Goal: Information Seeking & Learning: Check status

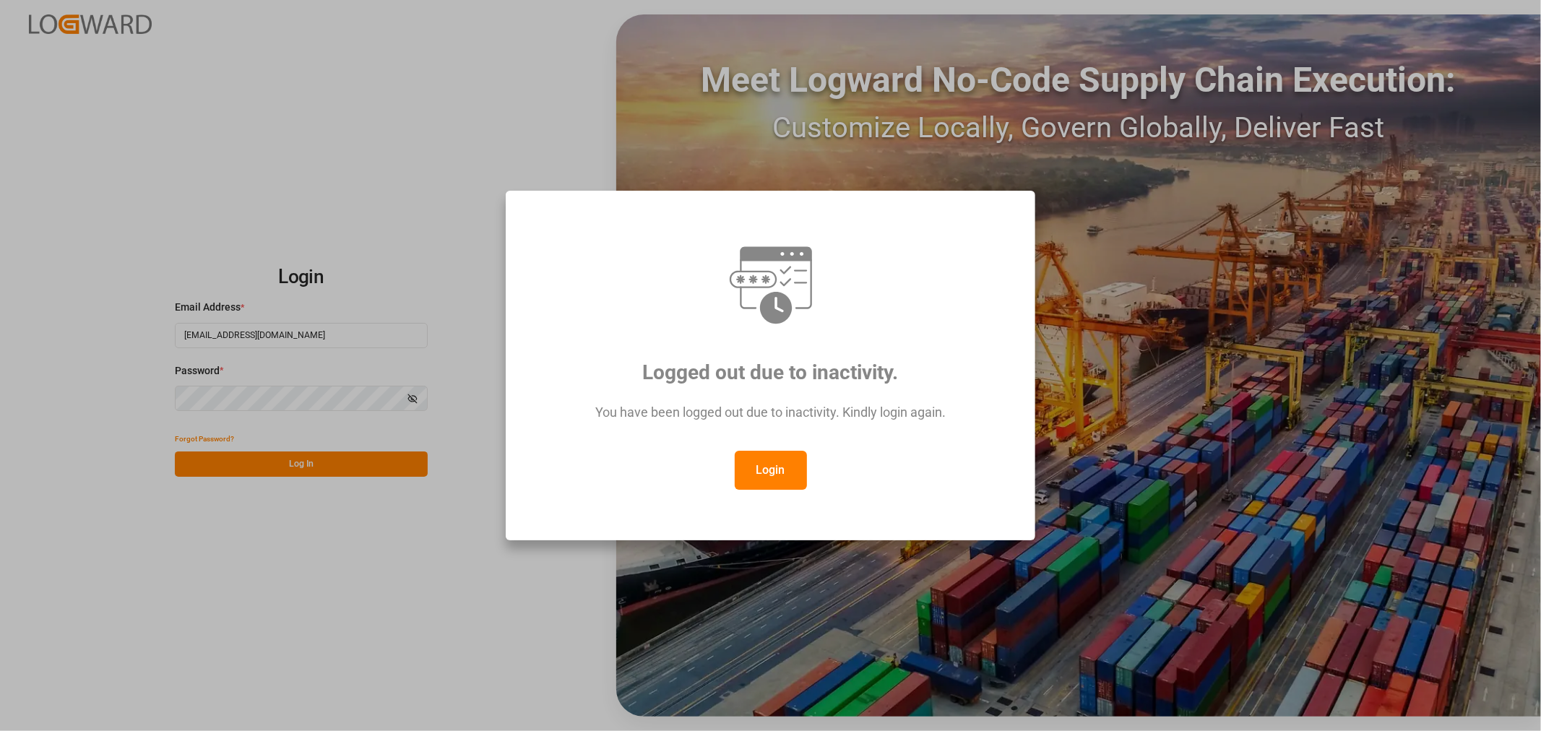
click at [777, 476] on button "Login" at bounding box center [771, 470] width 72 height 39
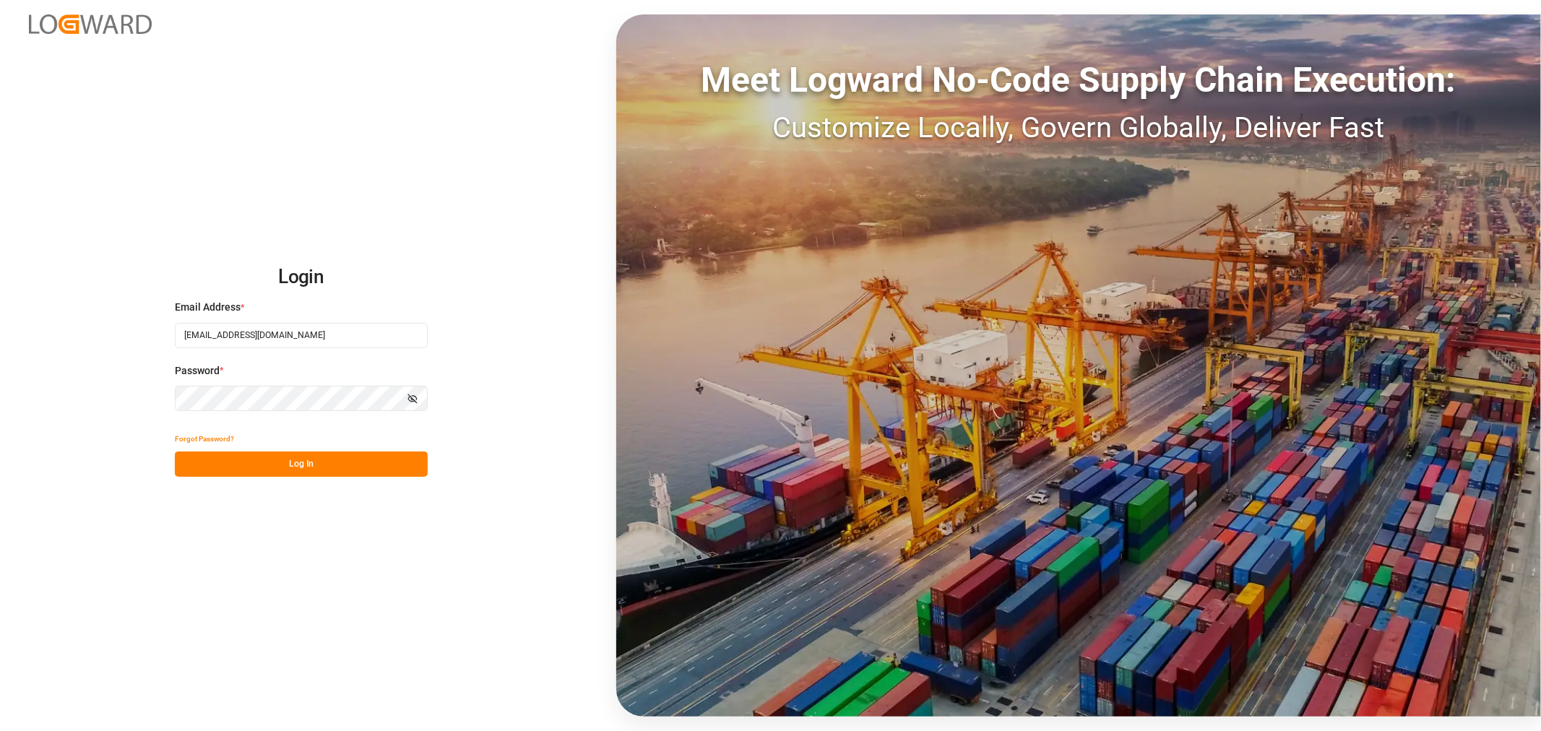
click at [296, 464] on button "Log In" at bounding box center [301, 464] width 253 height 25
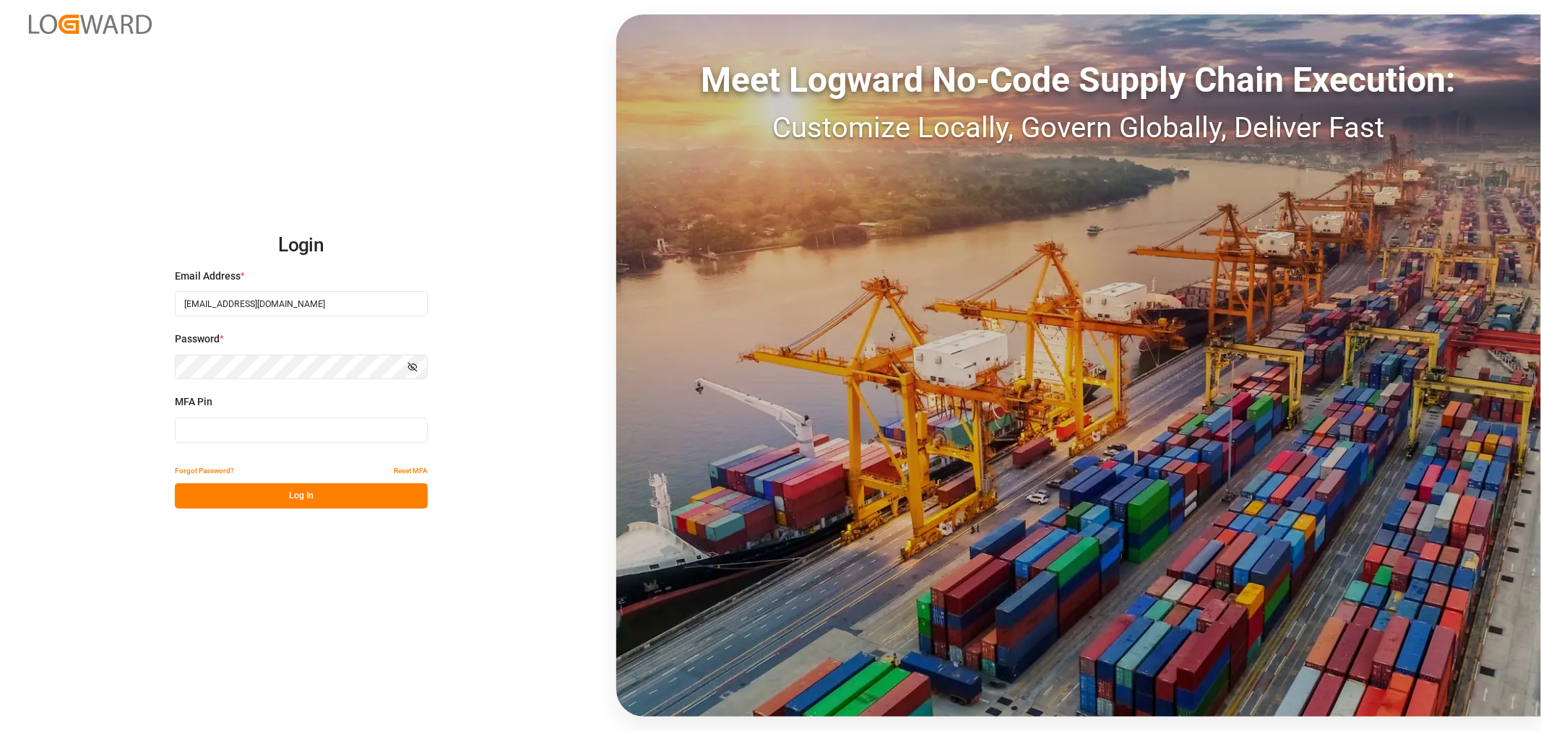
click at [338, 434] on input at bounding box center [301, 430] width 253 height 25
type input "491750"
click at [319, 499] on button "Log In" at bounding box center [301, 495] width 253 height 25
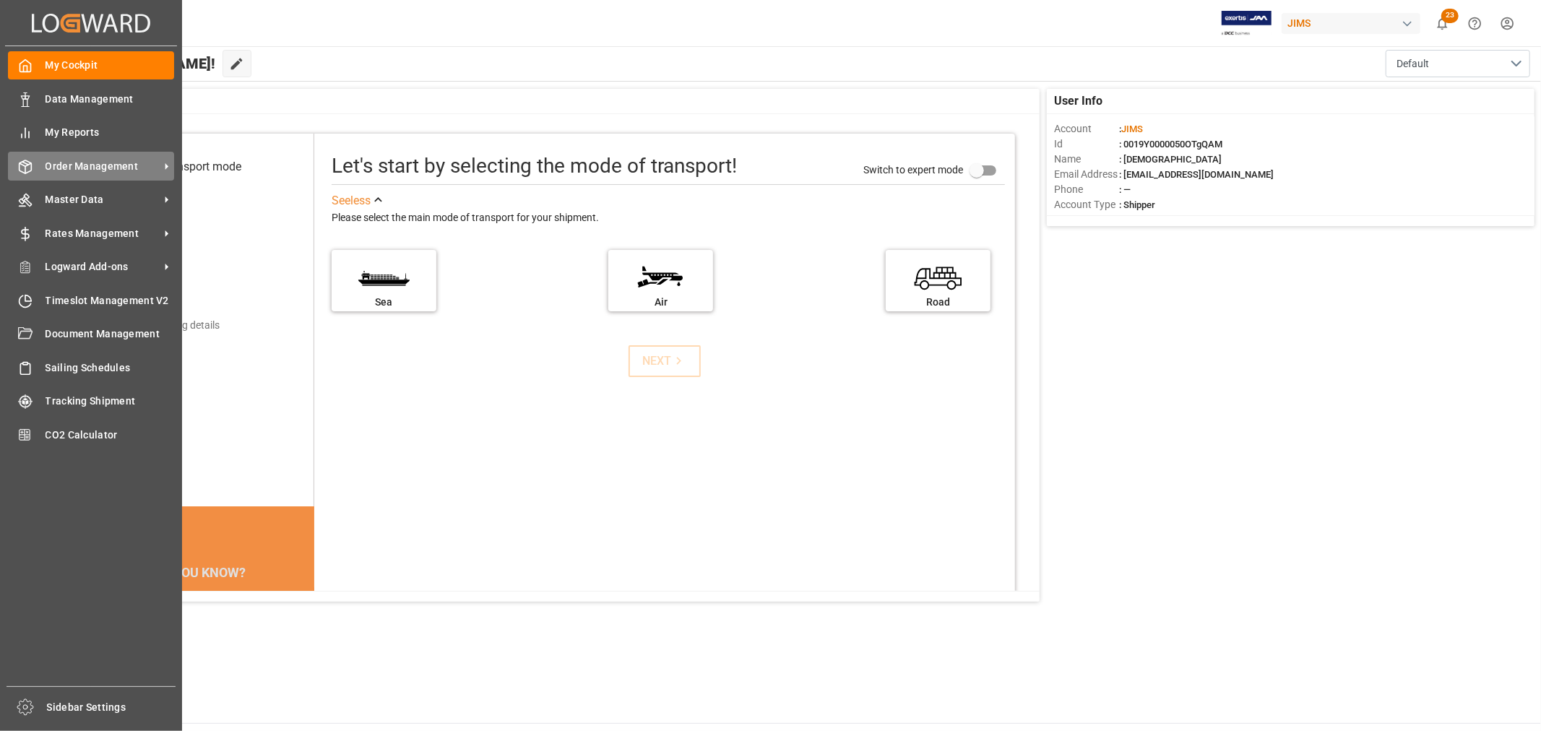
click at [74, 164] on span "Order Management" at bounding box center [103, 166] width 114 height 15
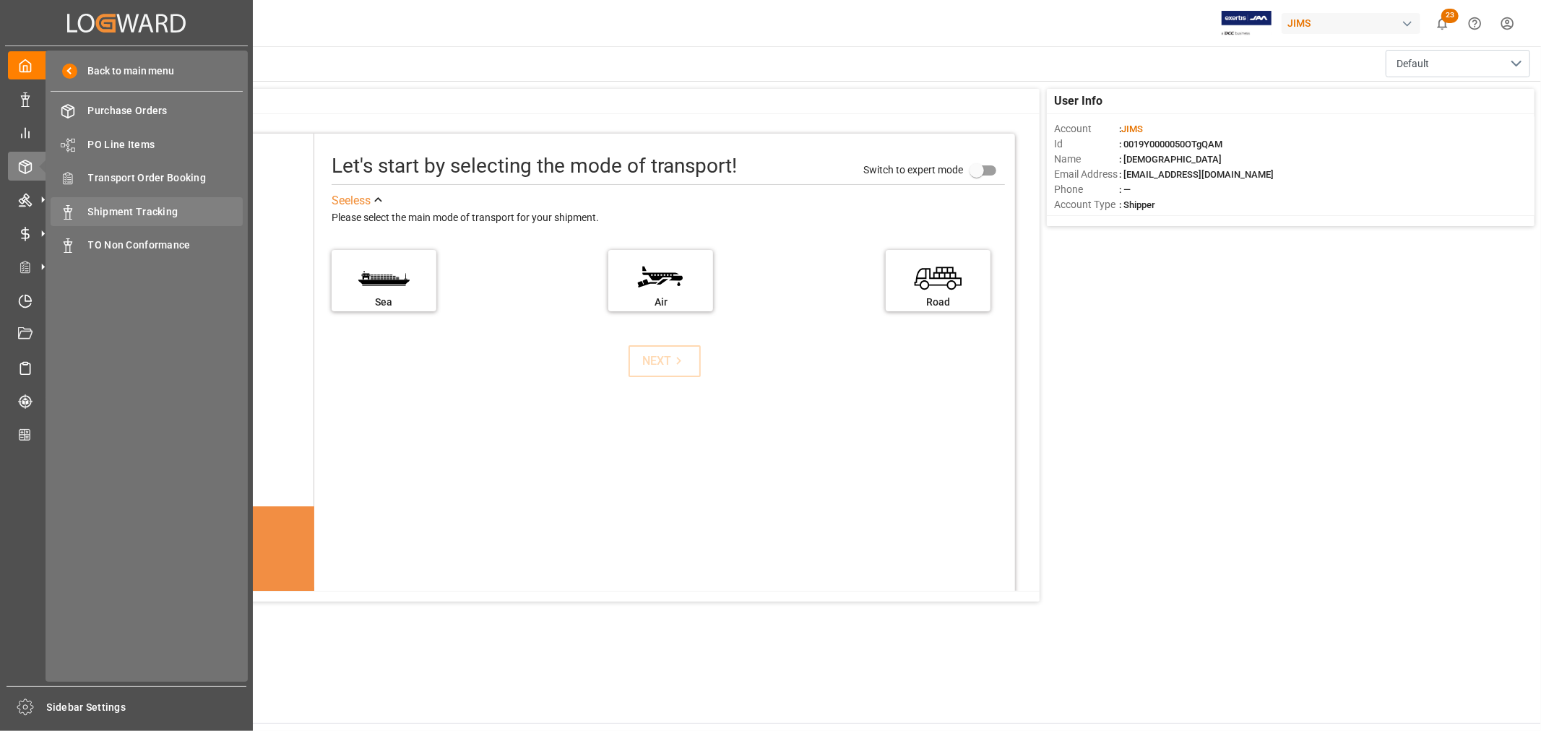
click at [158, 213] on span "Shipment Tracking" at bounding box center [165, 212] width 155 height 15
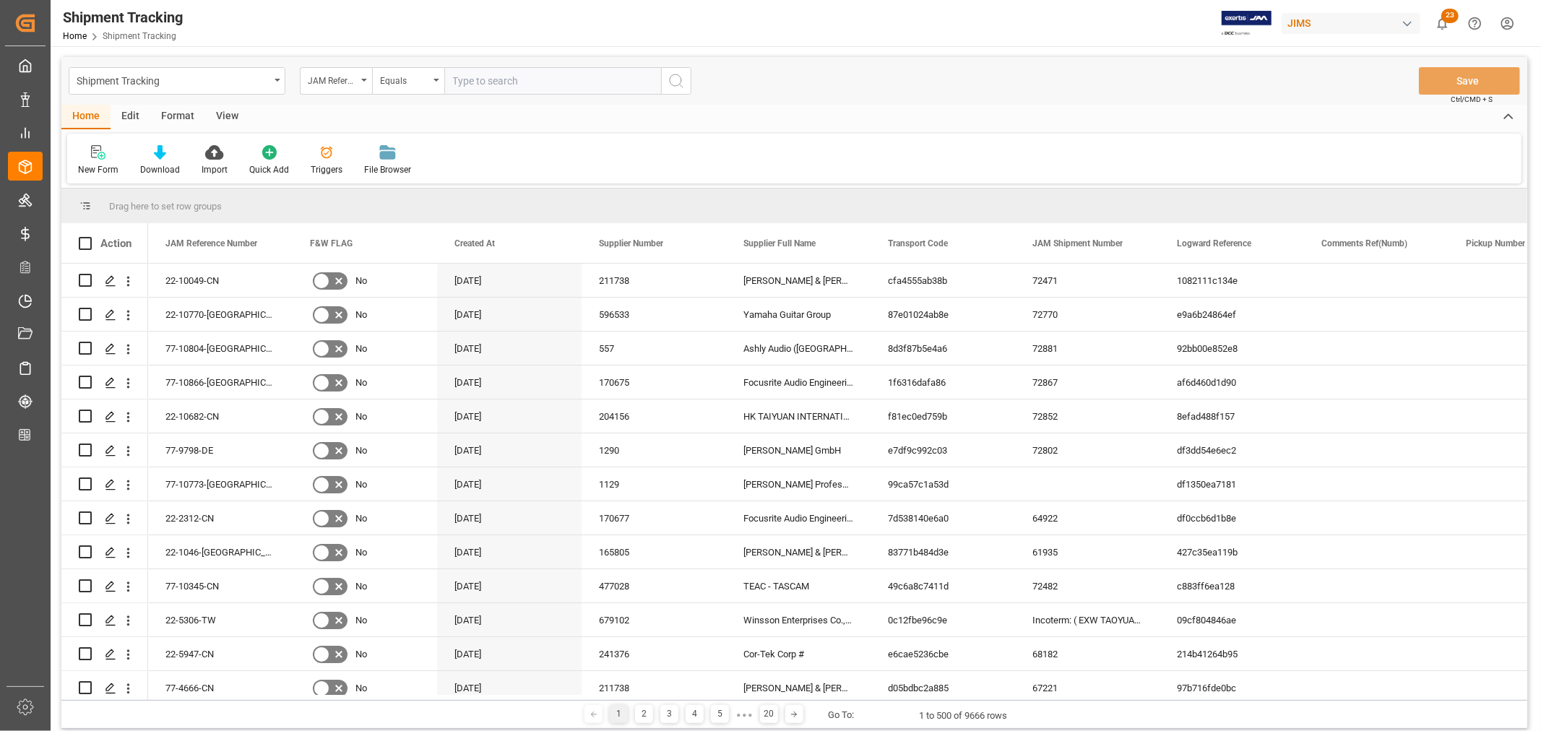
click at [1176, 99] on div "Shipment Tracking JAM Reference Number Equals Save Ctrl/CMD + S" at bounding box center [794, 81] width 1466 height 48
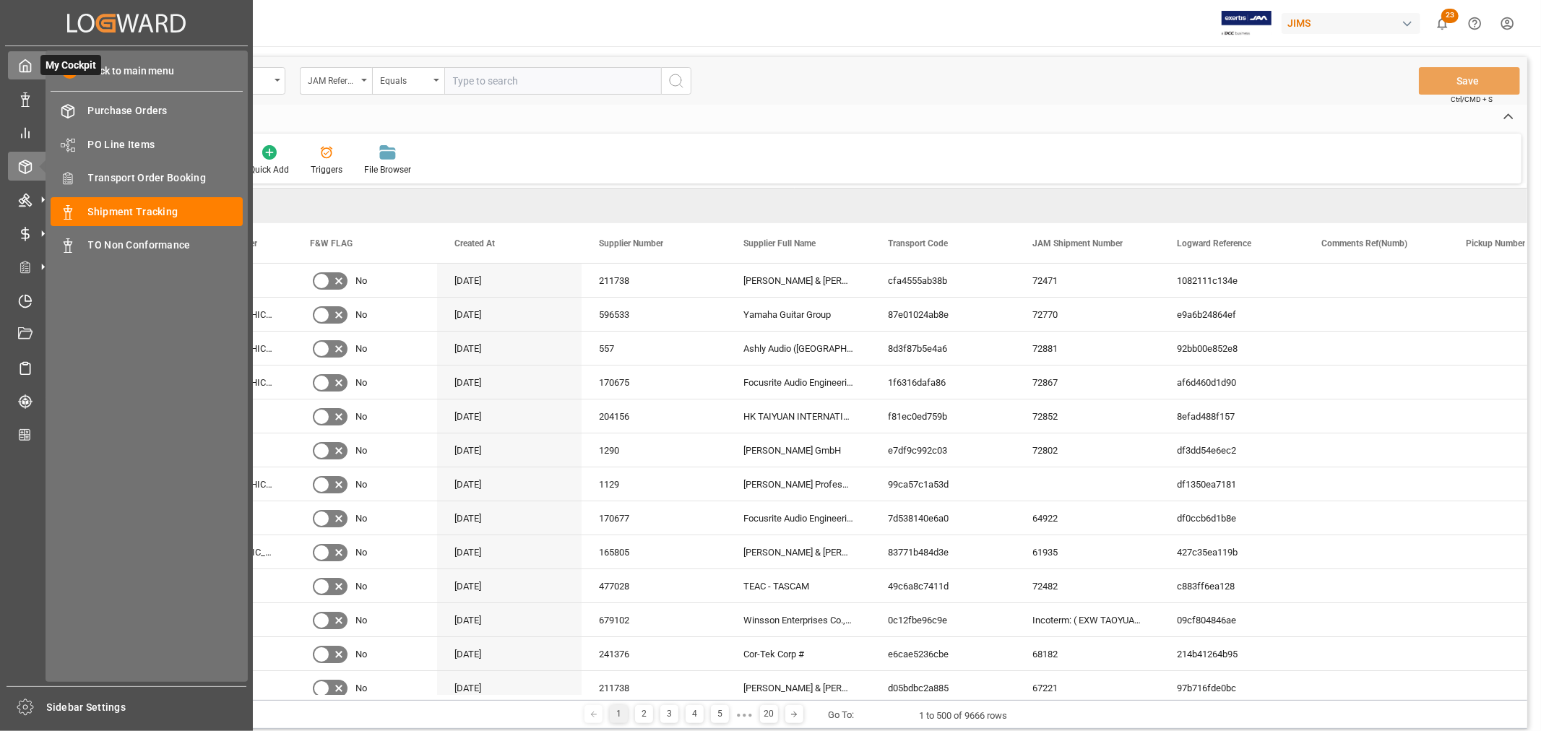
click at [24, 63] on icon at bounding box center [25, 66] width 14 height 14
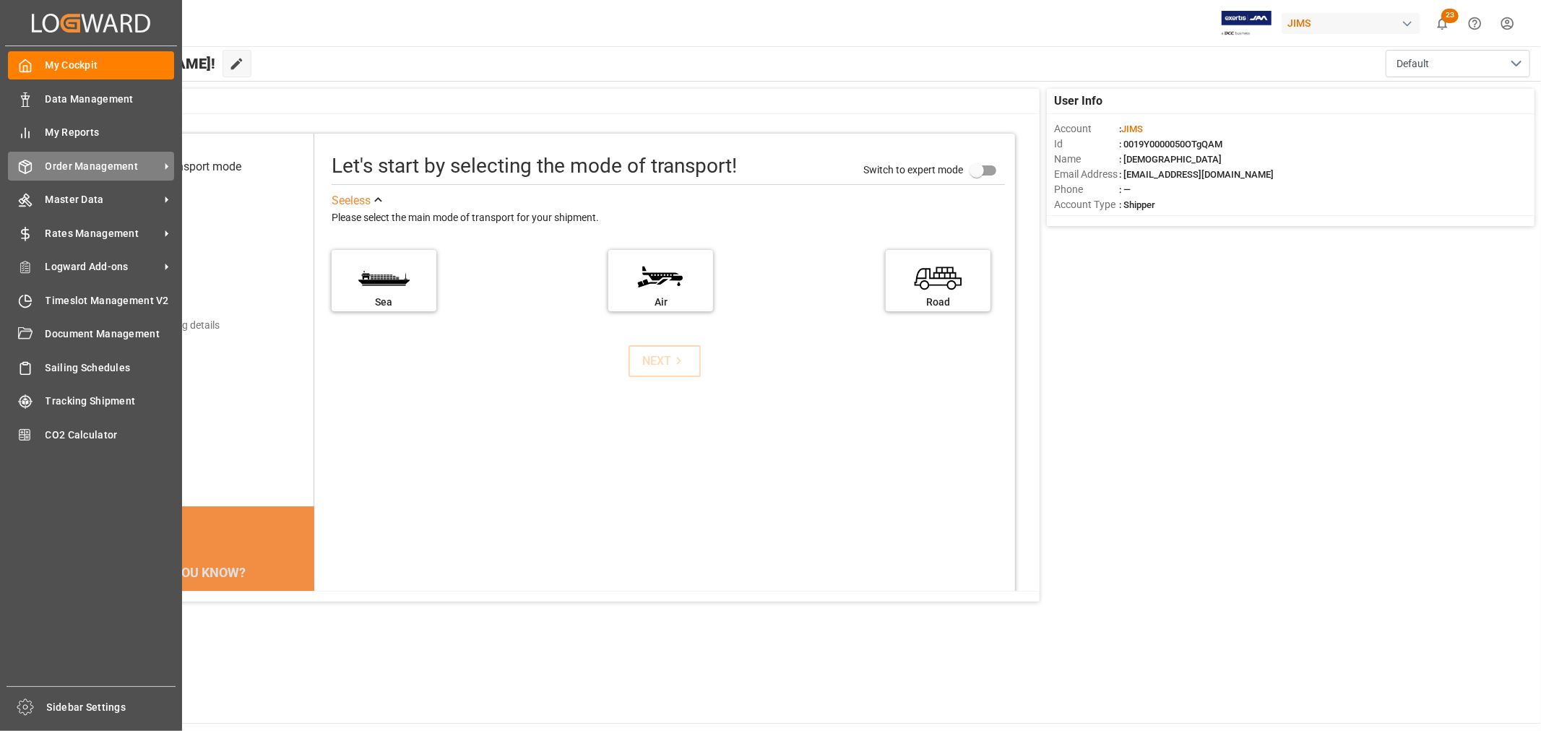
click at [68, 166] on span "Order Management" at bounding box center [103, 166] width 114 height 15
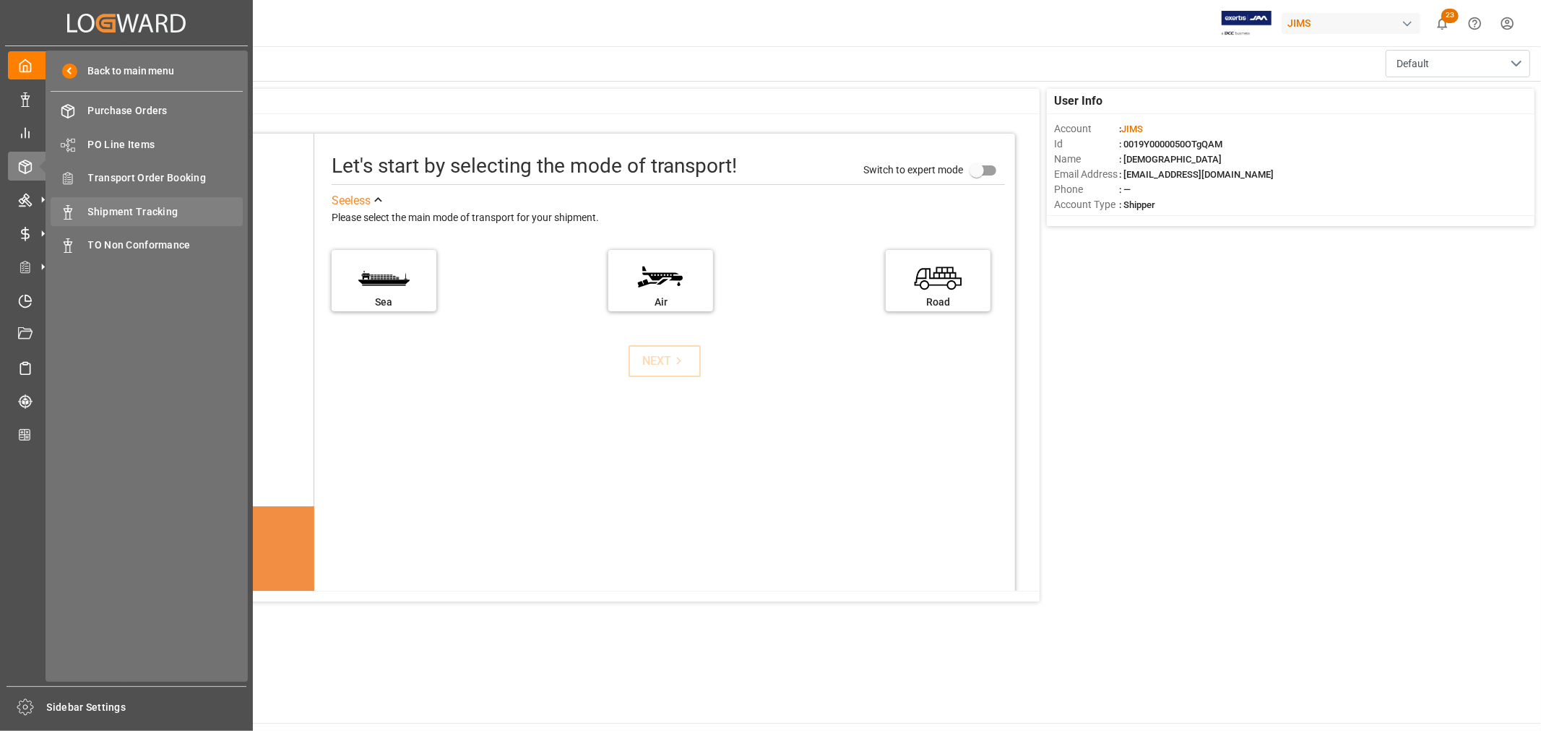
click at [125, 210] on span "Shipment Tracking" at bounding box center [165, 212] width 155 height 15
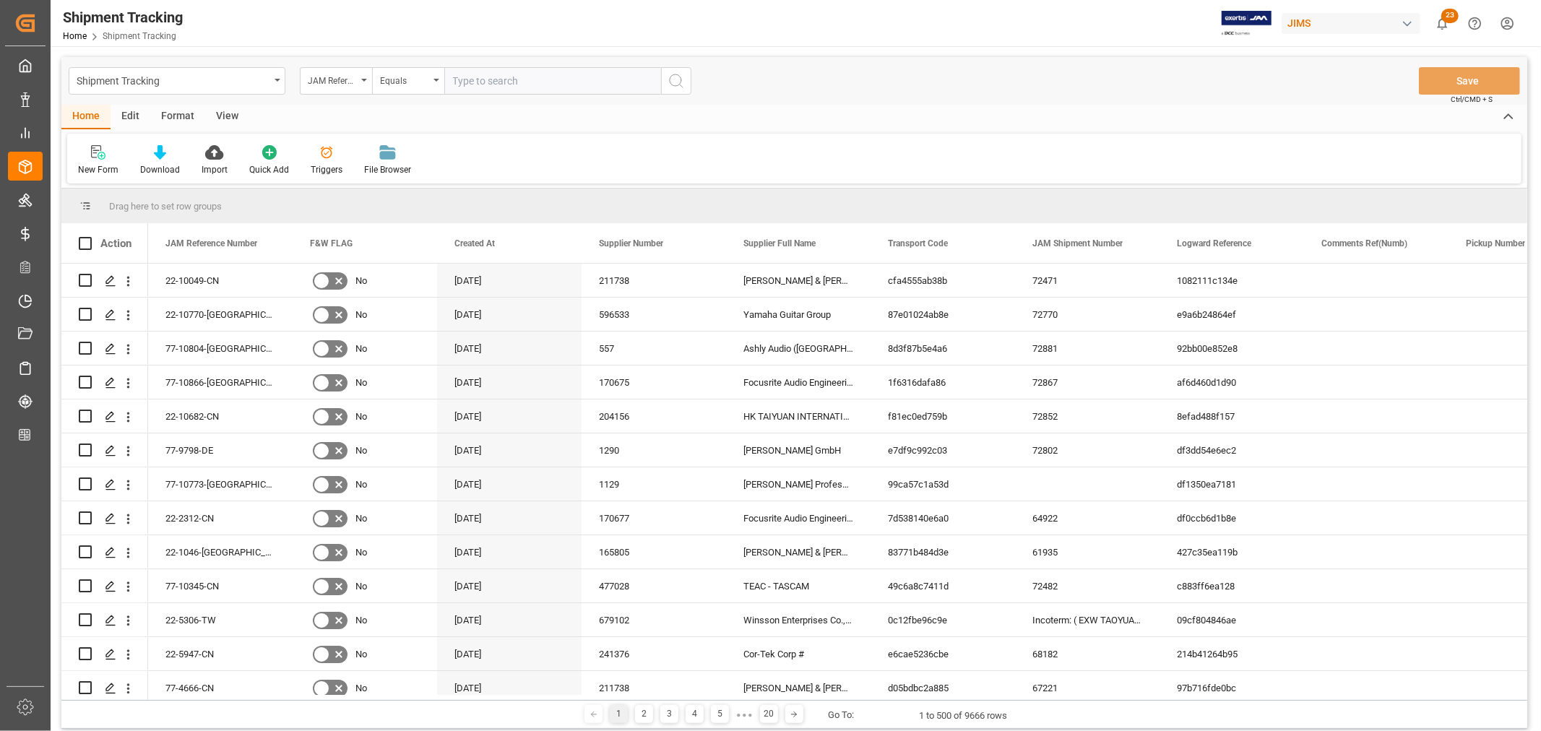
click at [222, 114] on div "View" at bounding box center [227, 117] width 44 height 25
click at [83, 171] on div "Default" at bounding box center [92, 169] width 28 height 13
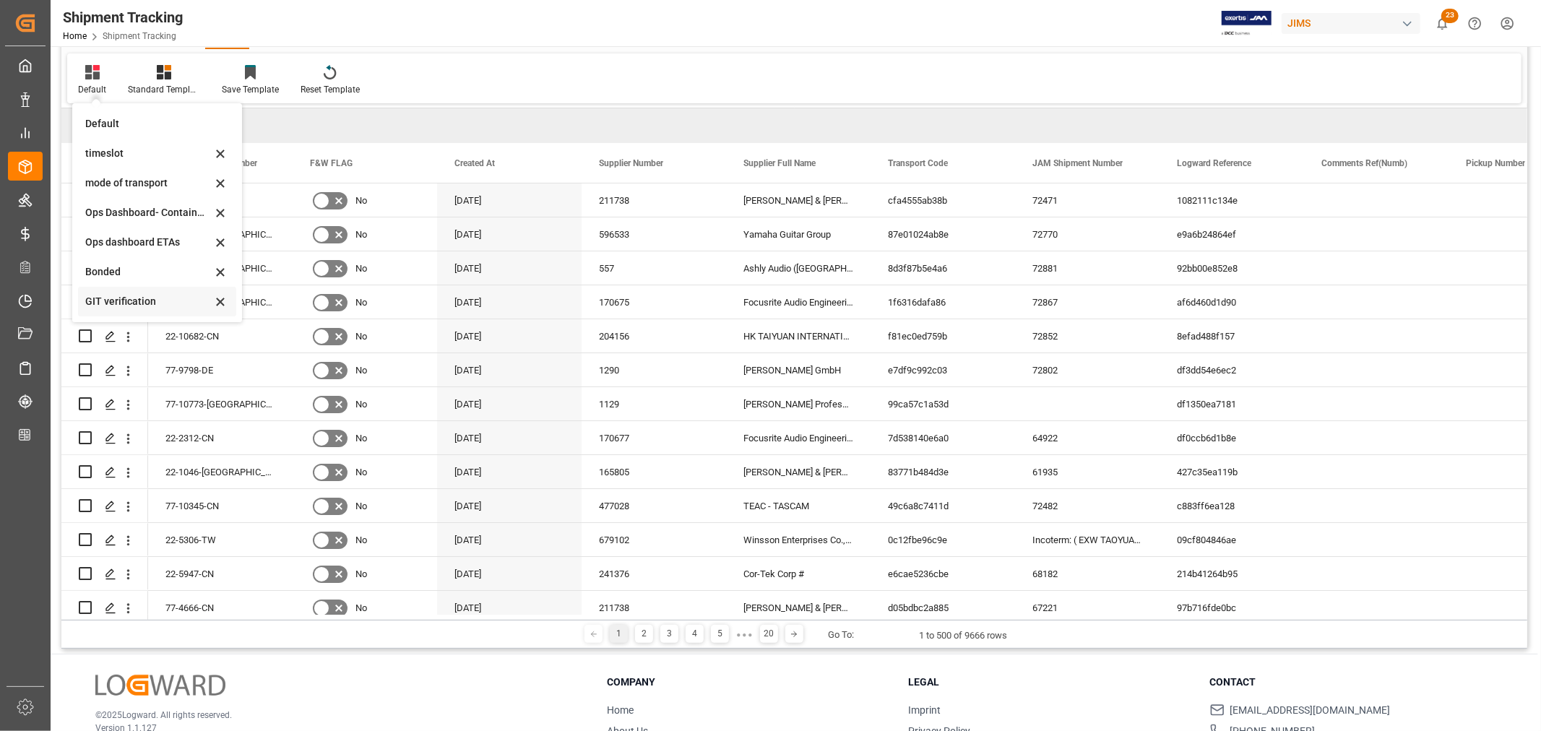
scroll to position [160, 0]
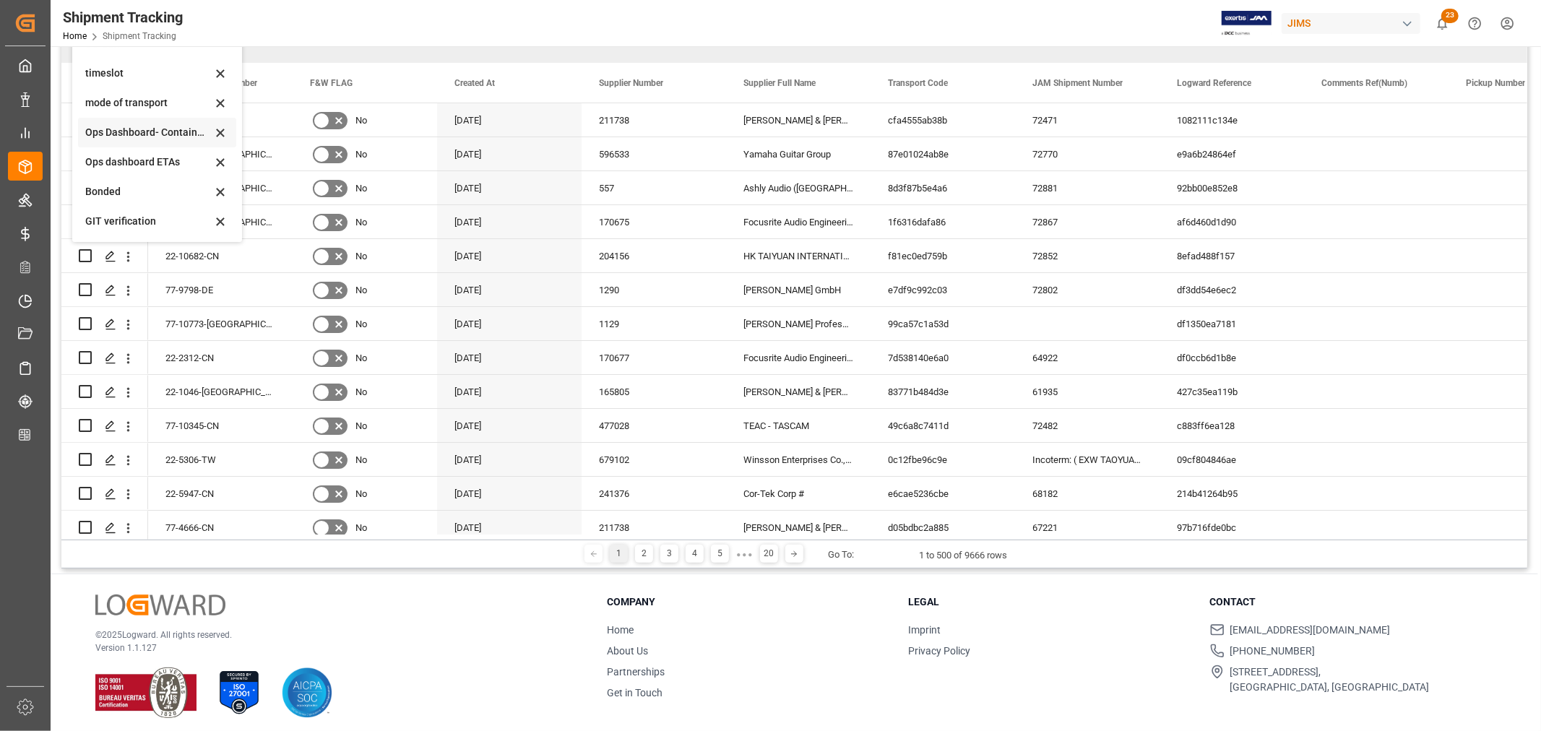
click at [164, 136] on div "Ops Dashboard- Container type" at bounding box center [148, 132] width 126 height 15
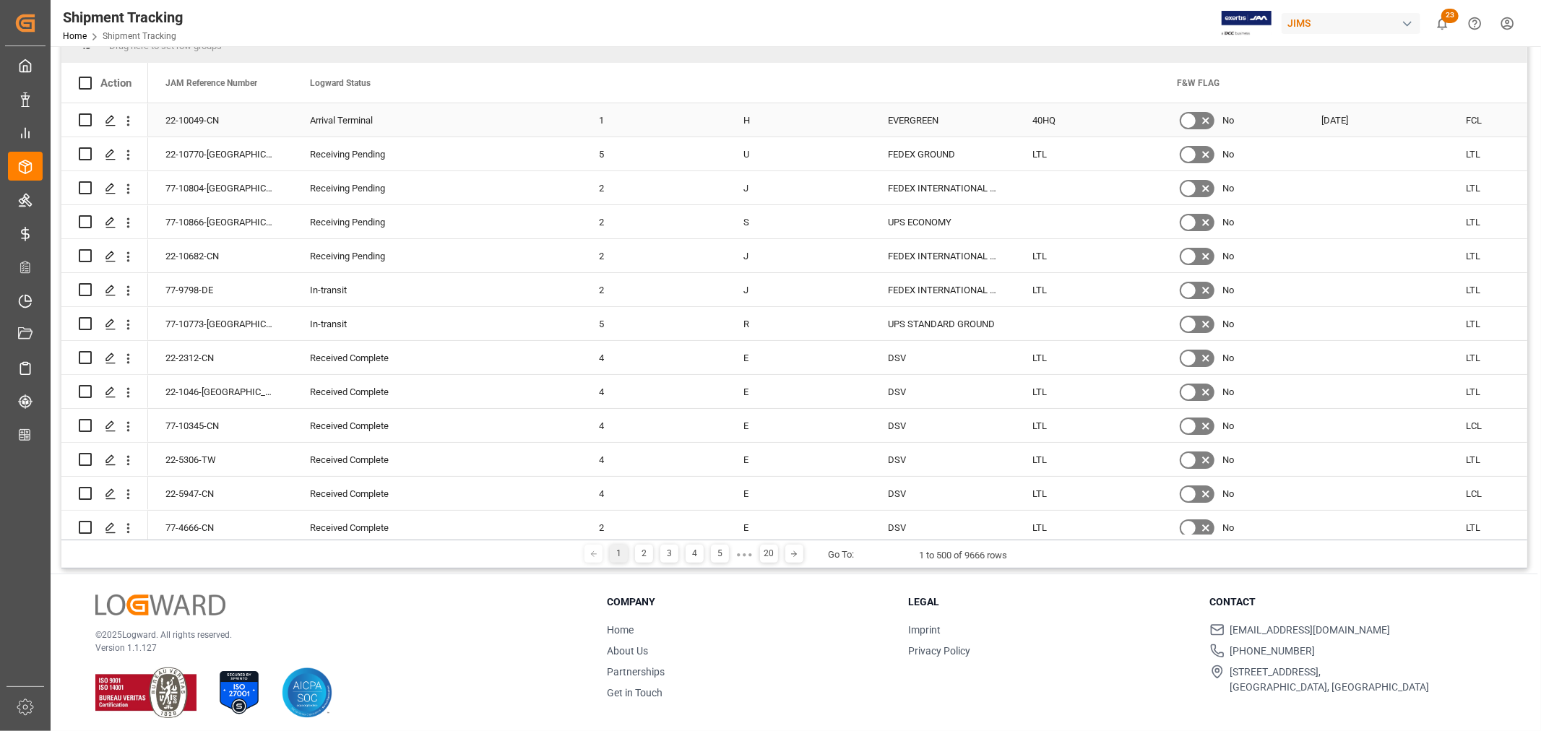
click at [165, 126] on div "22-10049-CN" at bounding box center [220, 119] width 145 height 33
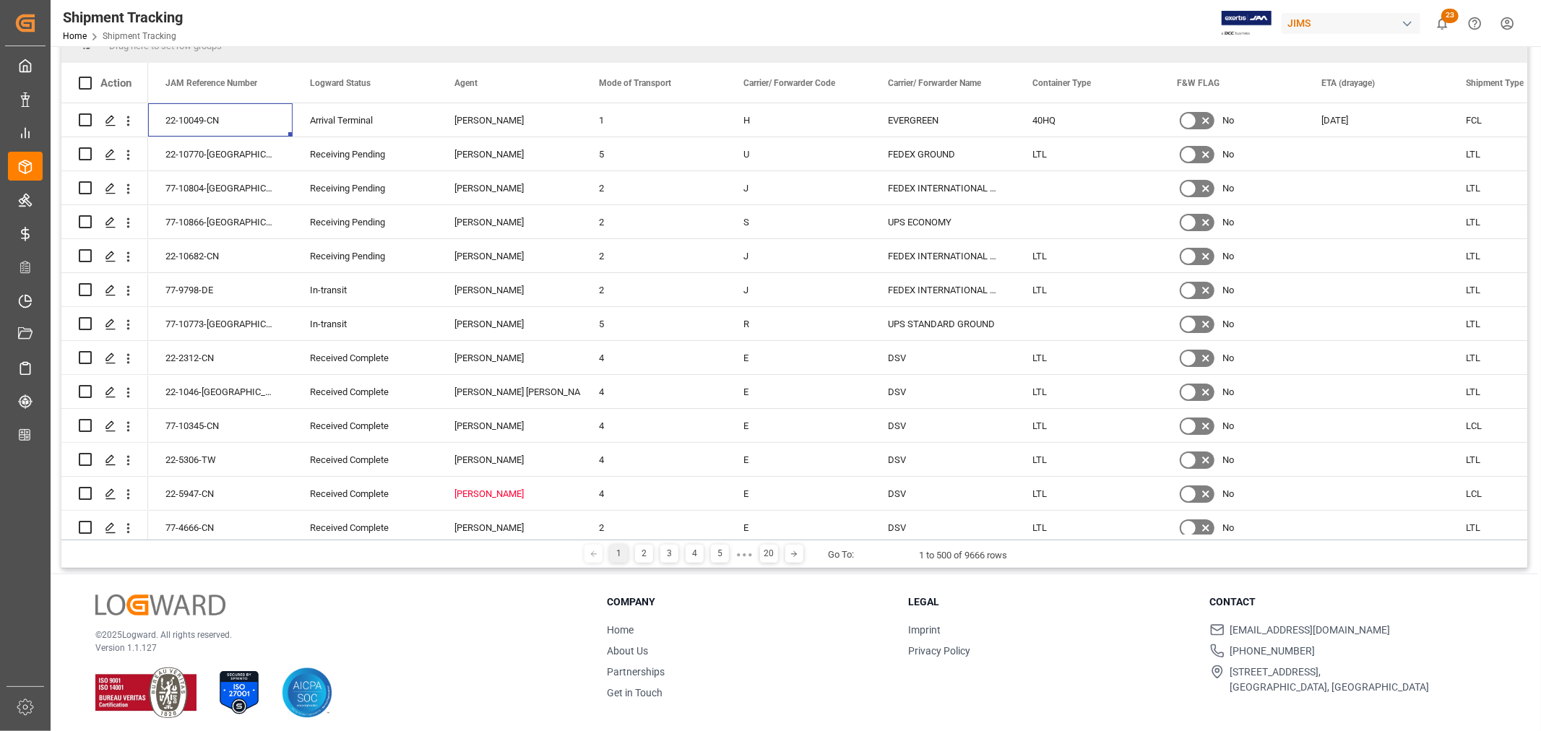
scroll to position [0, 0]
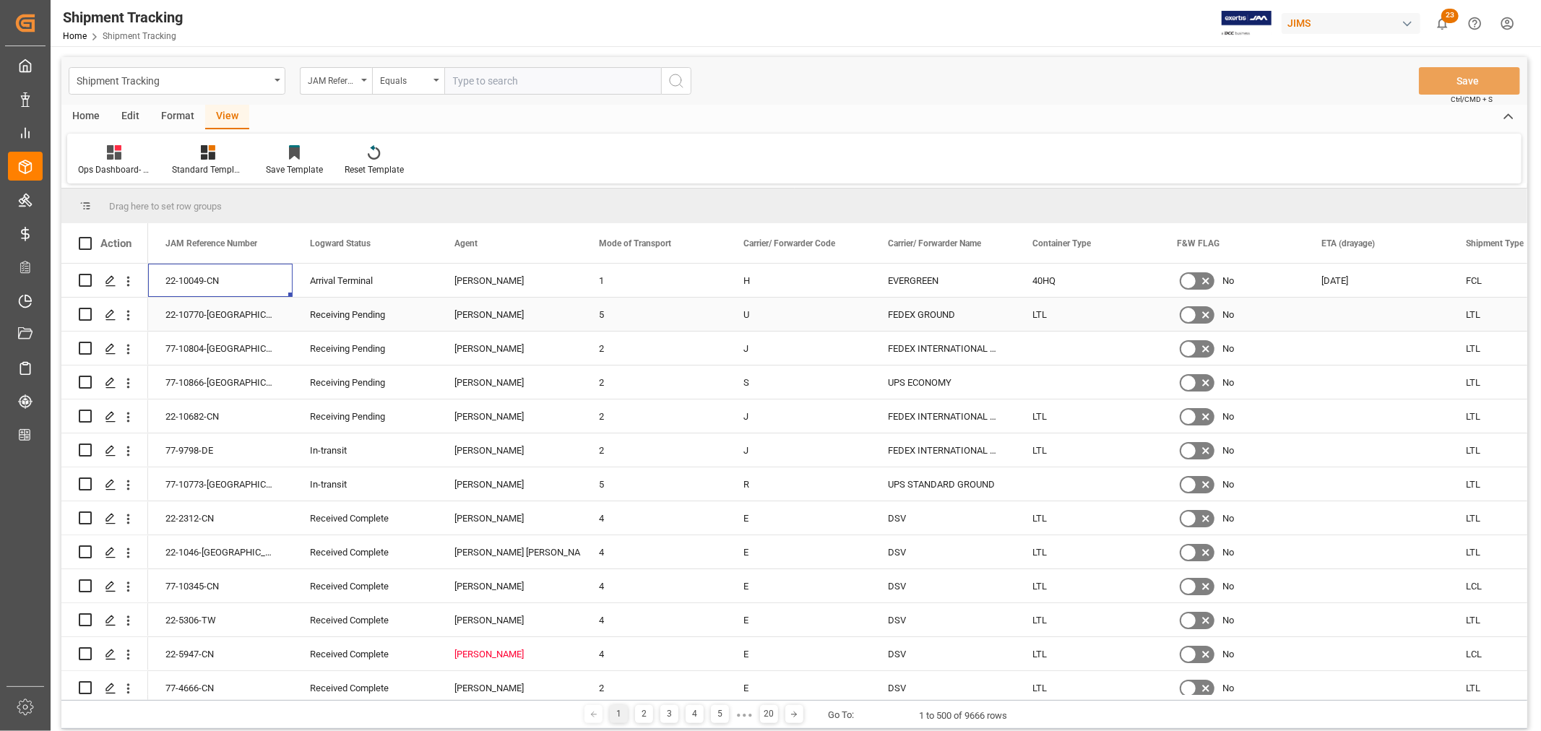
click at [1049, 317] on div "LTL" at bounding box center [1087, 314] width 145 height 33
drag, startPoint x: 1044, startPoint y: 352, endPoint x: 1044, endPoint y: 385, distance: 33.2
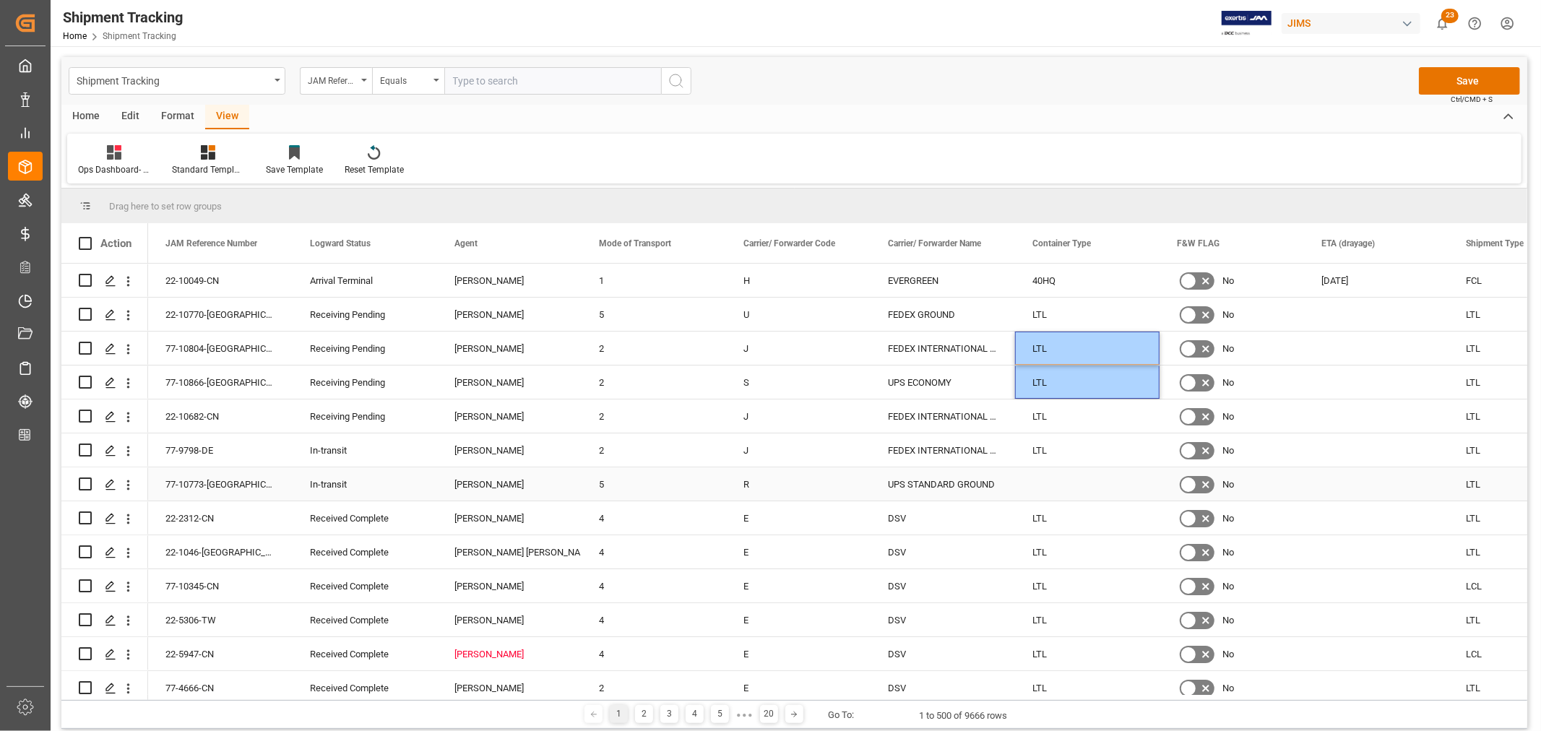
click at [1056, 494] on div "Press SPACE to select this row." at bounding box center [1087, 484] width 145 height 33
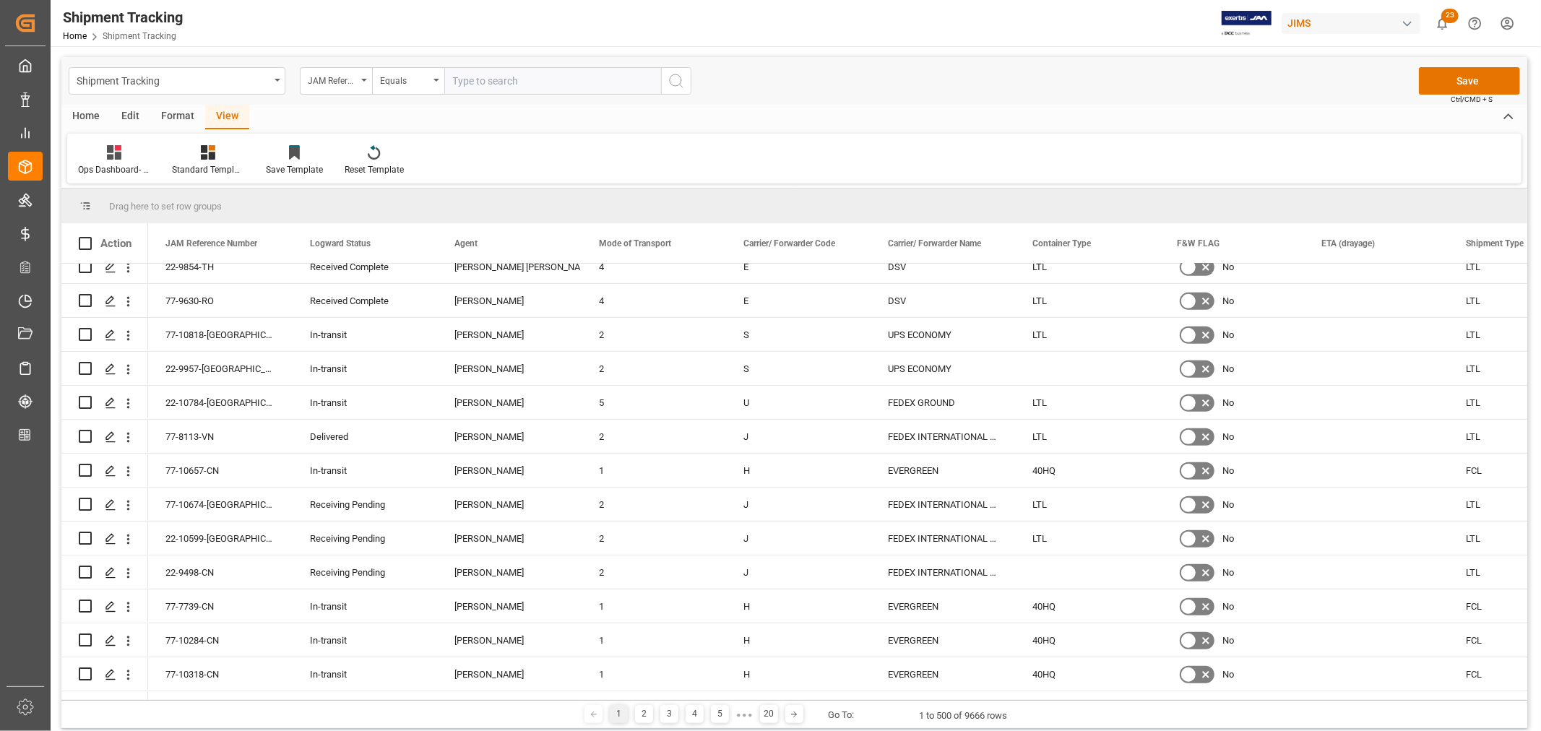
scroll to position [642, 0]
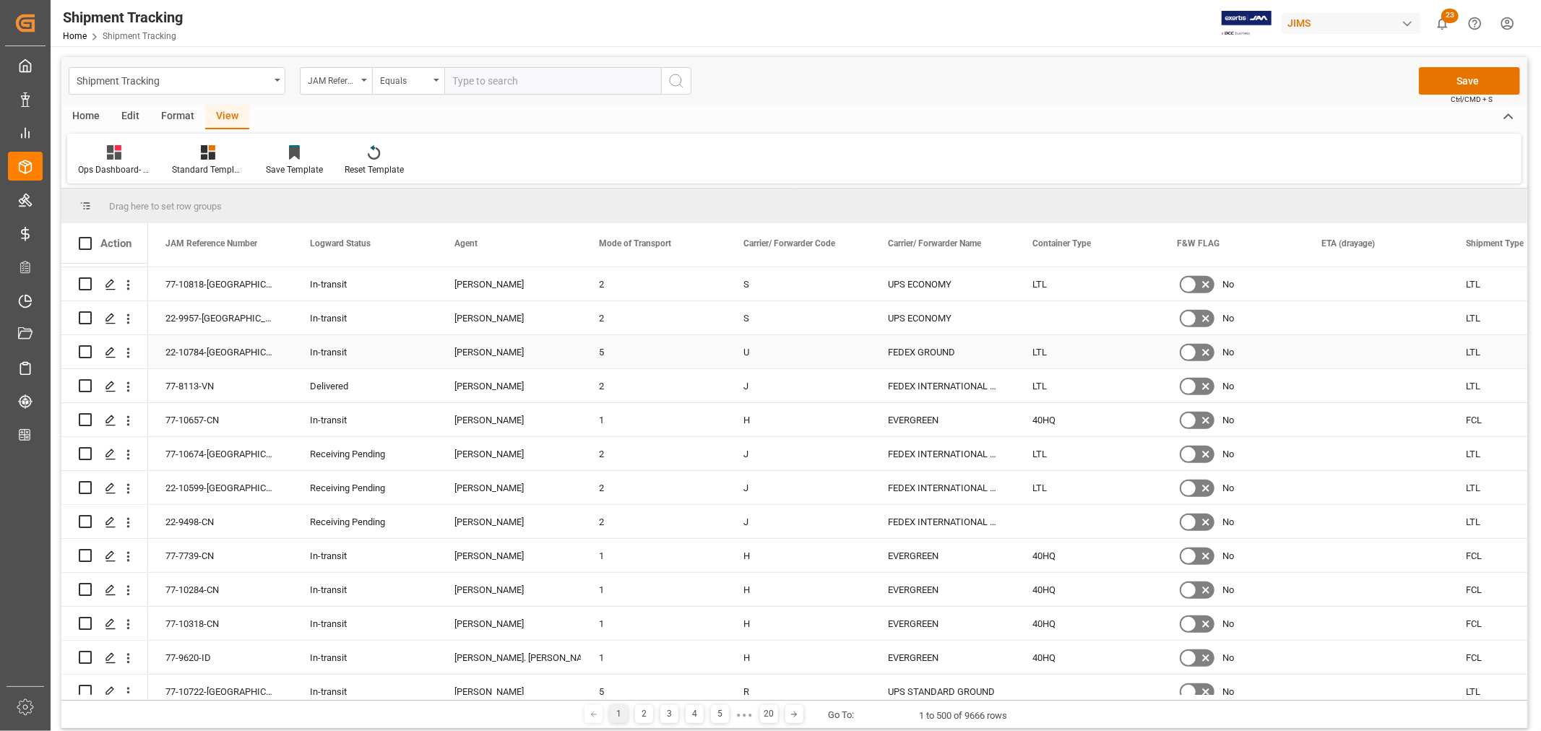
click at [1055, 314] on div "Press SPACE to select this row." at bounding box center [1087, 317] width 145 height 33
click at [1038, 516] on div "Press SPACE to select this row." at bounding box center [1087, 521] width 145 height 33
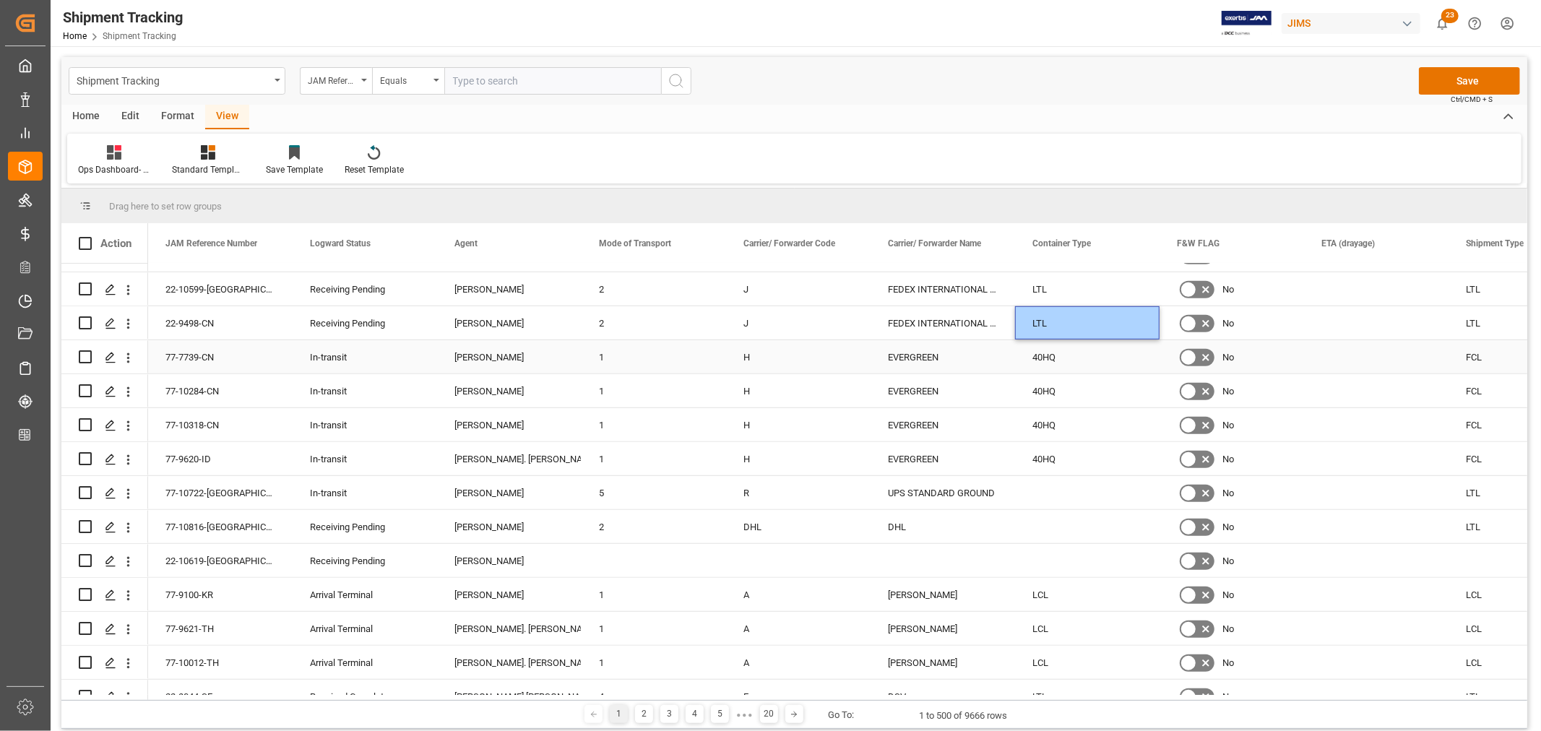
scroll to position [963, 0]
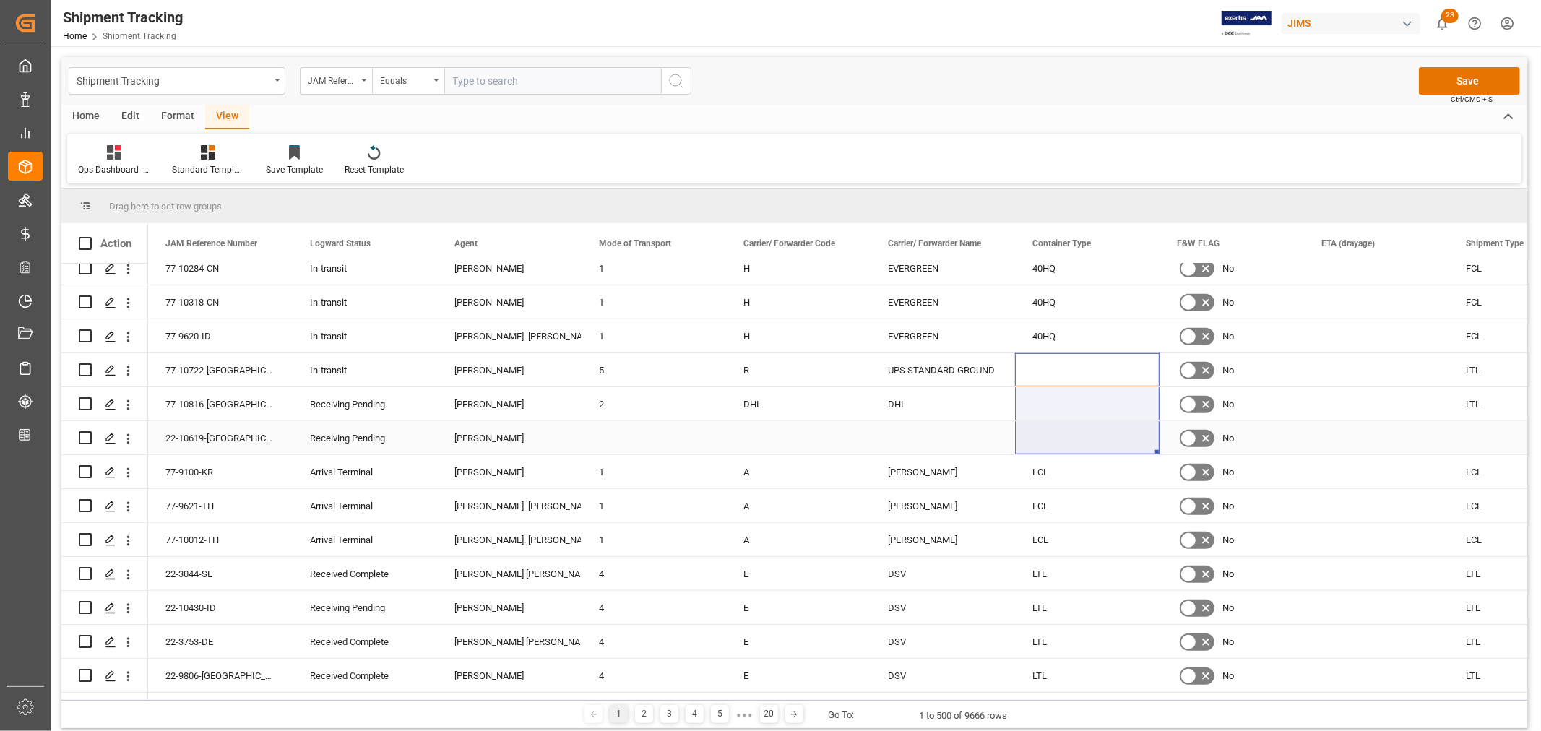
drag, startPoint x: 1075, startPoint y: 363, endPoint x: 1062, endPoint y: 452, distance: 89.0
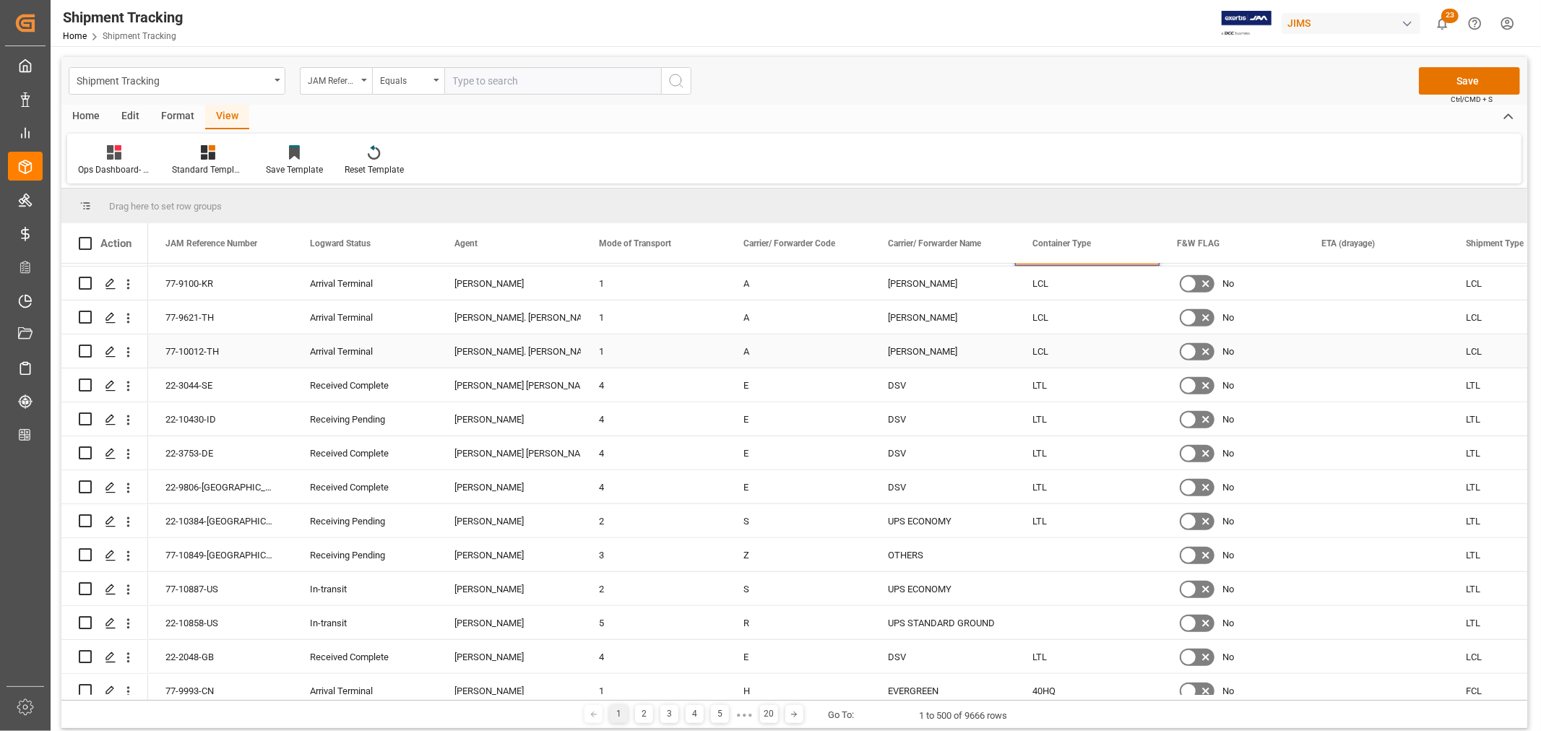
scroll to position [1204, 0]
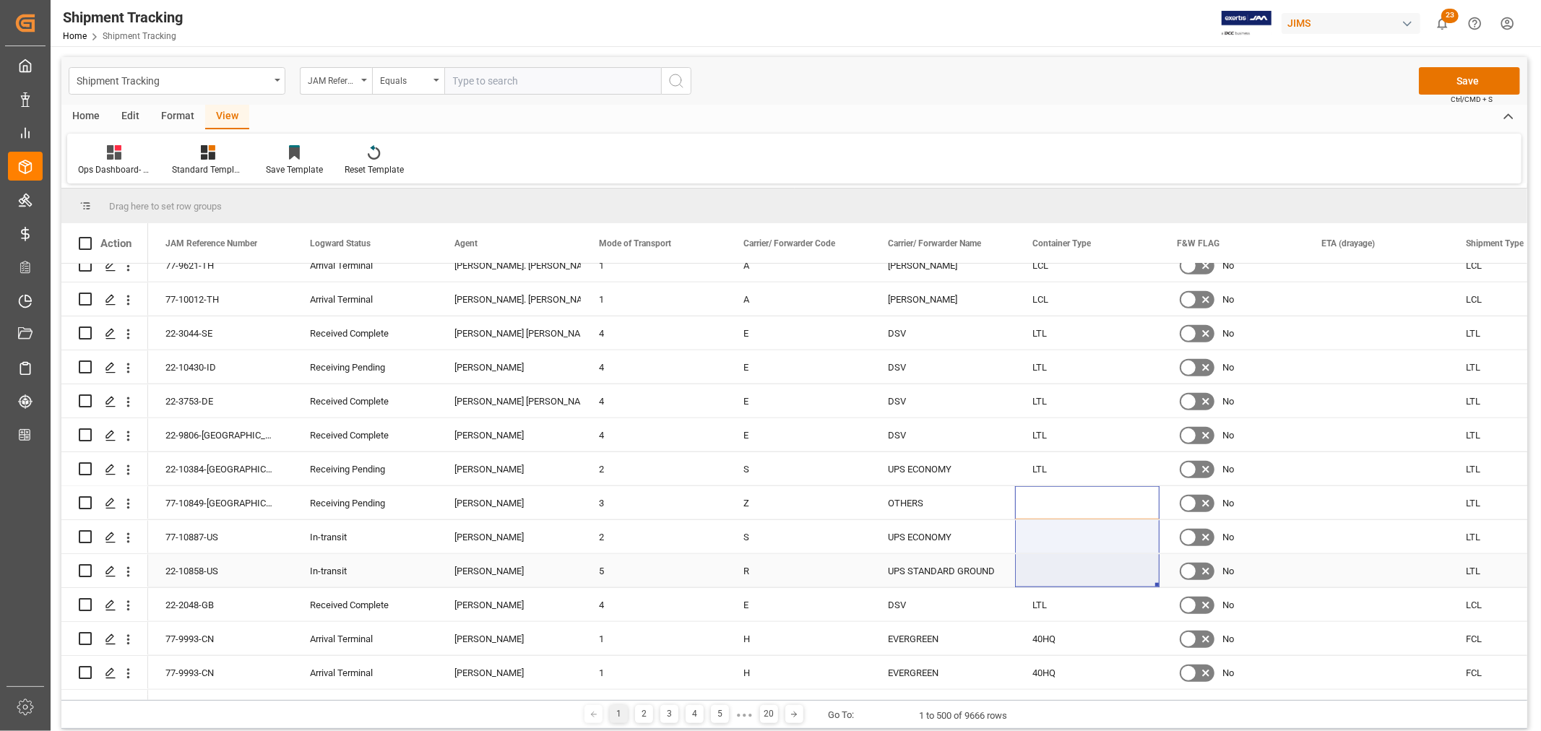
drag, startPoint x: 1039, startPoint y: 506, endPoint x: 1132, endPoint y: 525, distance: 94.5
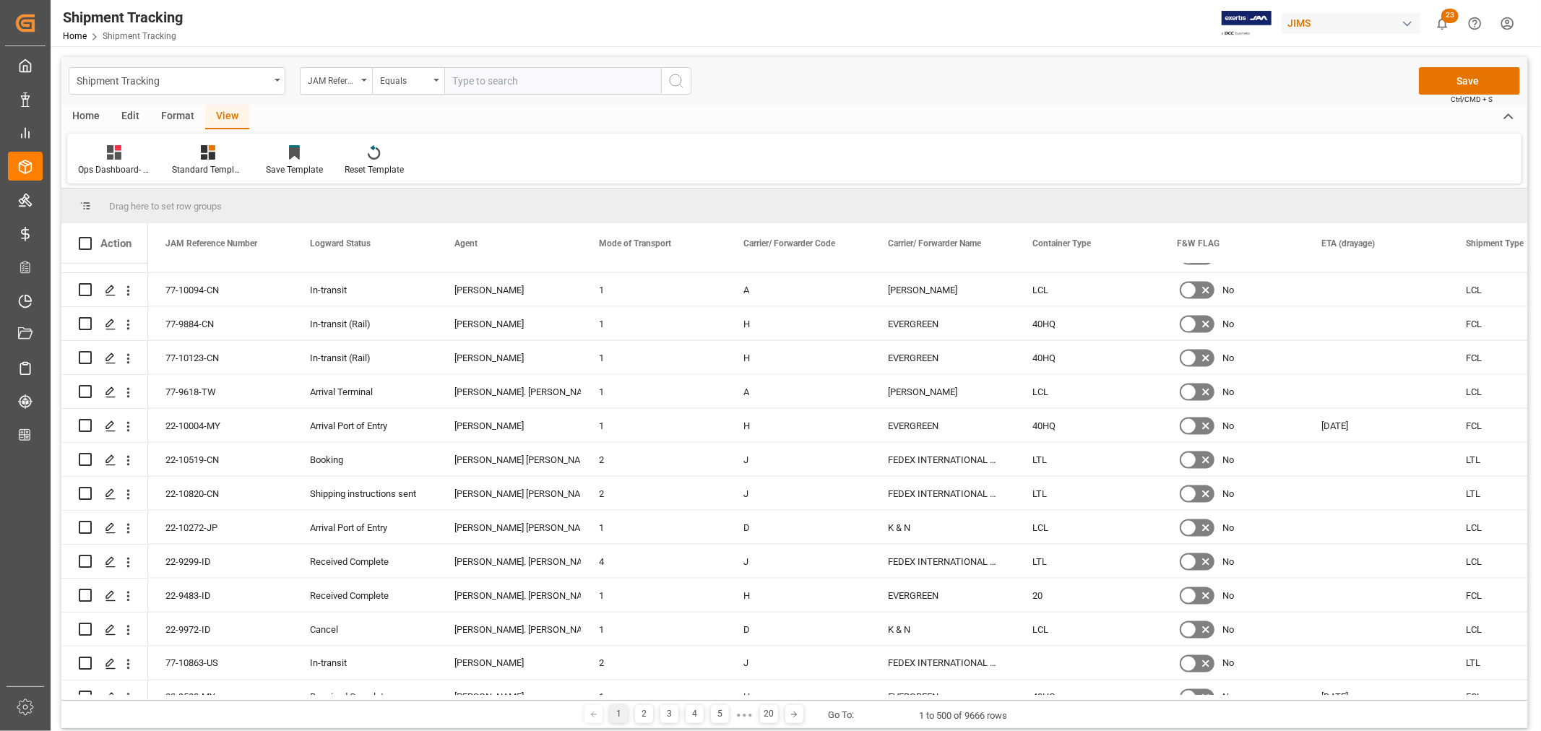
scroll to position [2087, 0]
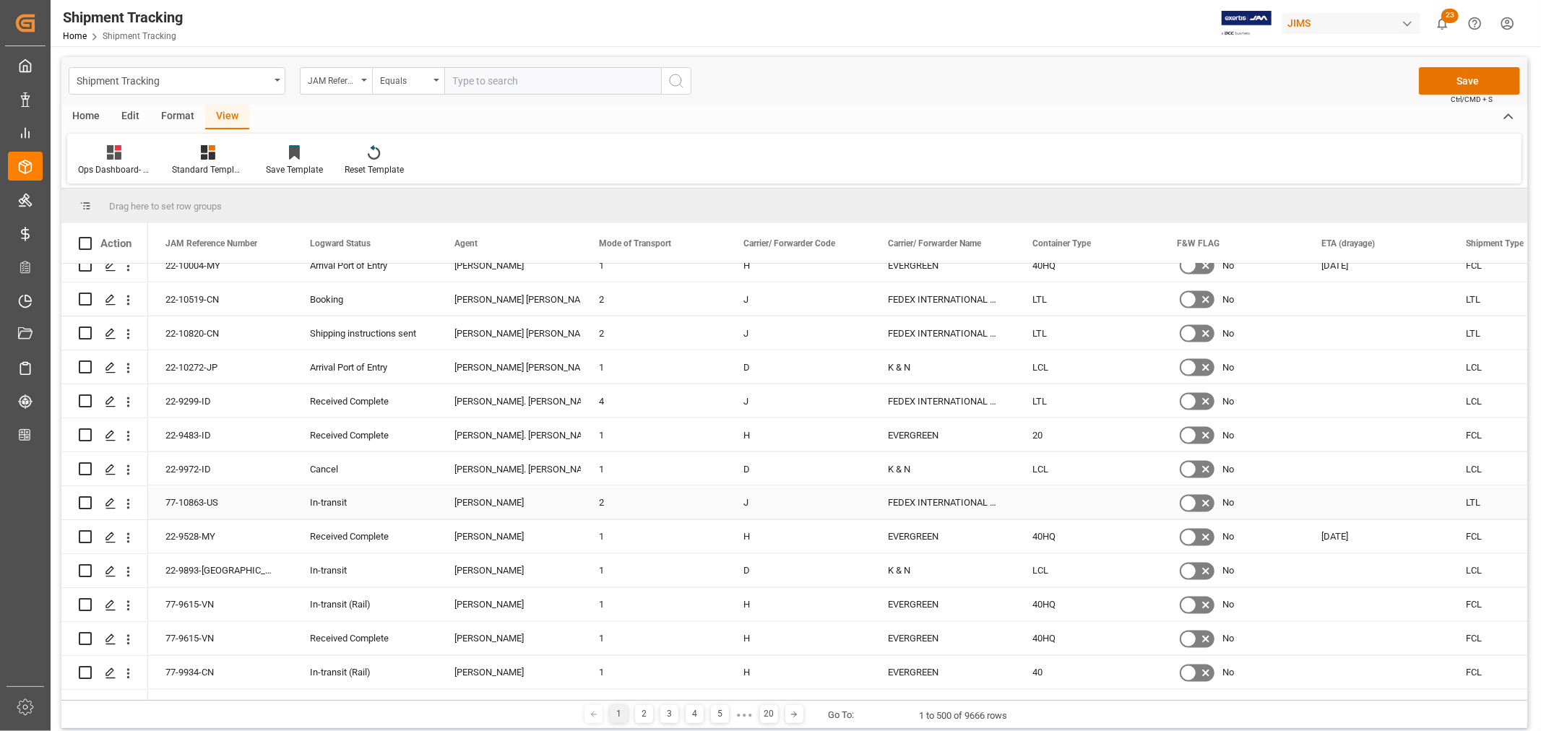
click at [1070, 509] on div "Press SPACE to select this row." at bounding box center [1087, 502] width 145 height 33
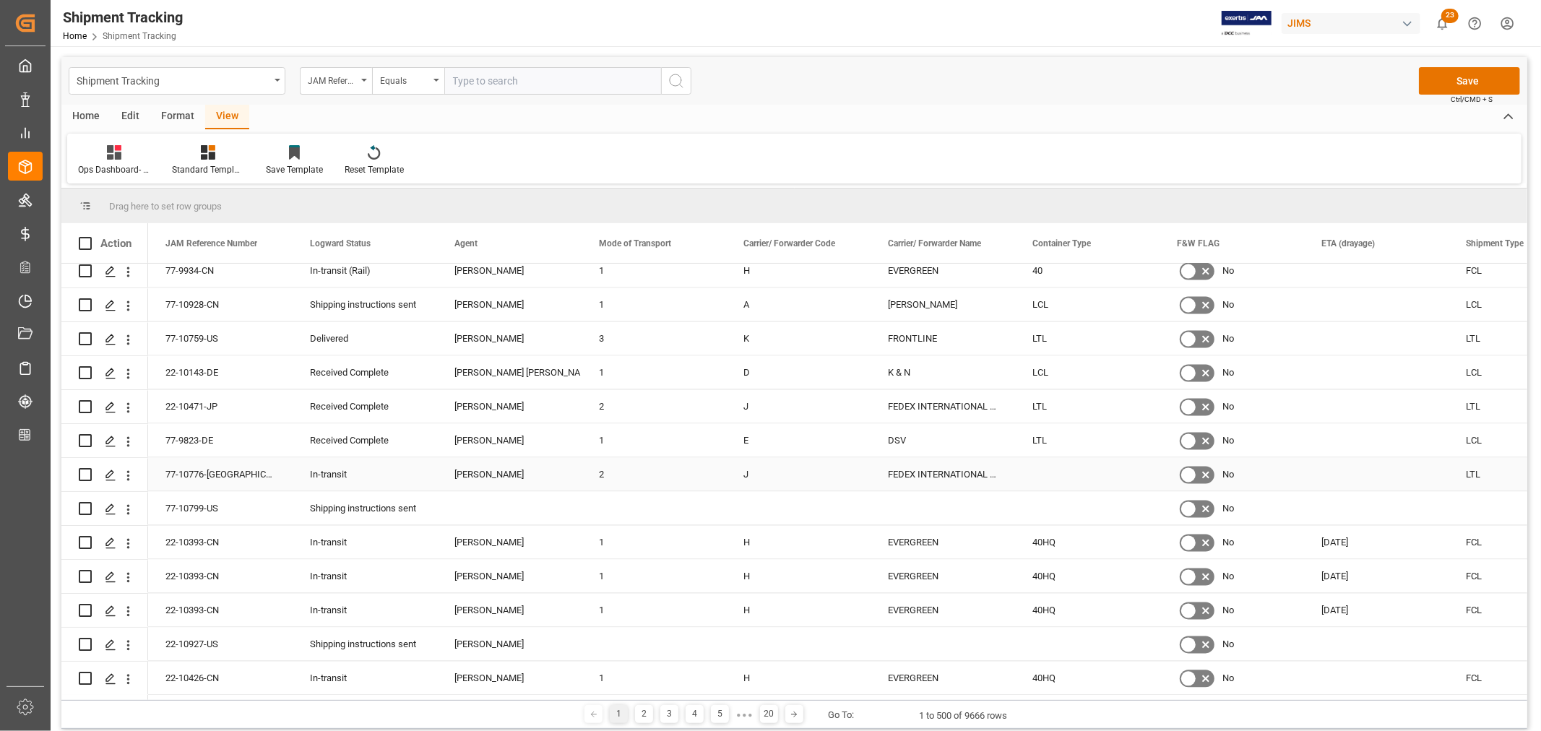
drag, startPoint x: 1057, startPoint y: 470, endPoint x: 1049, endPoint y: 510, distance: 40.4
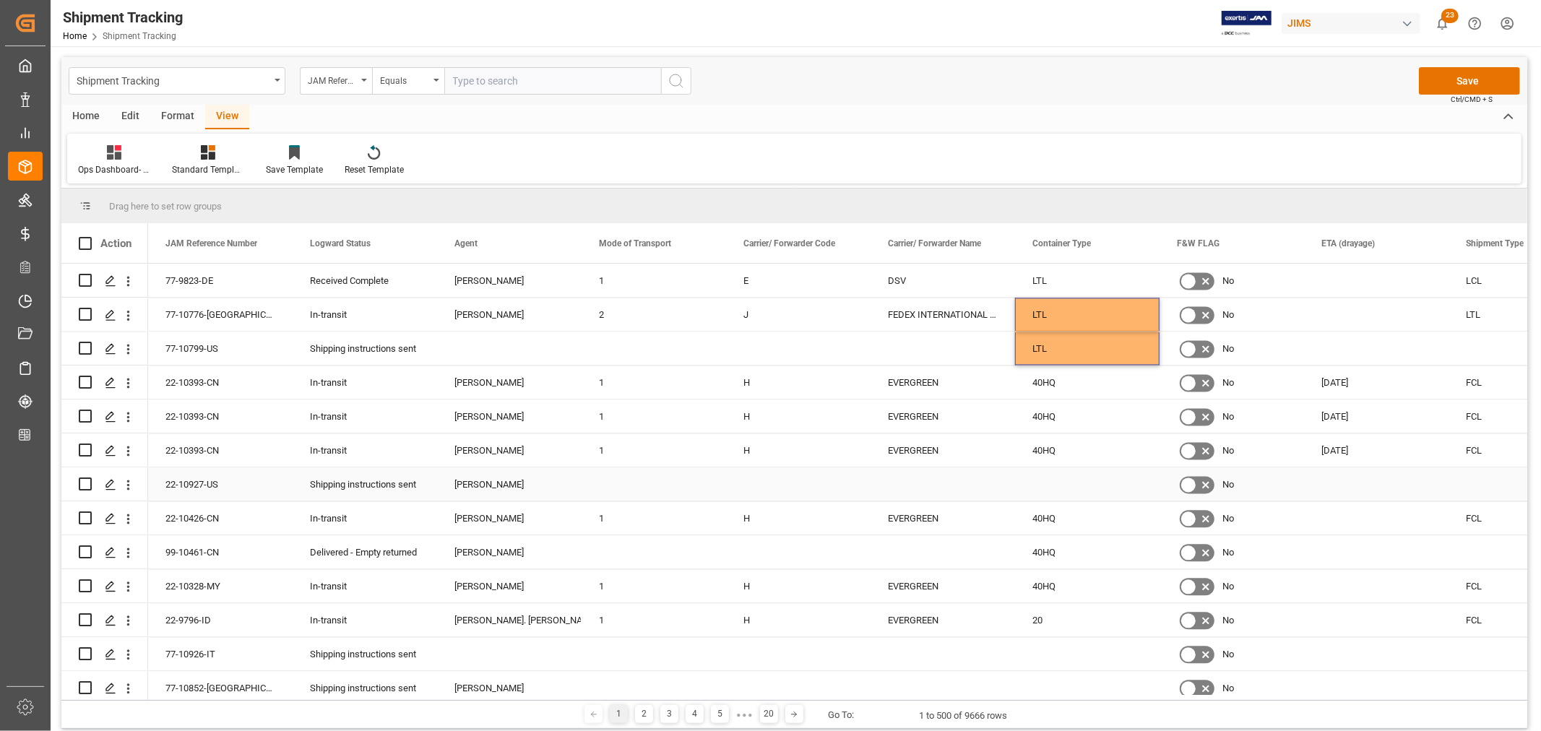
click at [1048, 487] on div "Press SPACE to select this row." at bounding box center [1087, 484] width 145 height 33
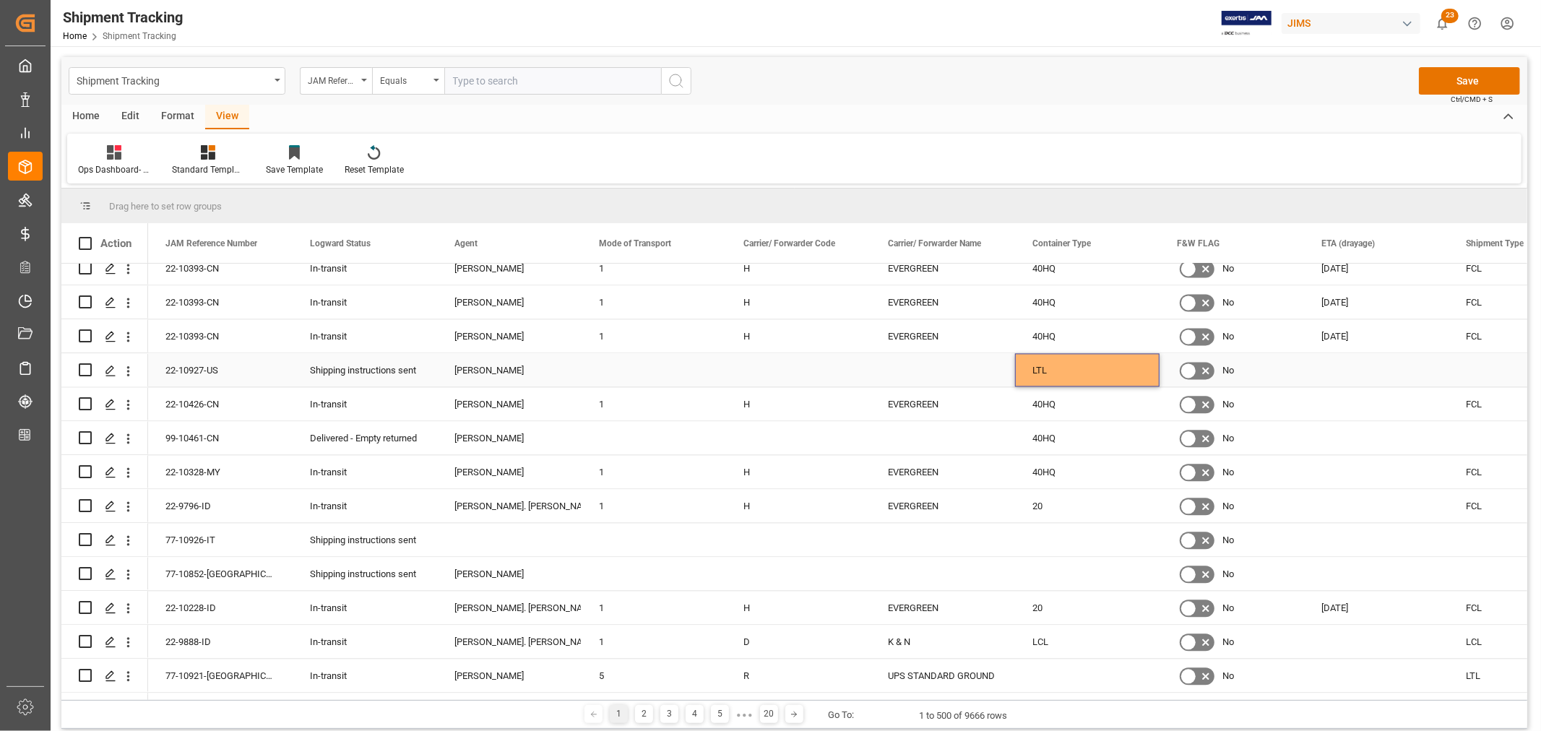
scroll to position [2810, 0]
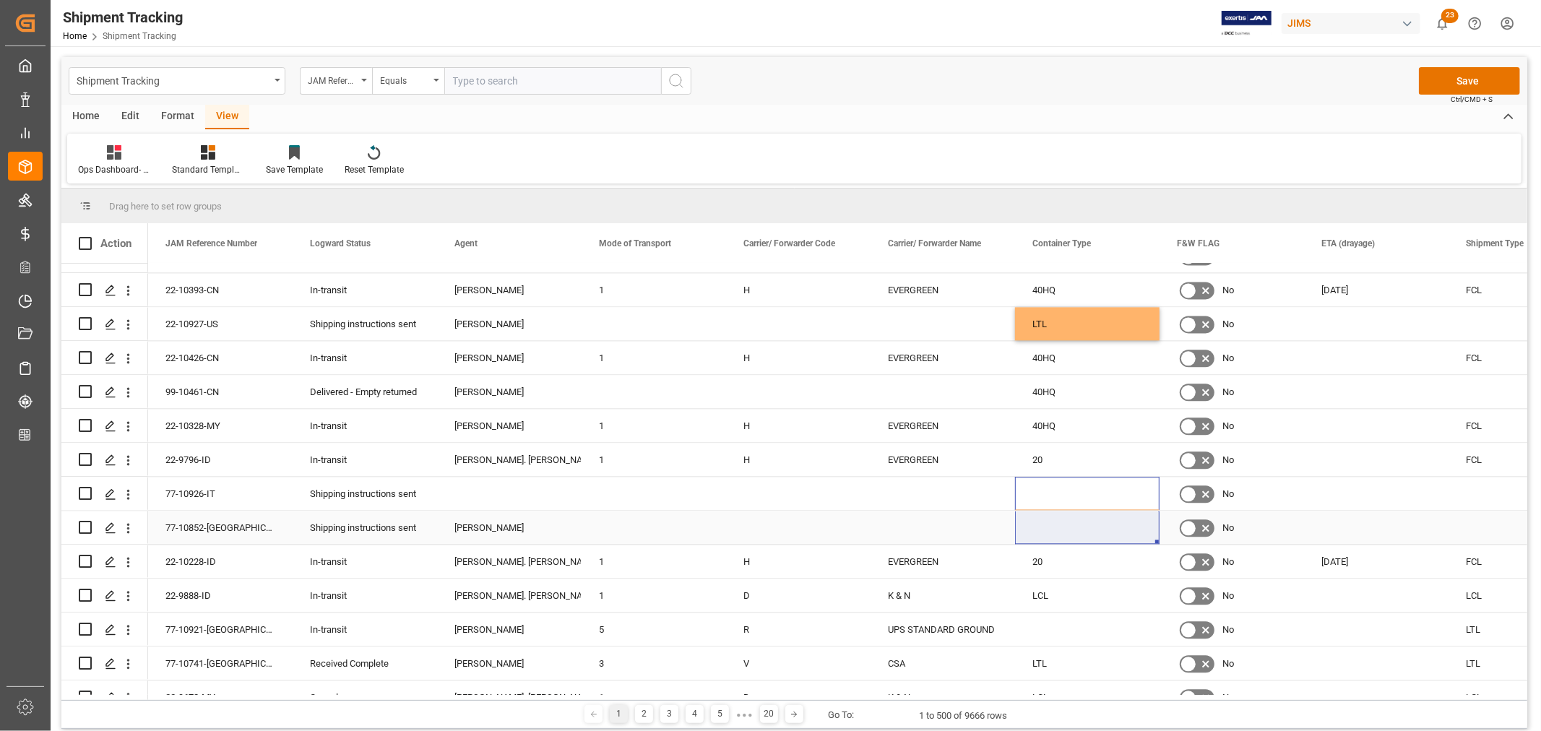
drag, startPoint x: 1046, startPoint y: 489, endPoint x: 1044, endPoint y: 535, distance: 46.3
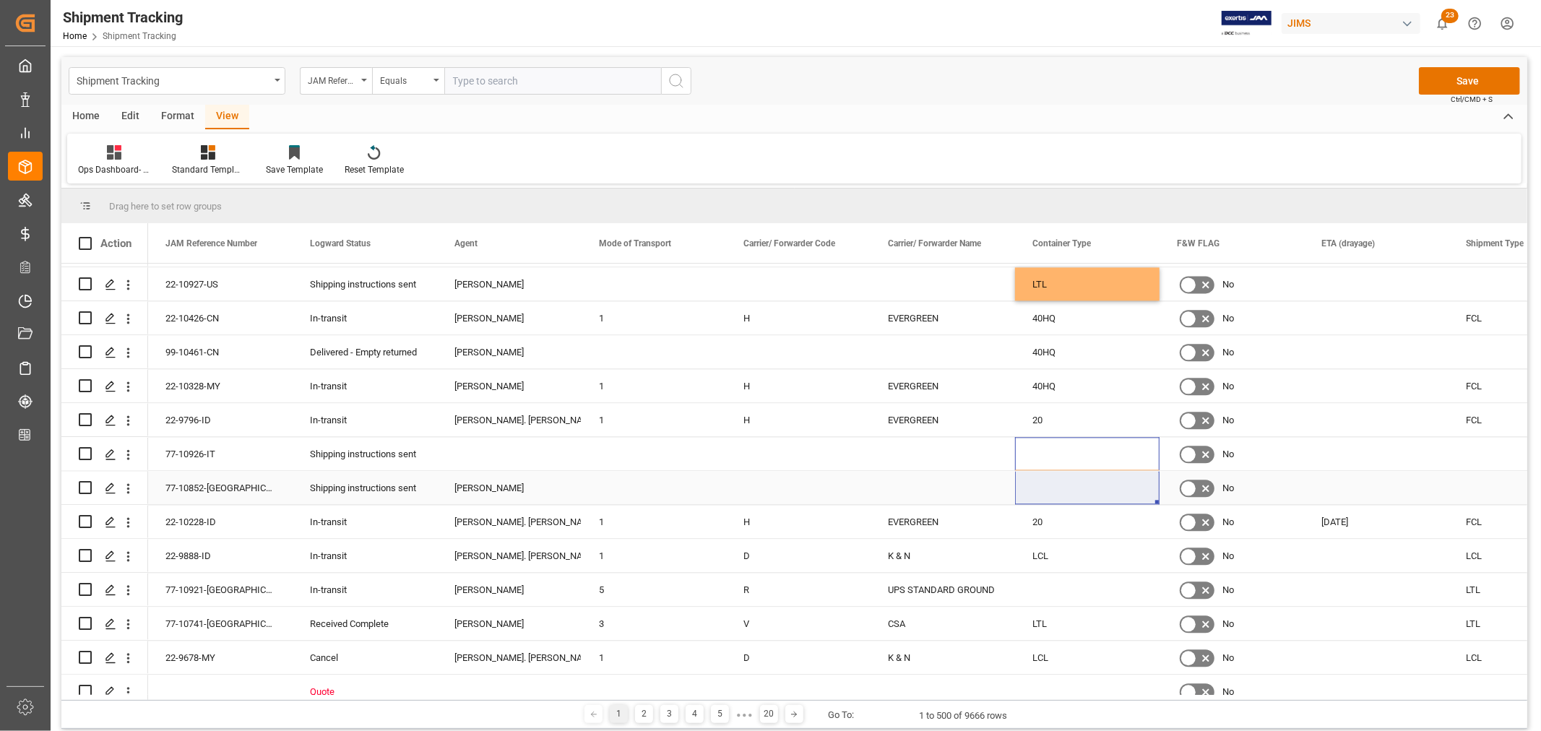
scroll to position [2971, 0]
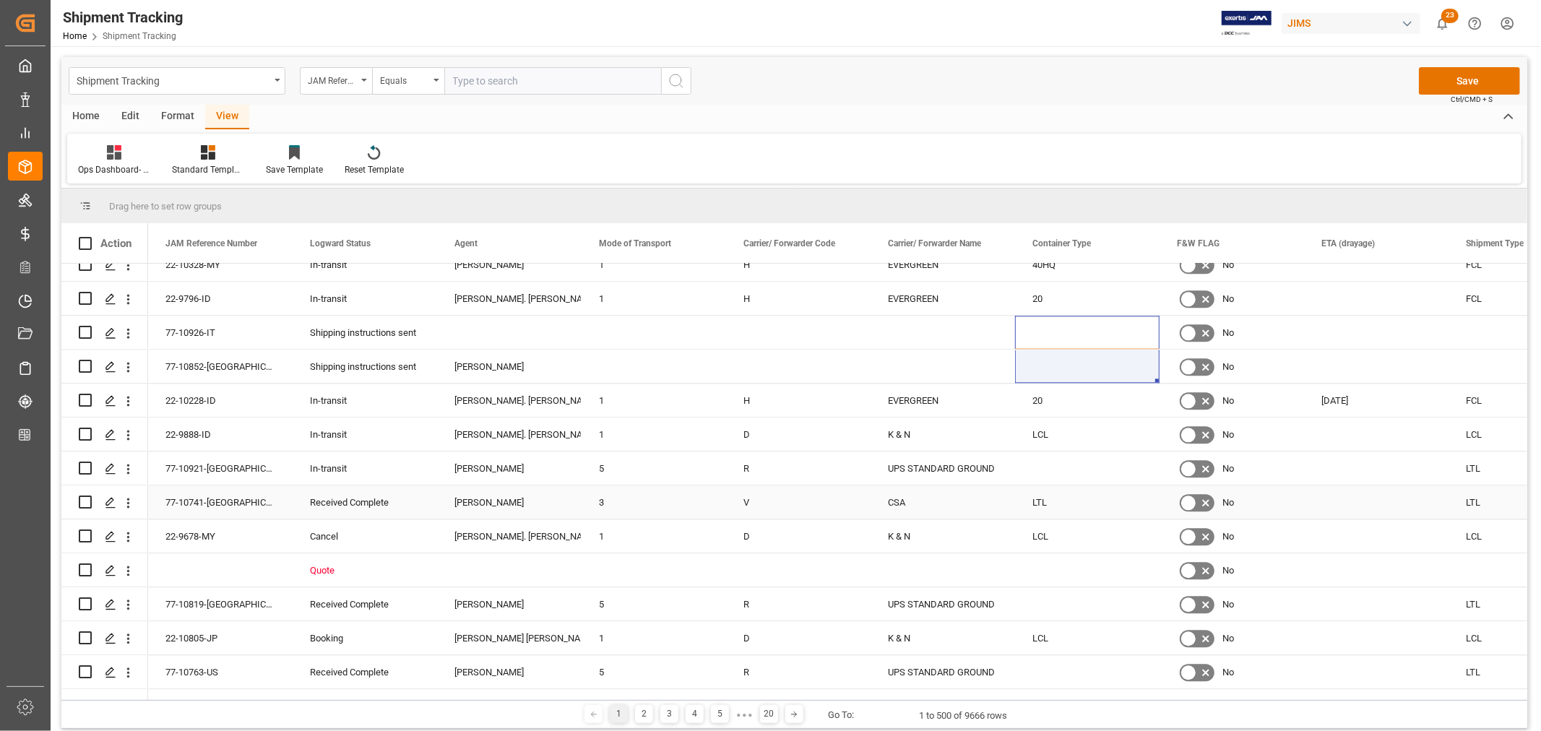
click at [1055, 472] on div "Press SPACE to select this row." at bounding box center [1087, 468] width 145 height 33
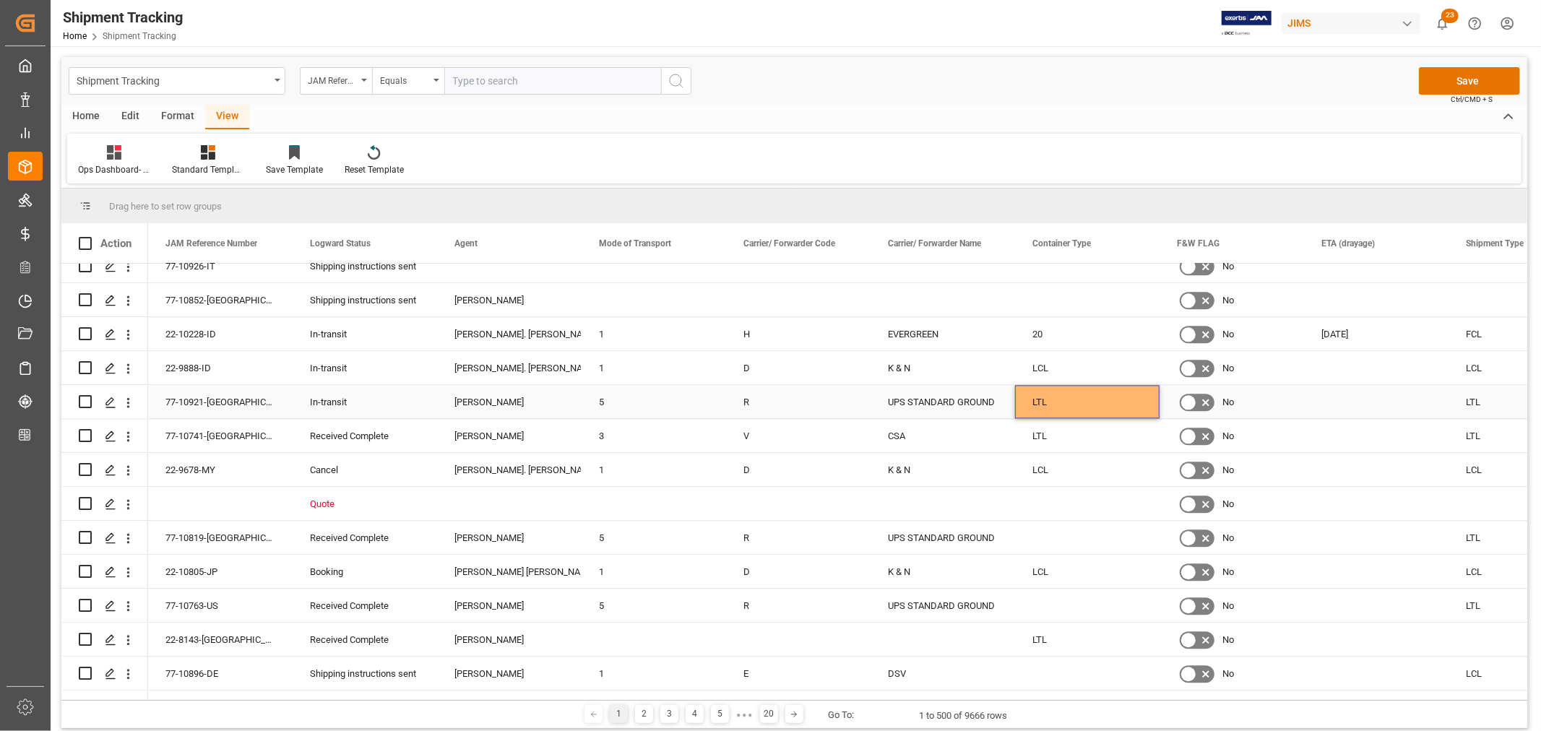
scroll to position [3051, 0]
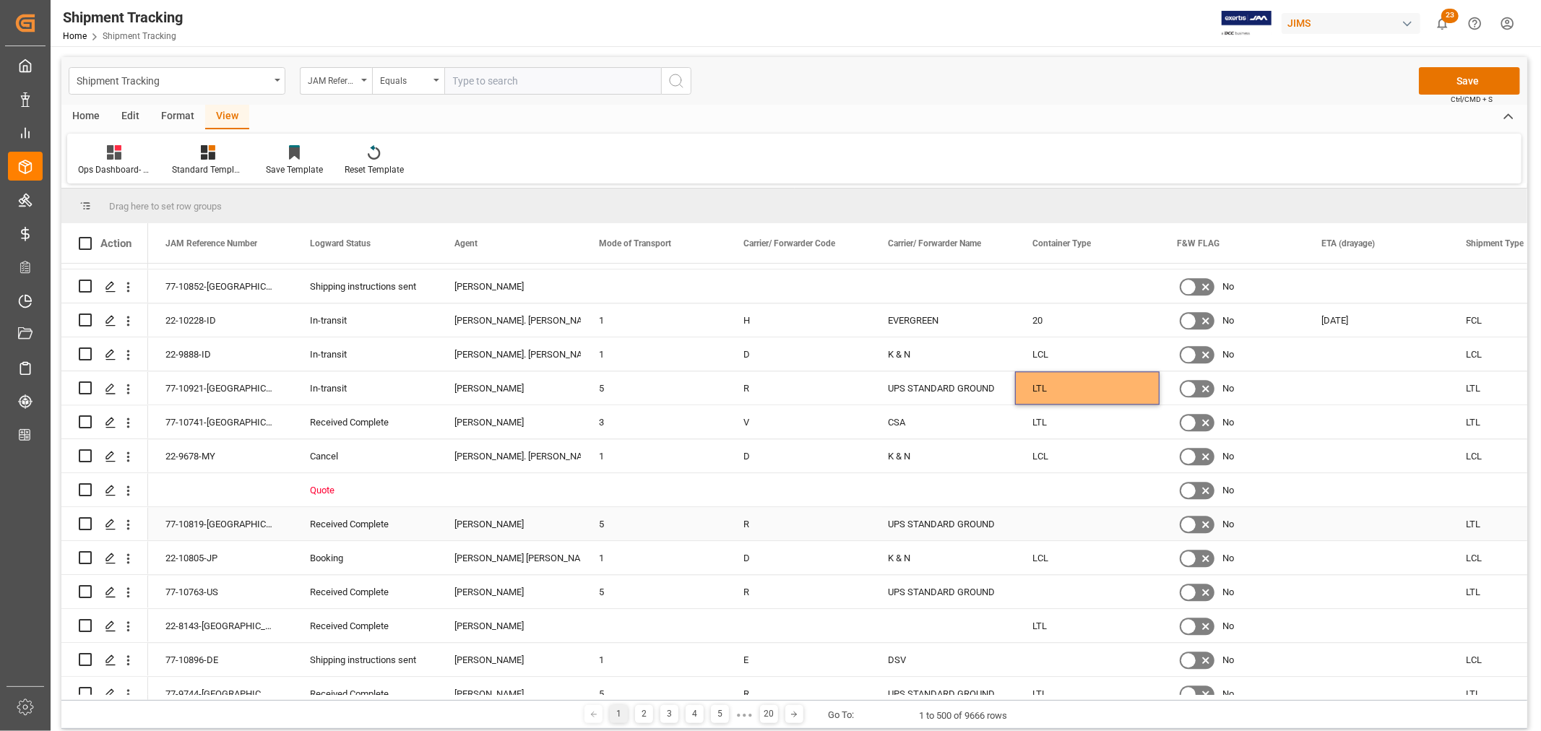
click at [1045, 533] on div "Press SPACE to select this row." at bounding box center [1087, 523] width 145 height 33
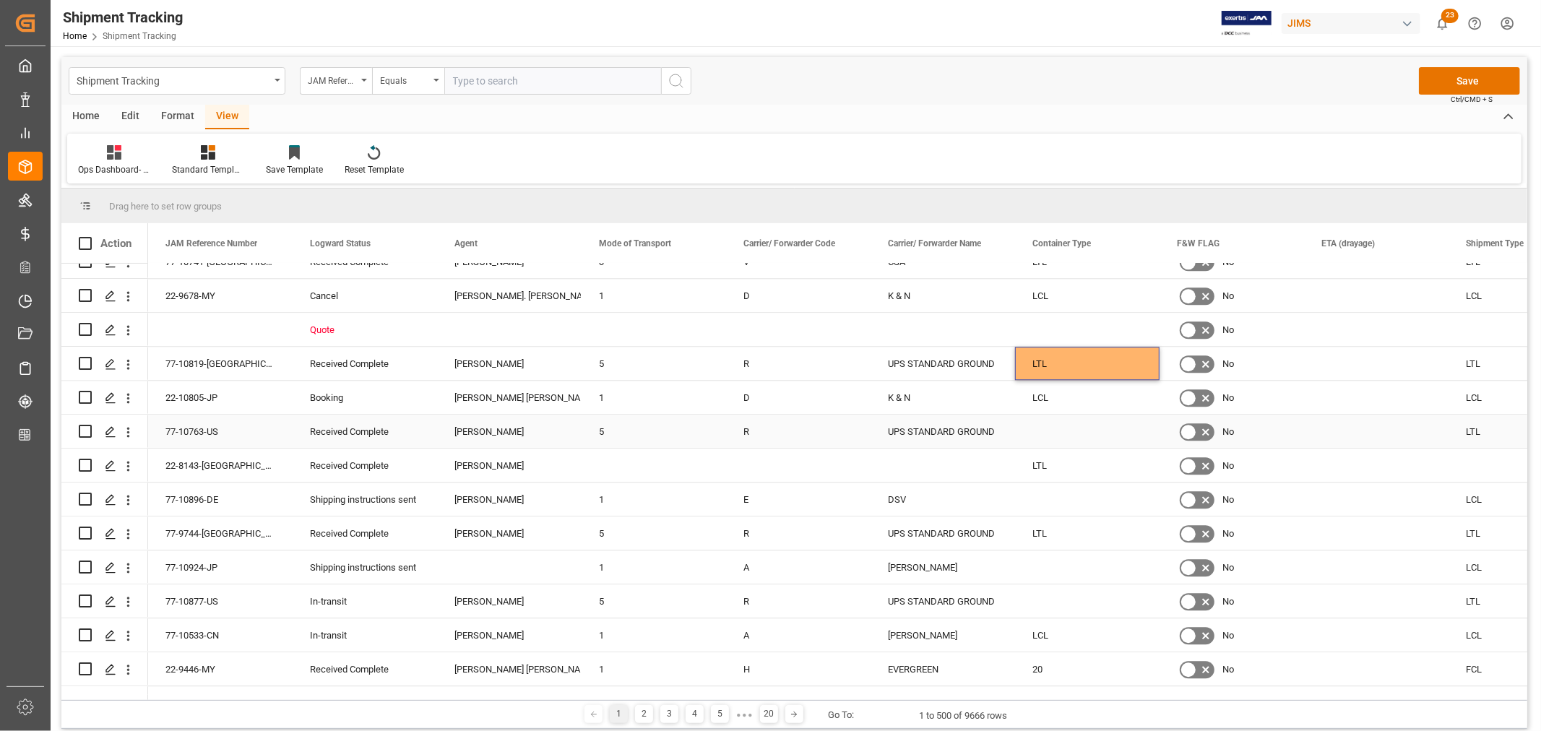
click at [1043, 428] on div "Press SPACE to select this row." at bounding box center [1087, 431] width 145 height 33
click at [1039, 510] on div "Press SPACE to select this row." at bounding box center [1087, 499] width 145 height 33
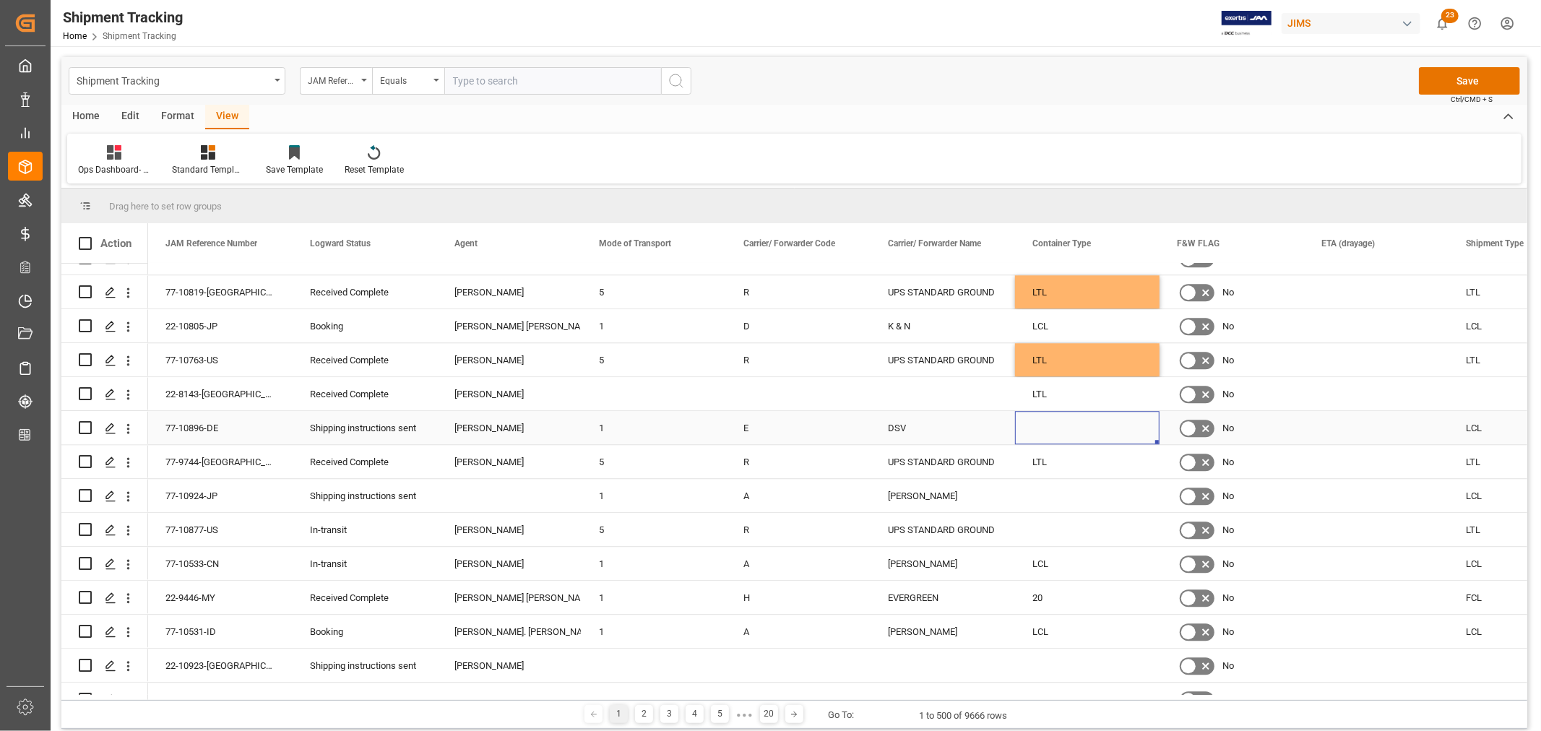
scroll to position [3292, 0]
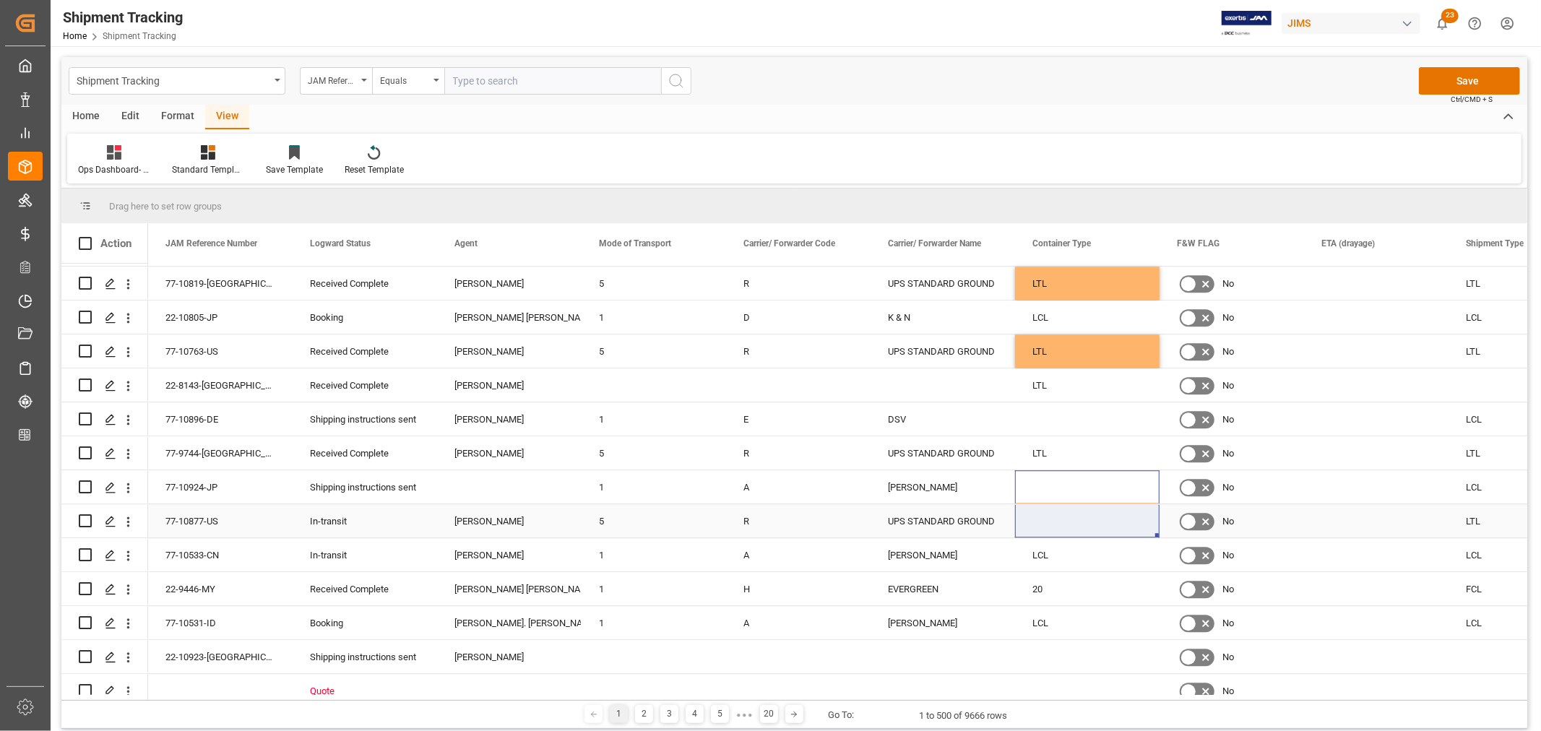
drag, startPoint x: 1048, startPoint y: 485, endPoint x: 1046, endPoint y: 509, distance: 23.9
click at [1057, 481] on div "Press SPACE to select this row." at bounding box center [1087, 486] width 145 height 33
click at [1479, 488] on div "LCL" at bounding box center [1521, 486] width 145 height 33
click at [1080, 491] on div "Press SPACE to select this row." at bounding box center [1087, 486] width 145 height 33
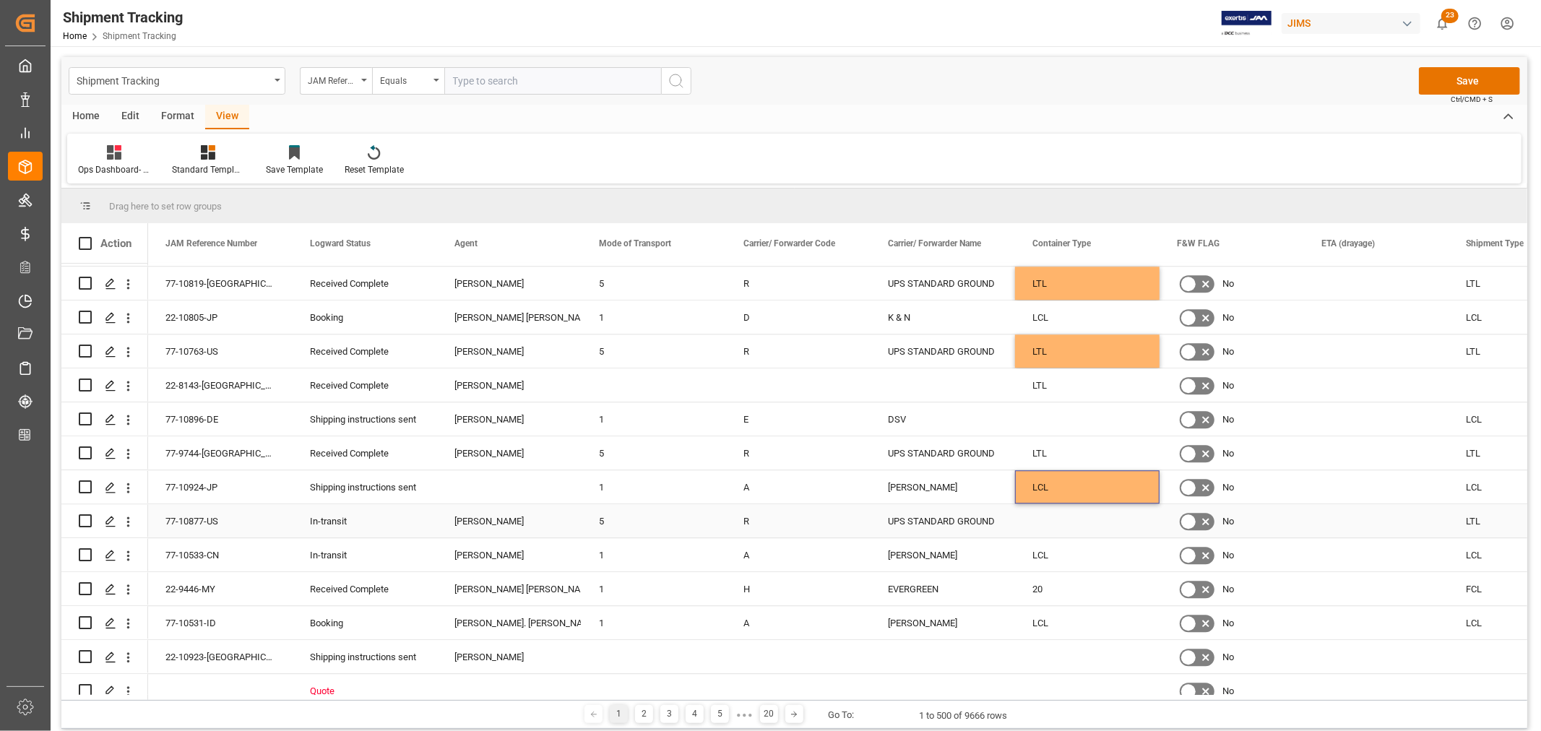
click at [1046, 525] on div "Press SPACE to select this row." at bounding box center [1087, 520] width 145 height 33
click at [1063, 389] on div "LTL" at bounding box center [1087, 385] width 145 height 33
click at [1034, 528] on div "Press SPACE to select this row." at bounding box center [1087, 520] width 145 height 33
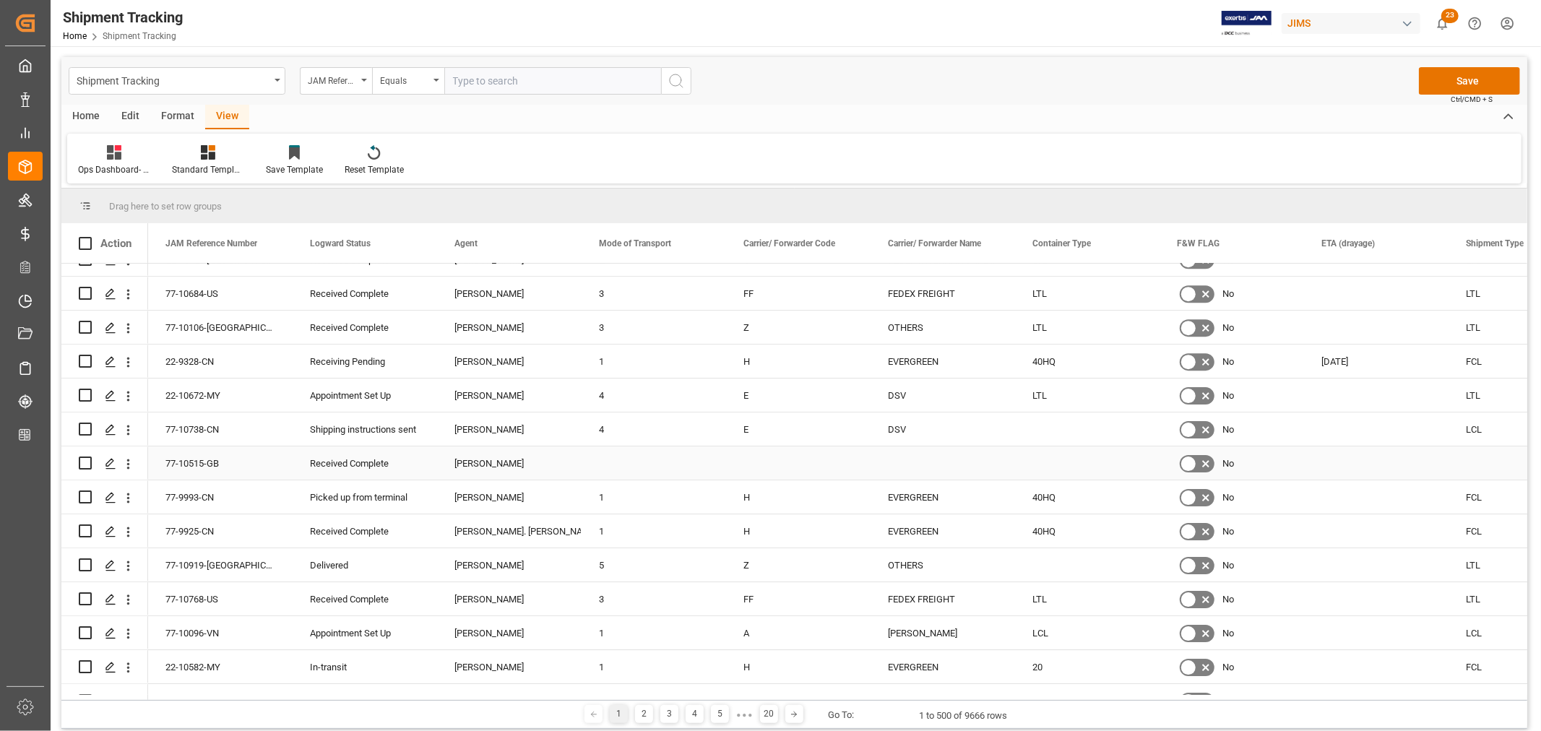
scroll to position [3934, 0]
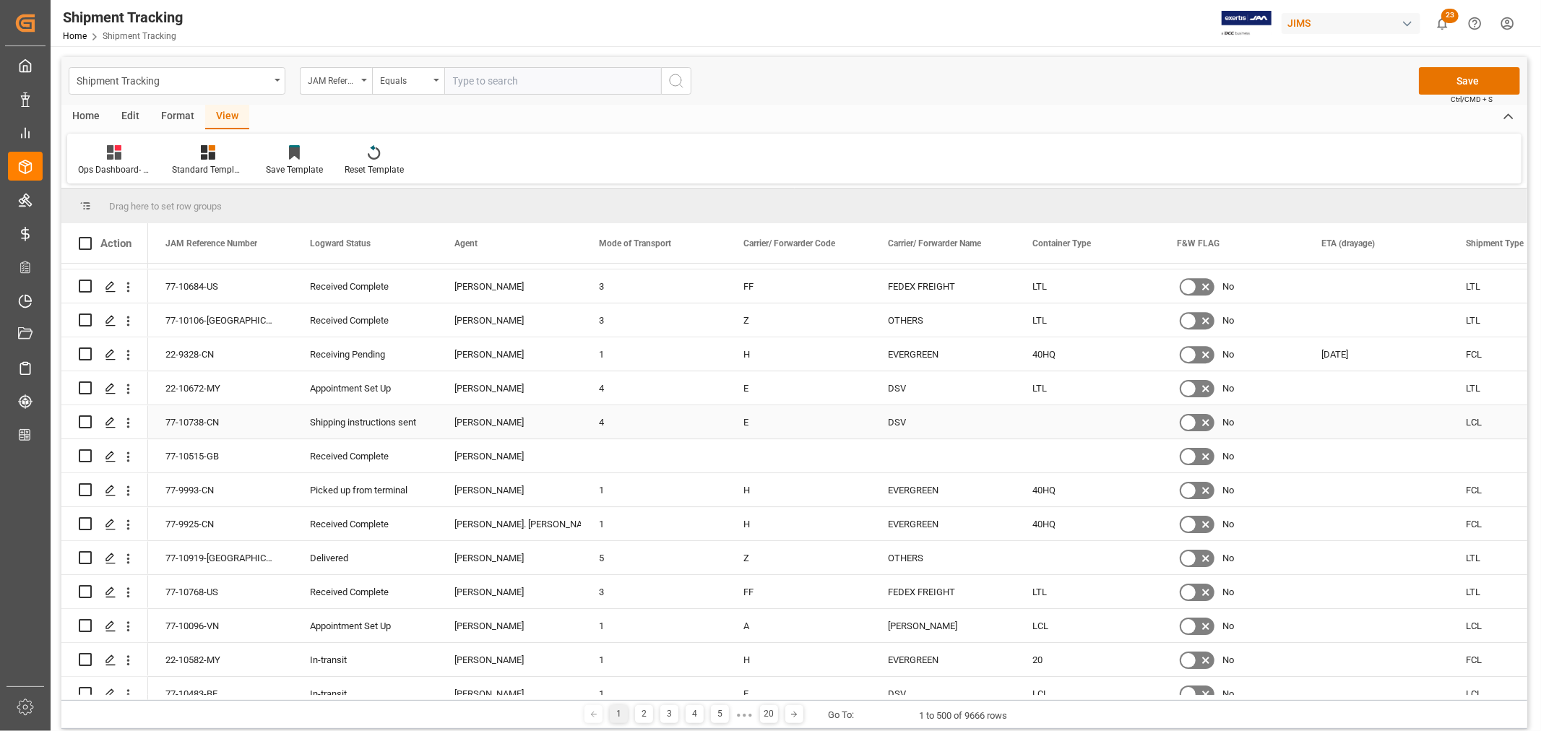
click at [1054, 424] on div "Press SPACE to select this row." at bounding box center [1087, 421] width 145 height 33
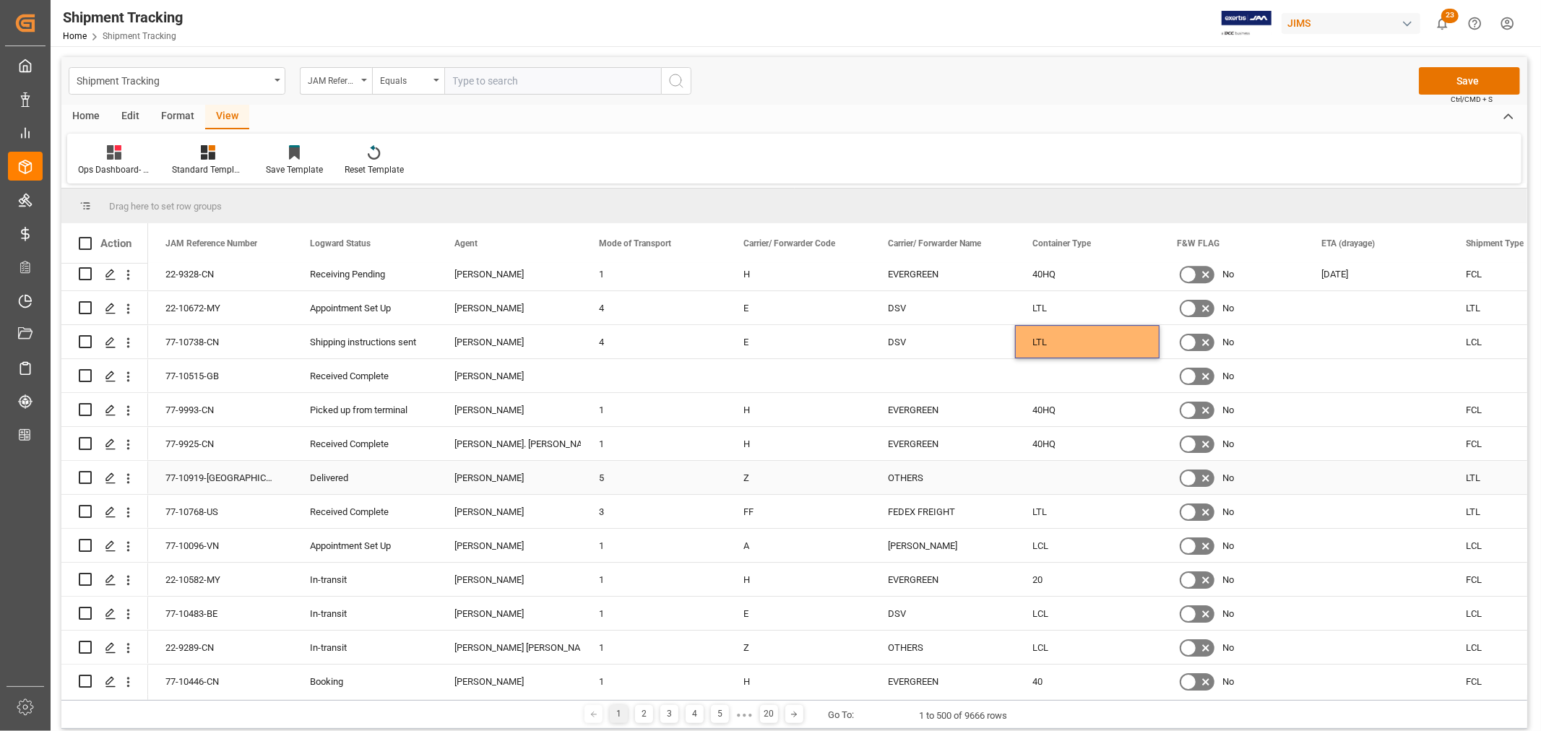
click at [1045, 479] on div "Press SPACE to select this row." at bounding box center [1087, 477] width 145 height 33
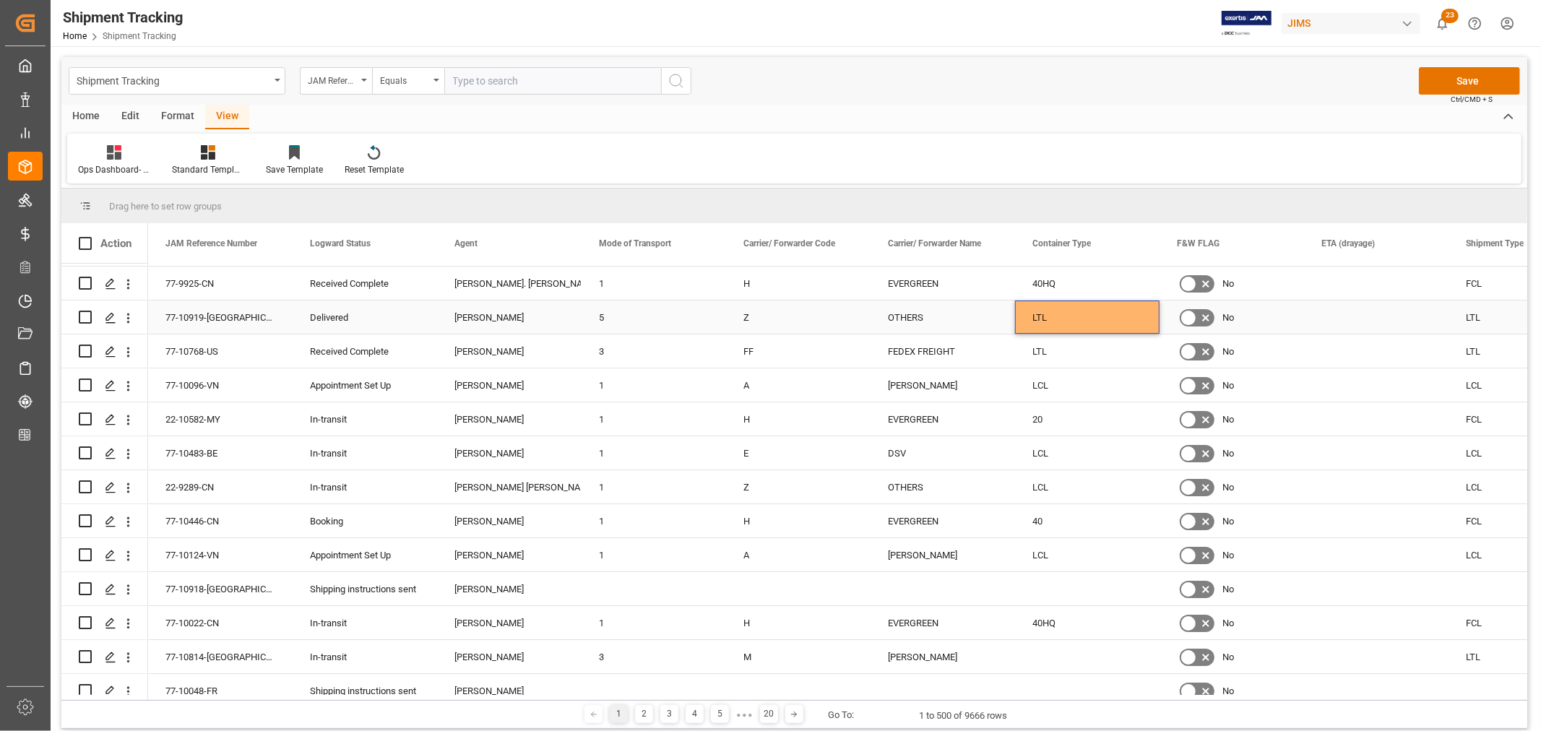
scroll to position [4336, 0]
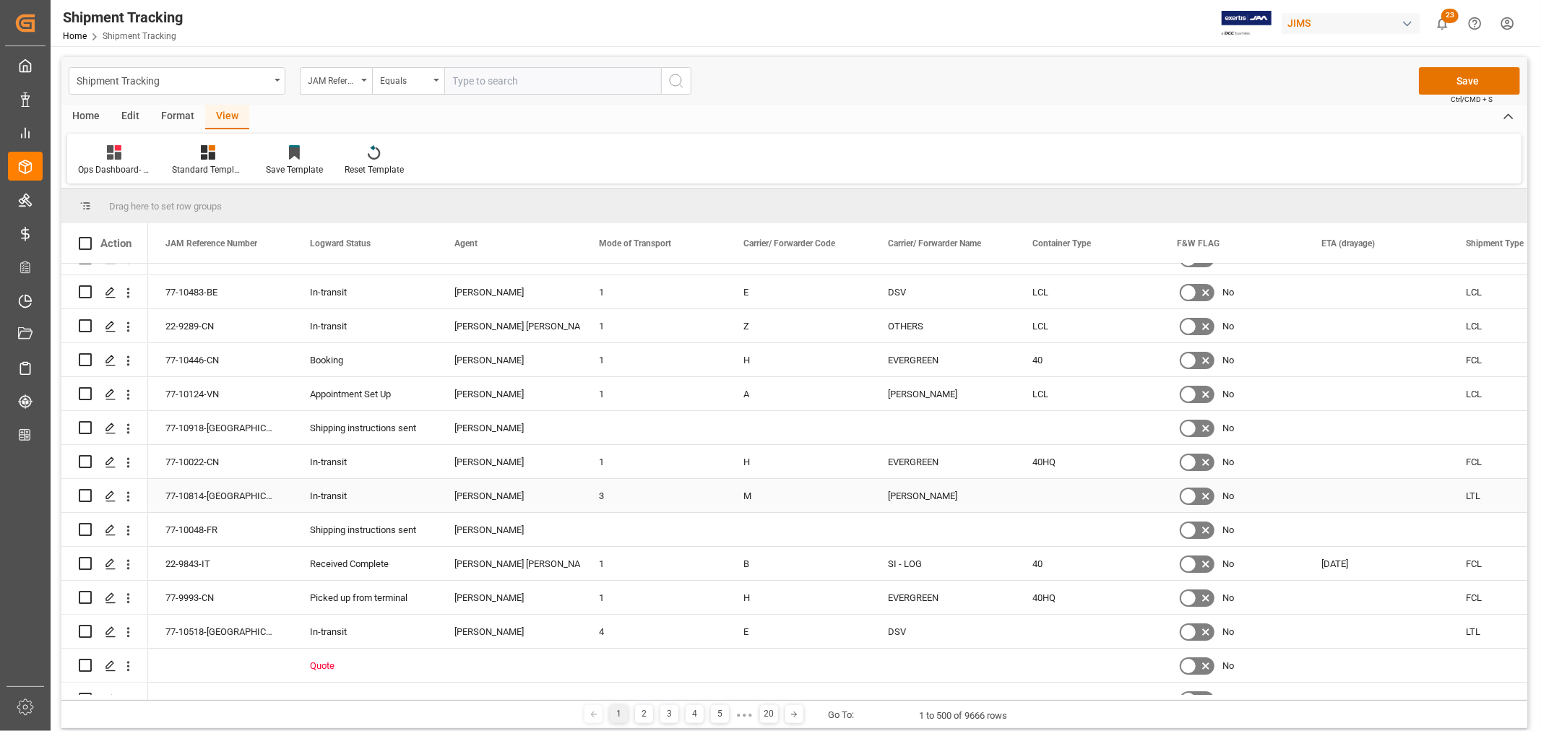
click at [1051, 492] on div "Press SPACE to select this row." at bounding box center [1087, 495] width 145 height 33
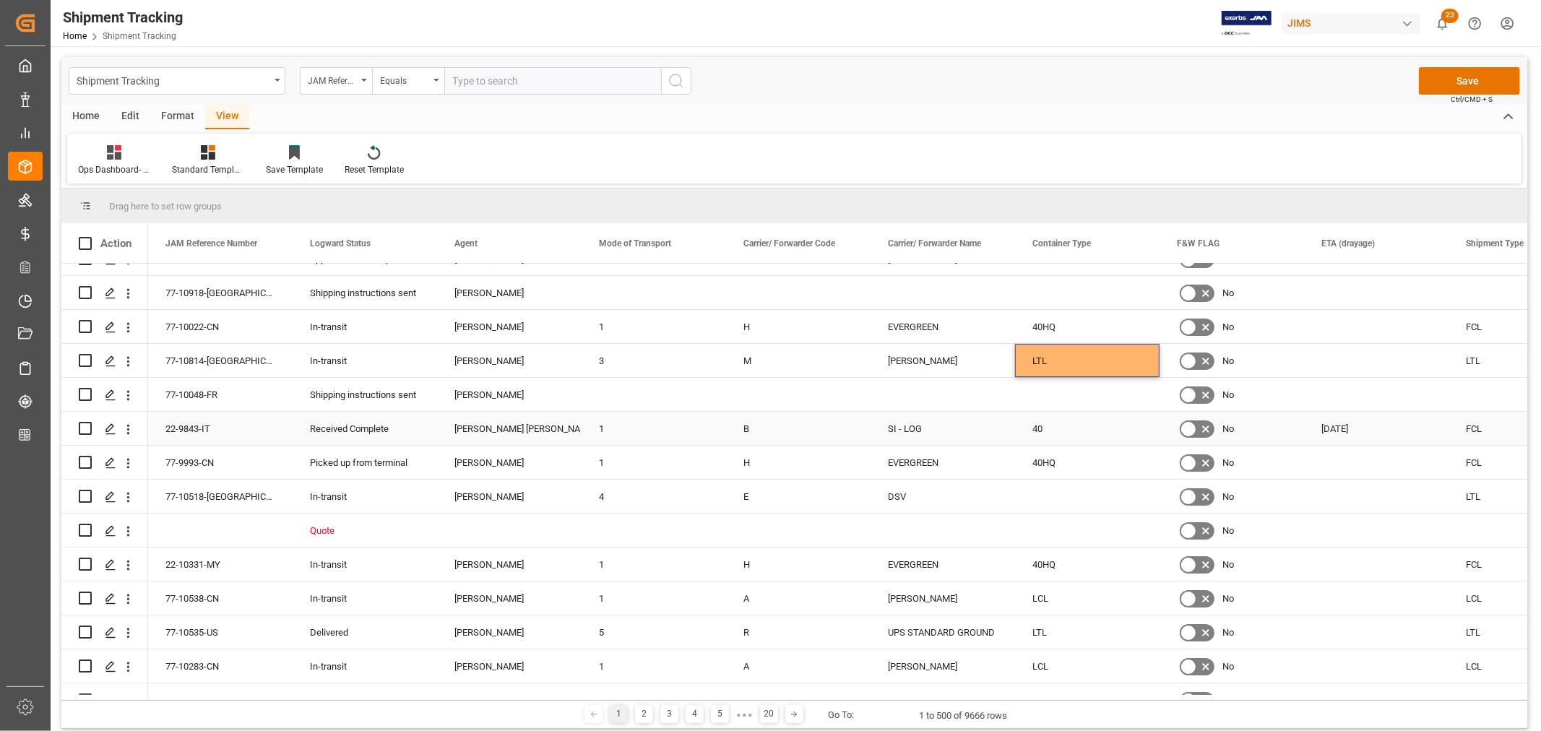
scroll to position [4496, 0]
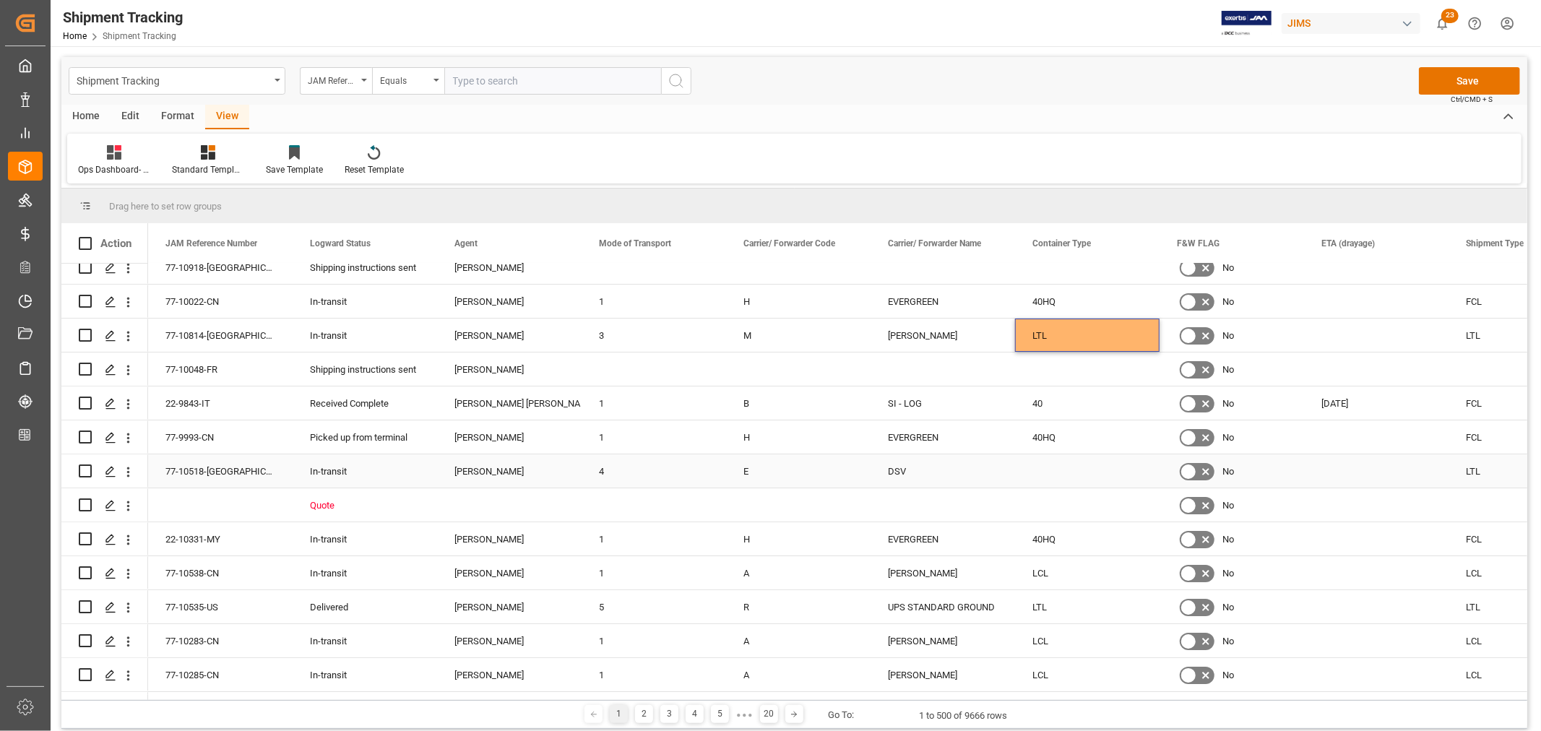
click at [1051, 481] on div "Press SPACE to select this row." at bounding box center [1087, 471] width 145 height 33
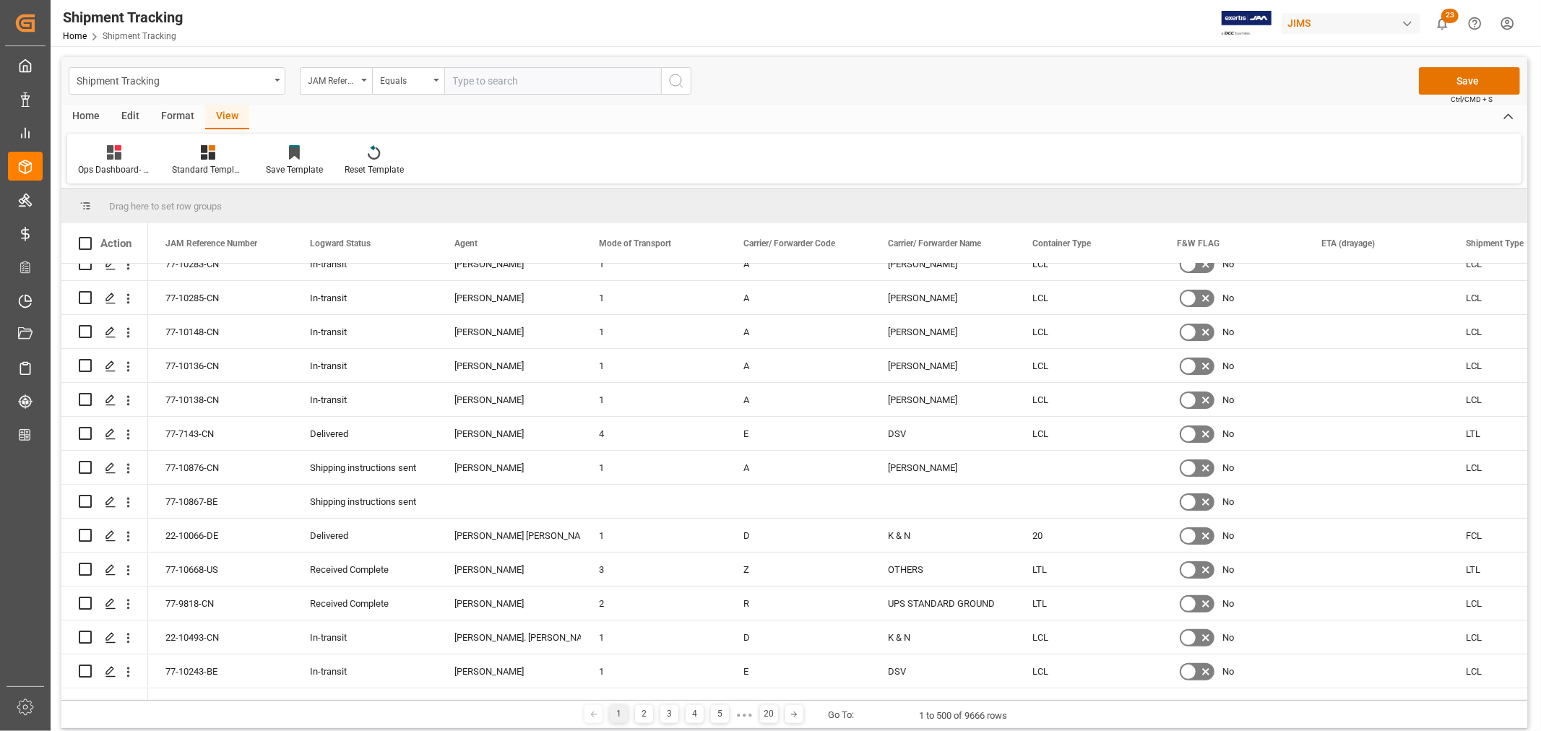
scroll to position [4897, 0]
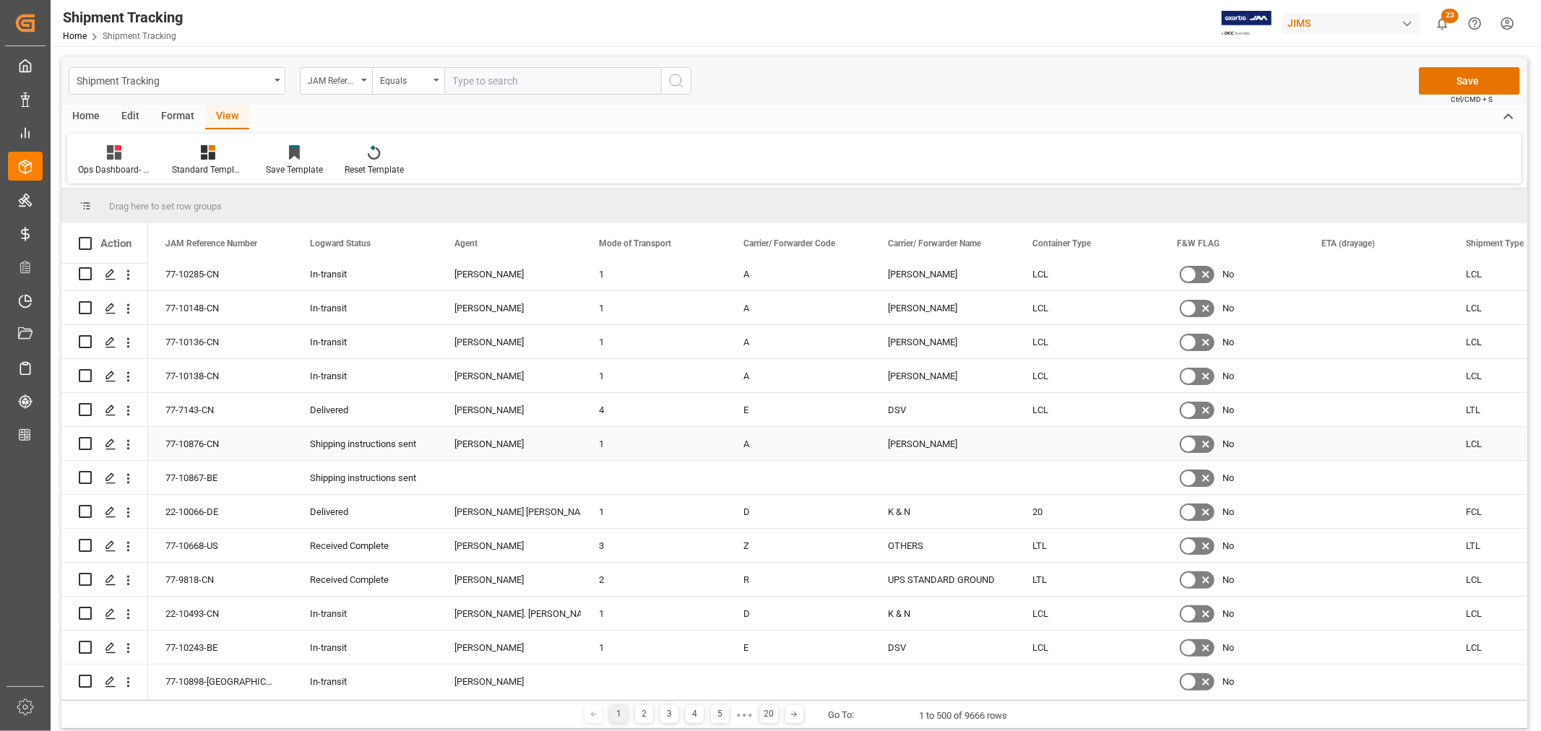
click at [1463, 449] on div "LCL" at bounding box center [1521, 443] width 145 height 33
click at [1046, 442] on div "Press SPACE to select this row." at bounding box center [1087, 443] width 145 height 33
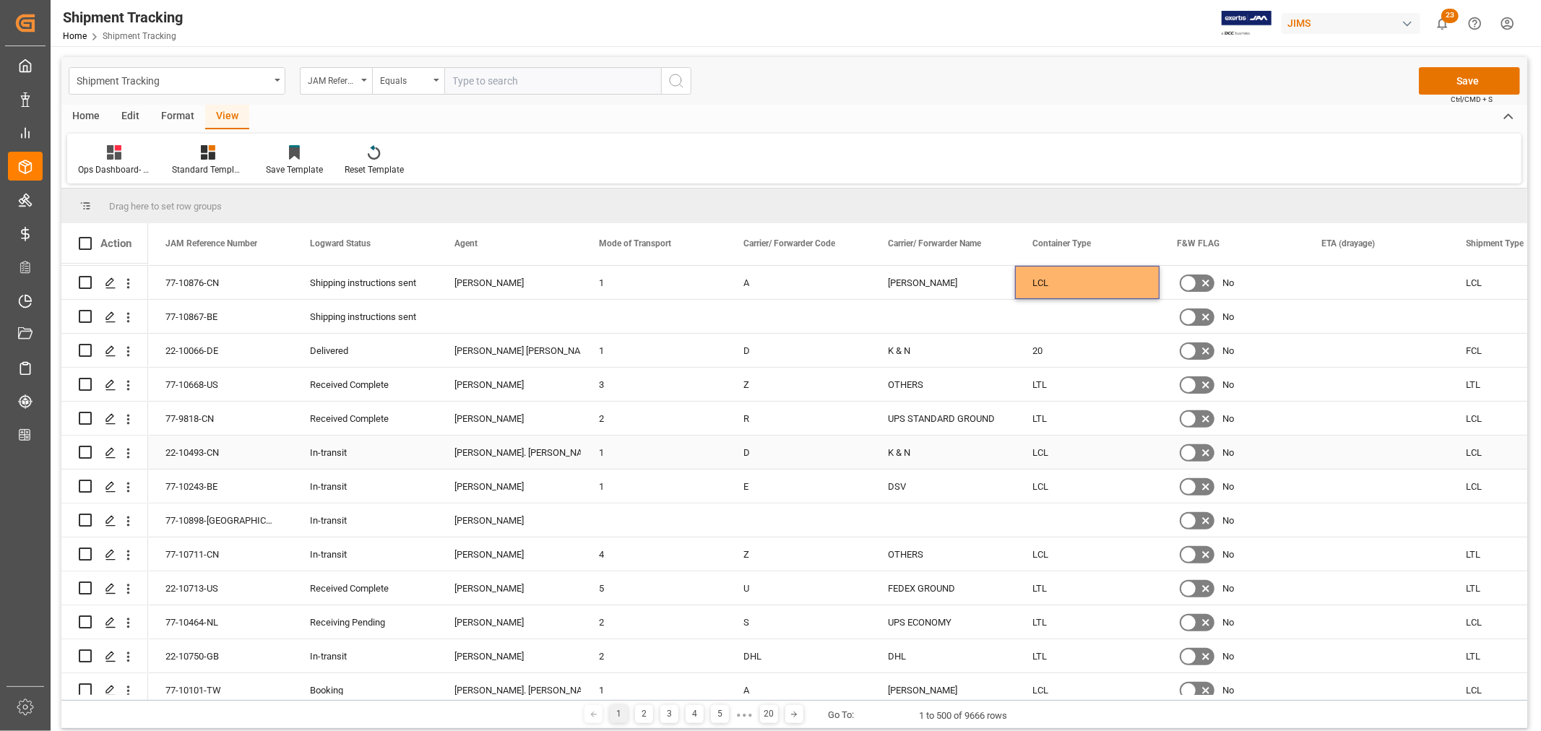
scroll to position [5139, 0]
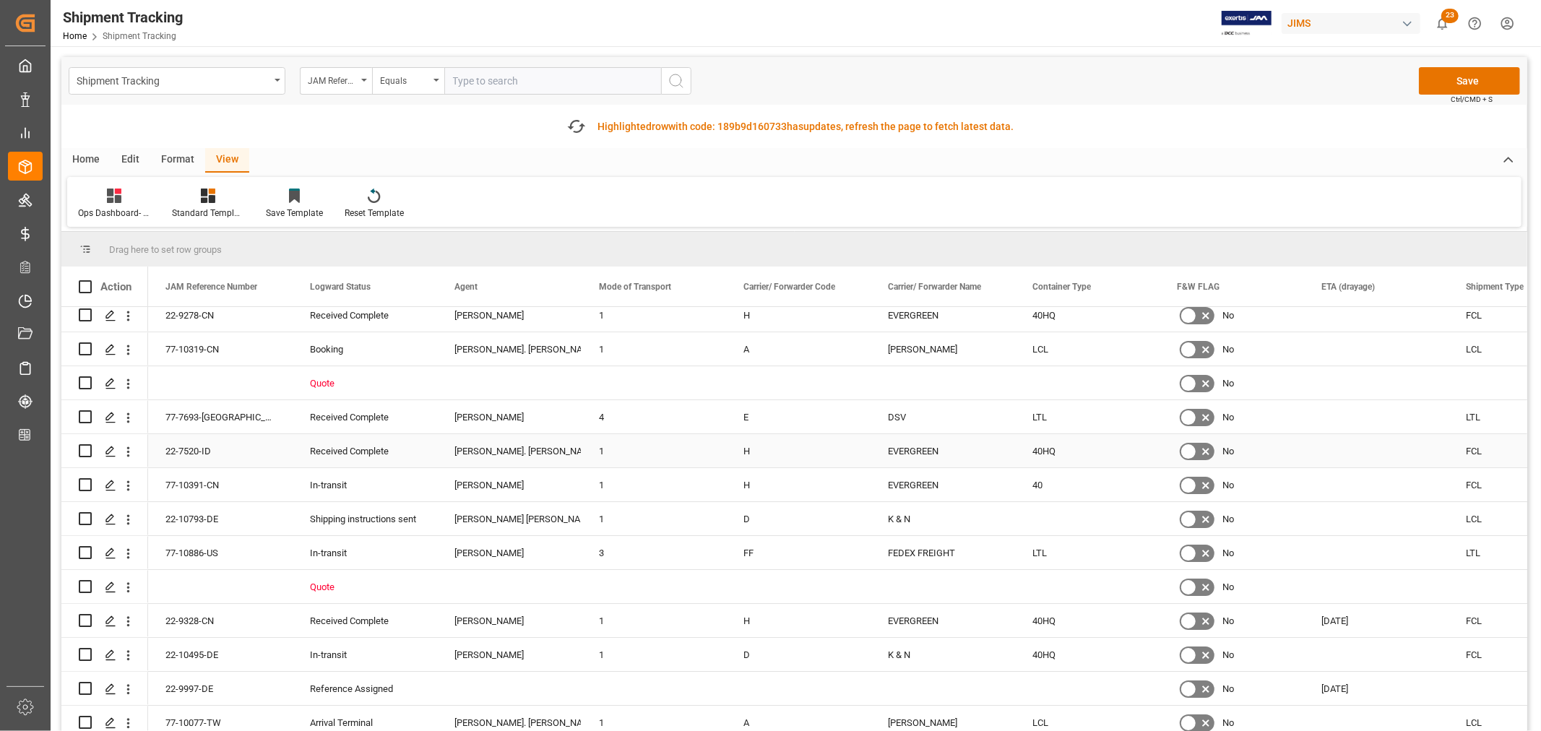
scroll to position [8752, 0]
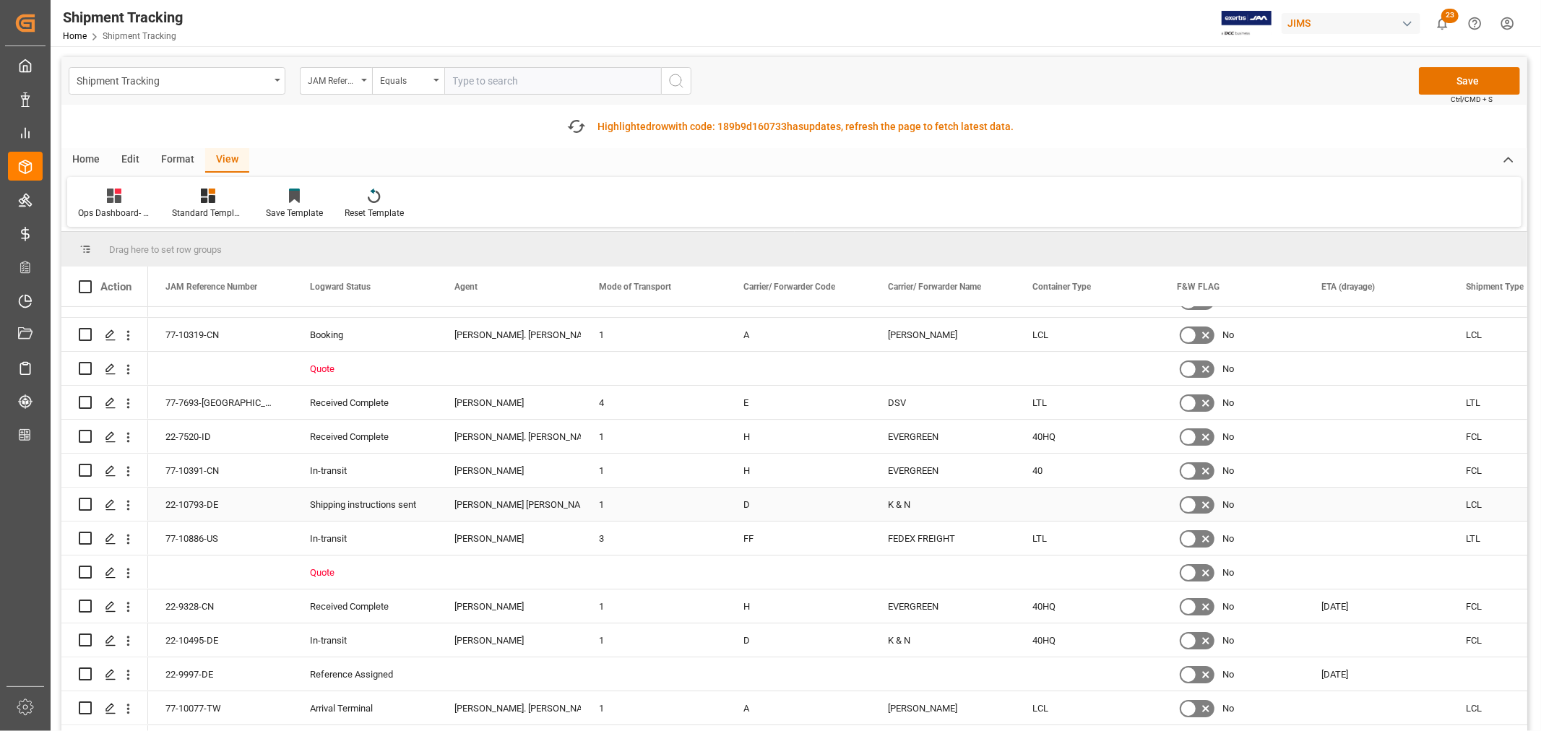
click at [1481, 504] on div "LCL" at bounding box center [1521, 504] width 145 height 33
click at [1063, 509] on div "Press SPACE to select this row." at bounding box center [1087, 504] width 145 height 33
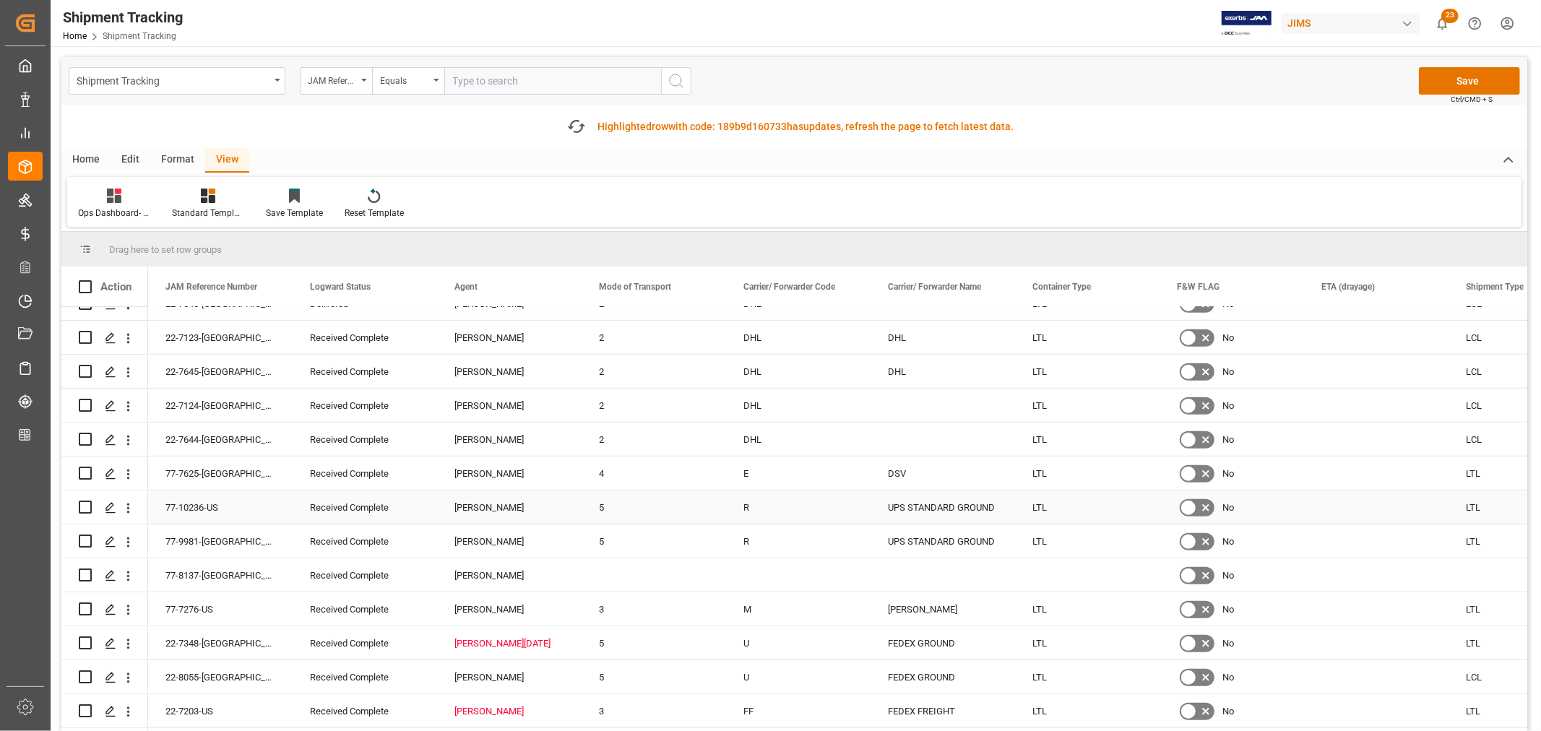
scroll to position [10358, 0]
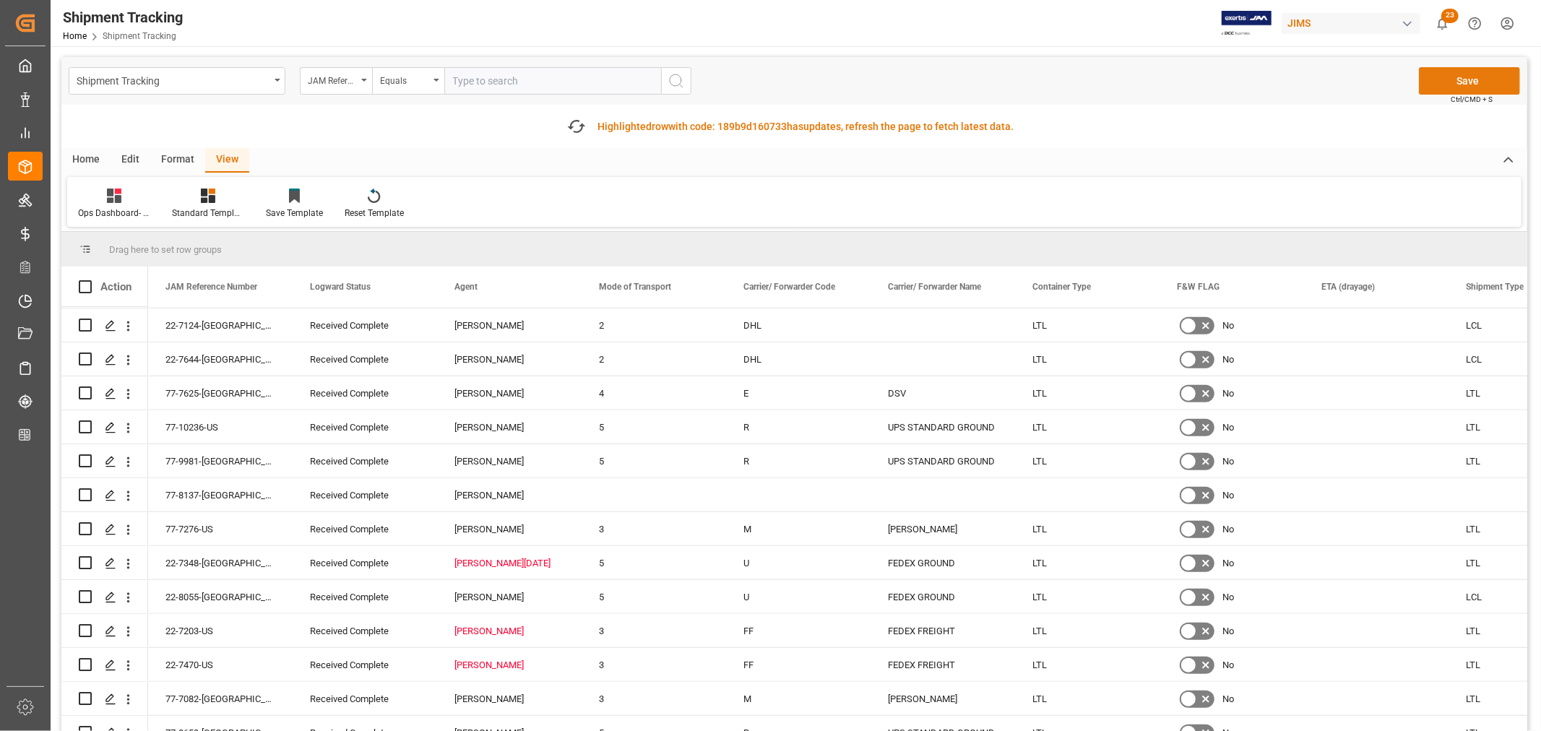
click at [1476, 82] on button "Save" at bounding box center [1469, 80] width 101 height 27
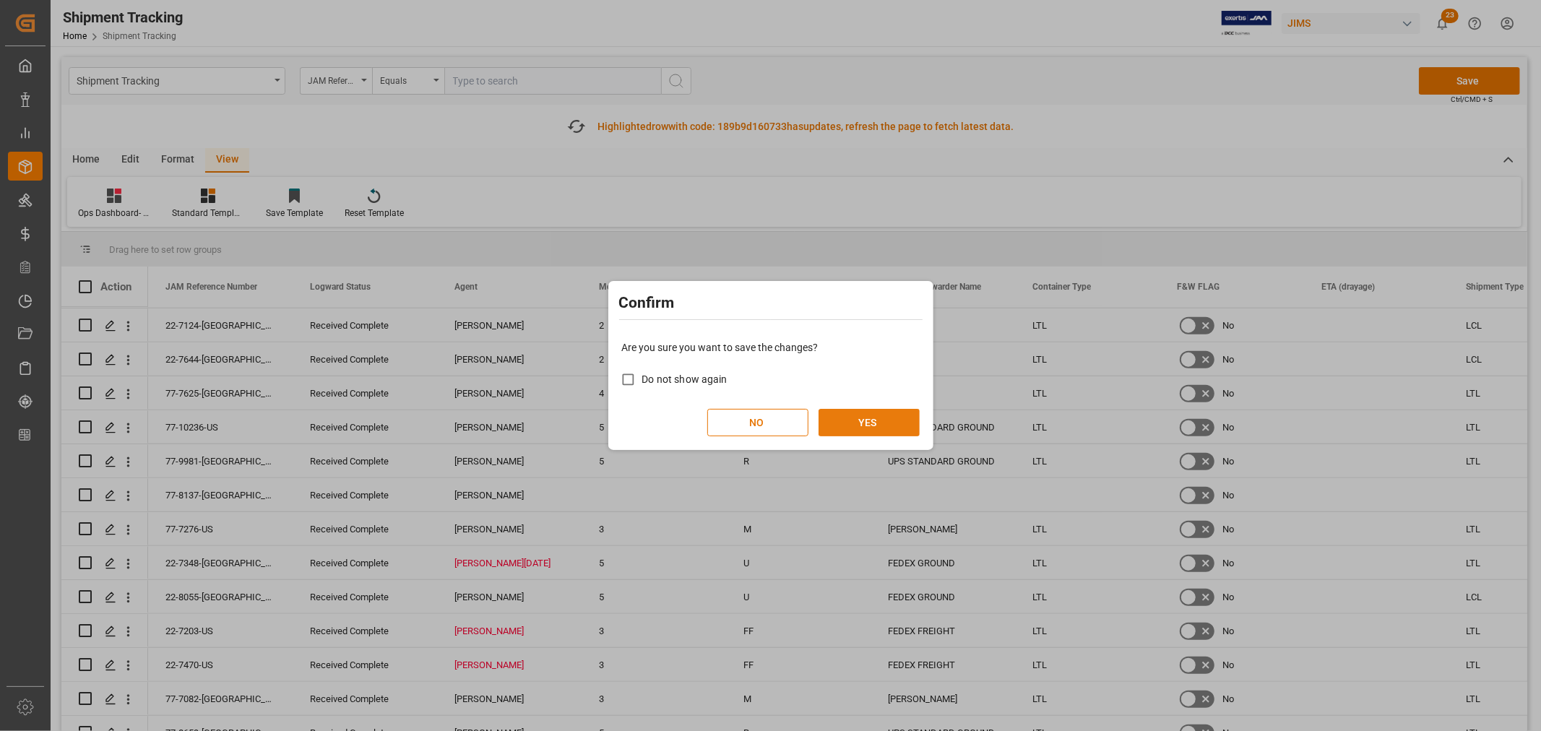
click at [878, 418] on button "YES" at bounding box center [869, 422] width 101 height 27
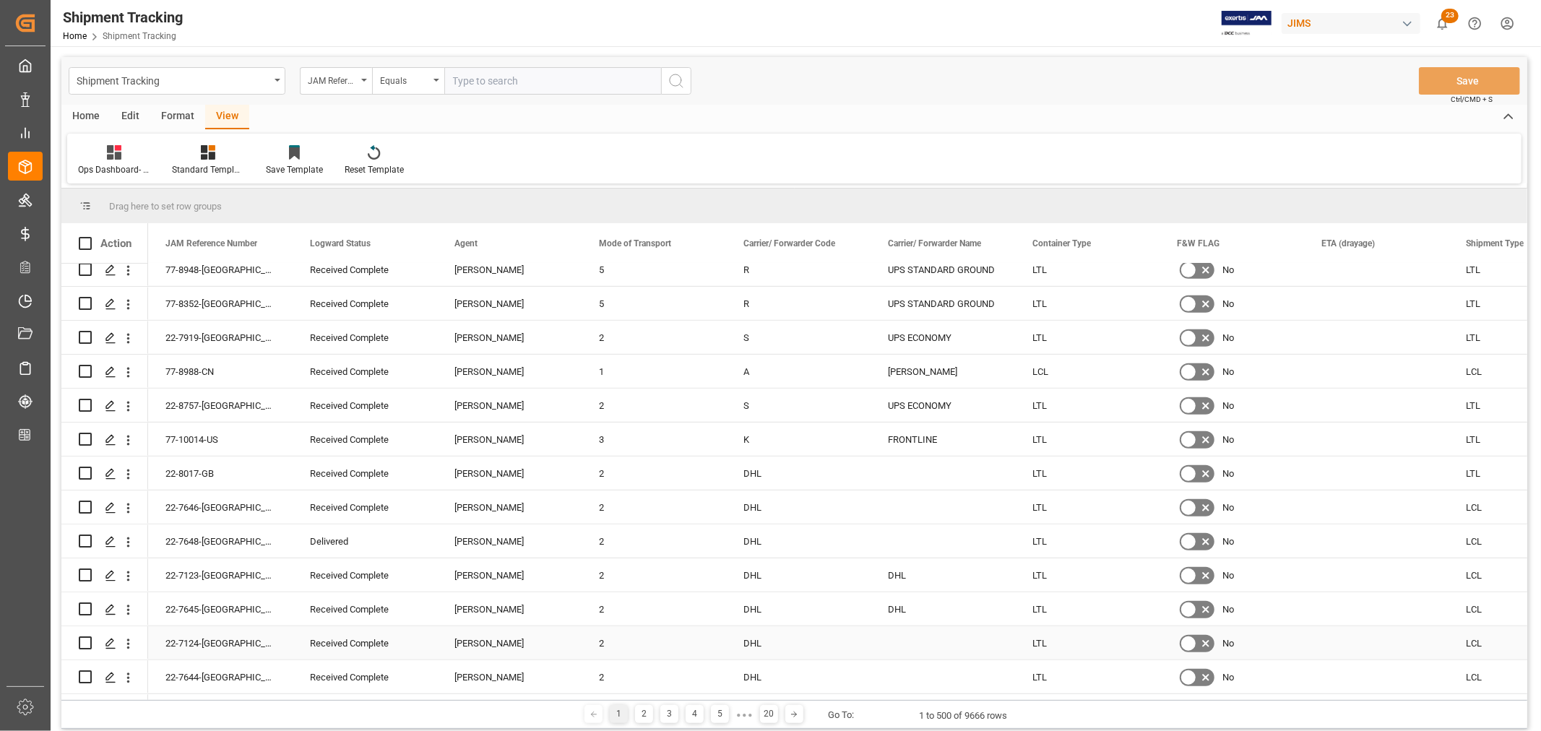
scroll to position [9956, 0]
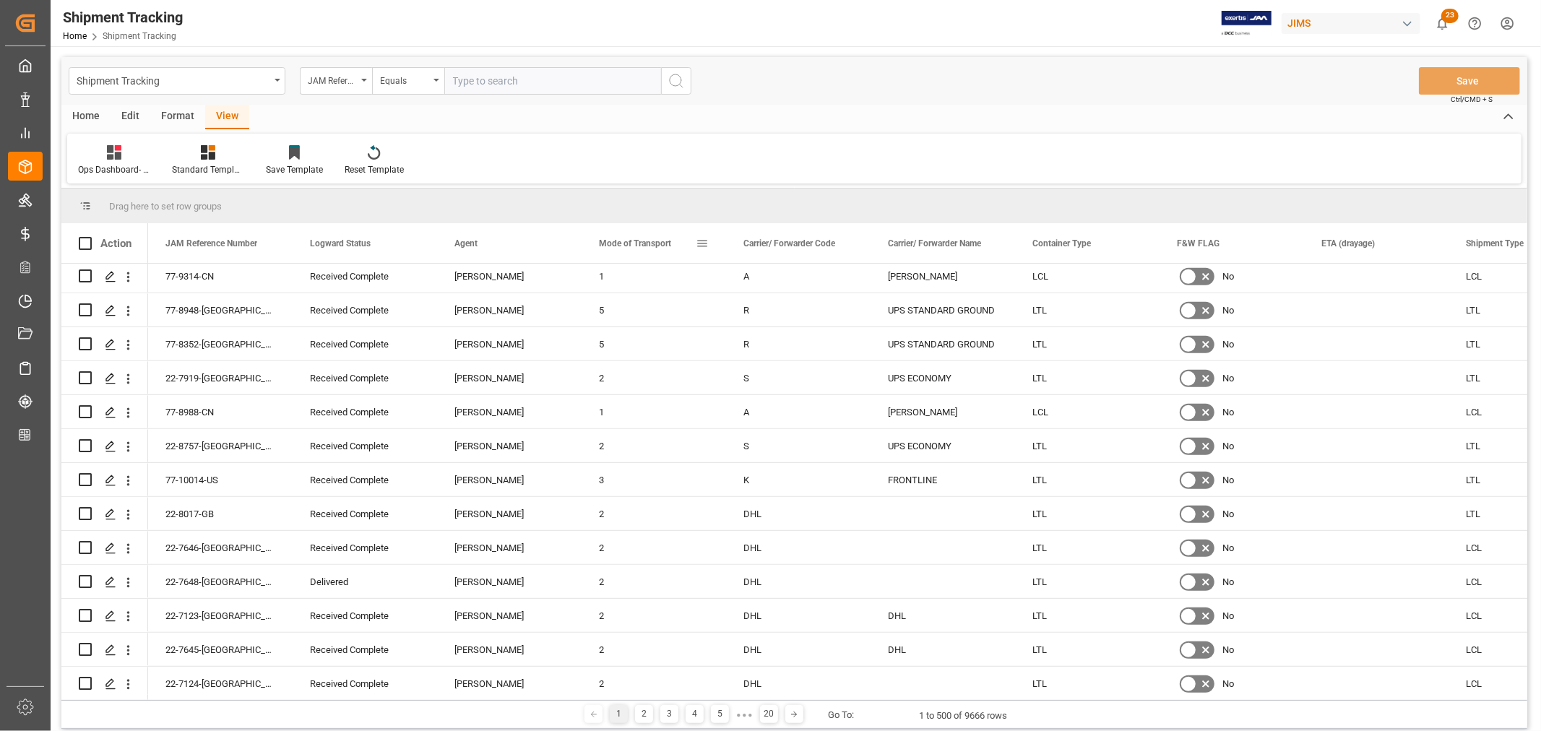
click at [699, 241] on span at bounding box center [702, 243] width 13 height 13
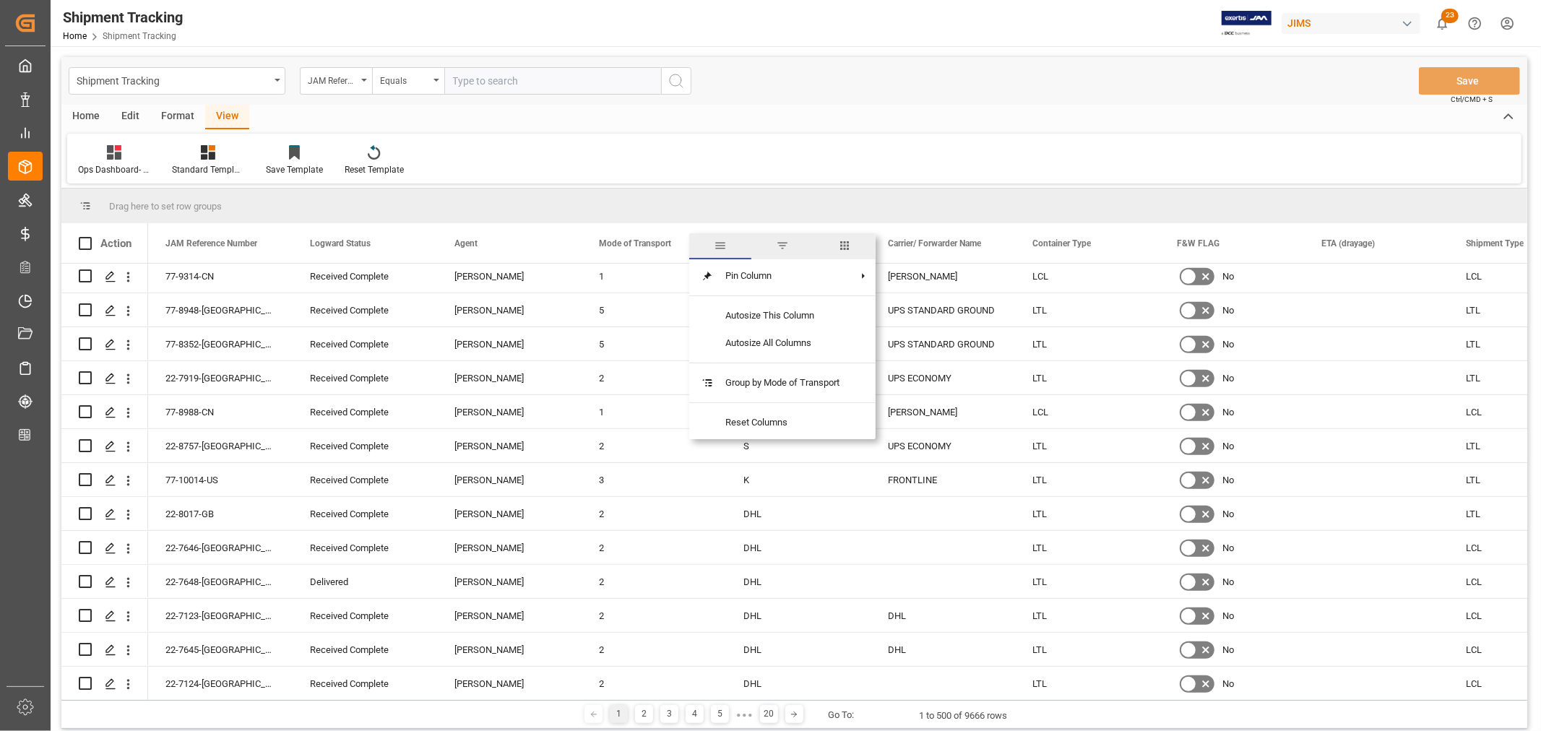
click at [783, 242] on span "filter" at bounding box center [782, 245] width 13 height 13
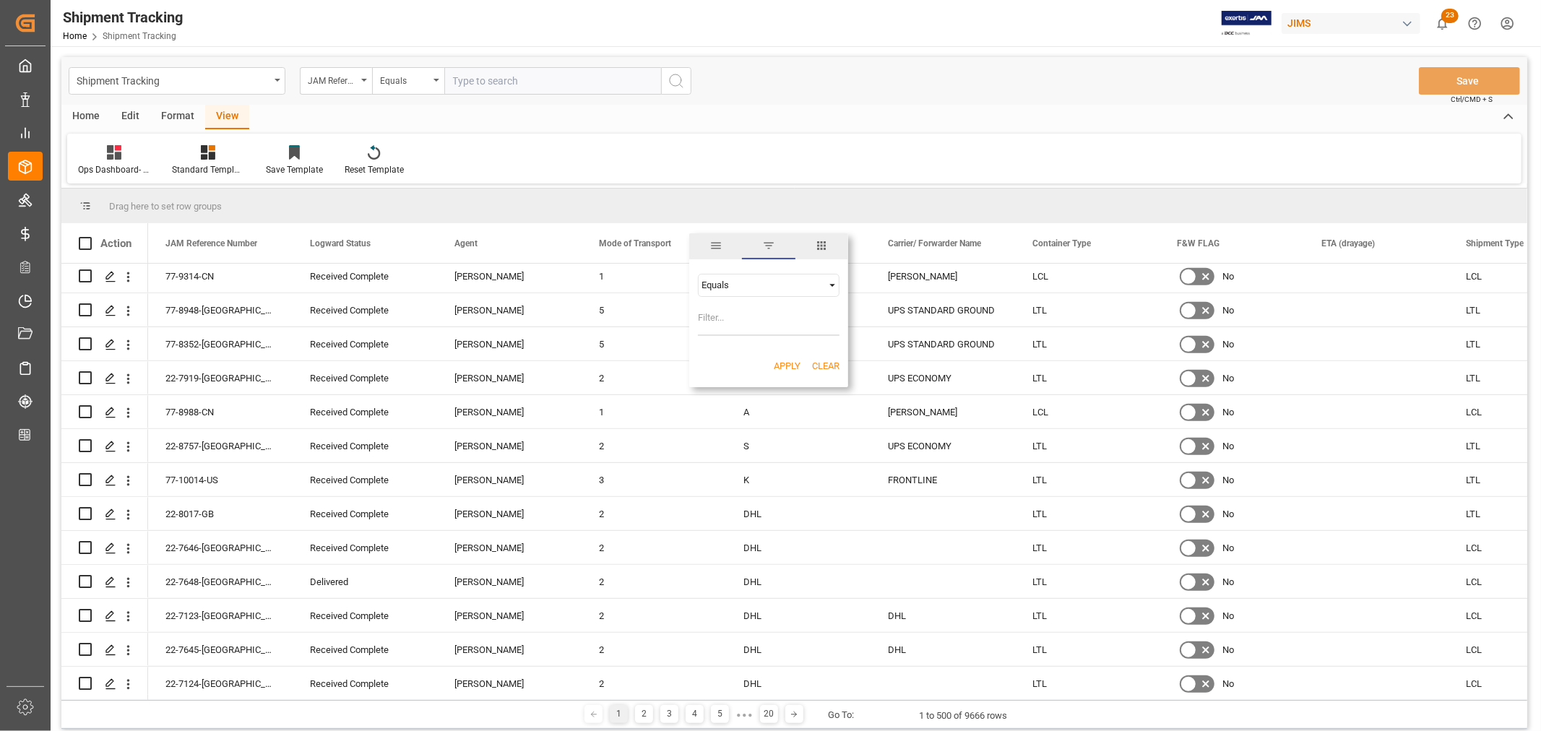
click at [723, 319] on input "Filter Value" at bounding box center [769, 321] width 142 height 29
type input "1"
click at [788, 361] on button "Apply" at bounding box center [787, 366] width 27 height 14
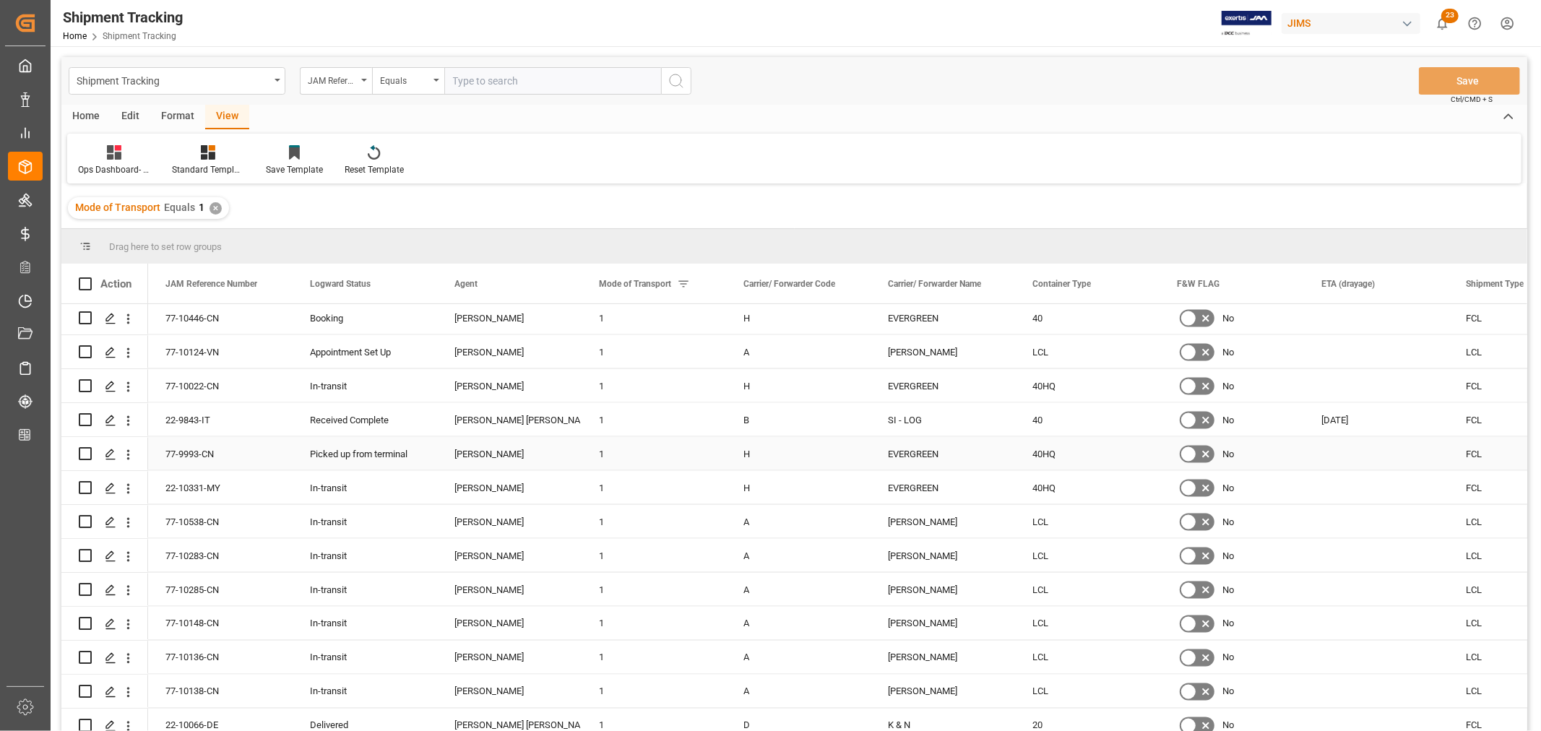
scroll to position [1526, 0]
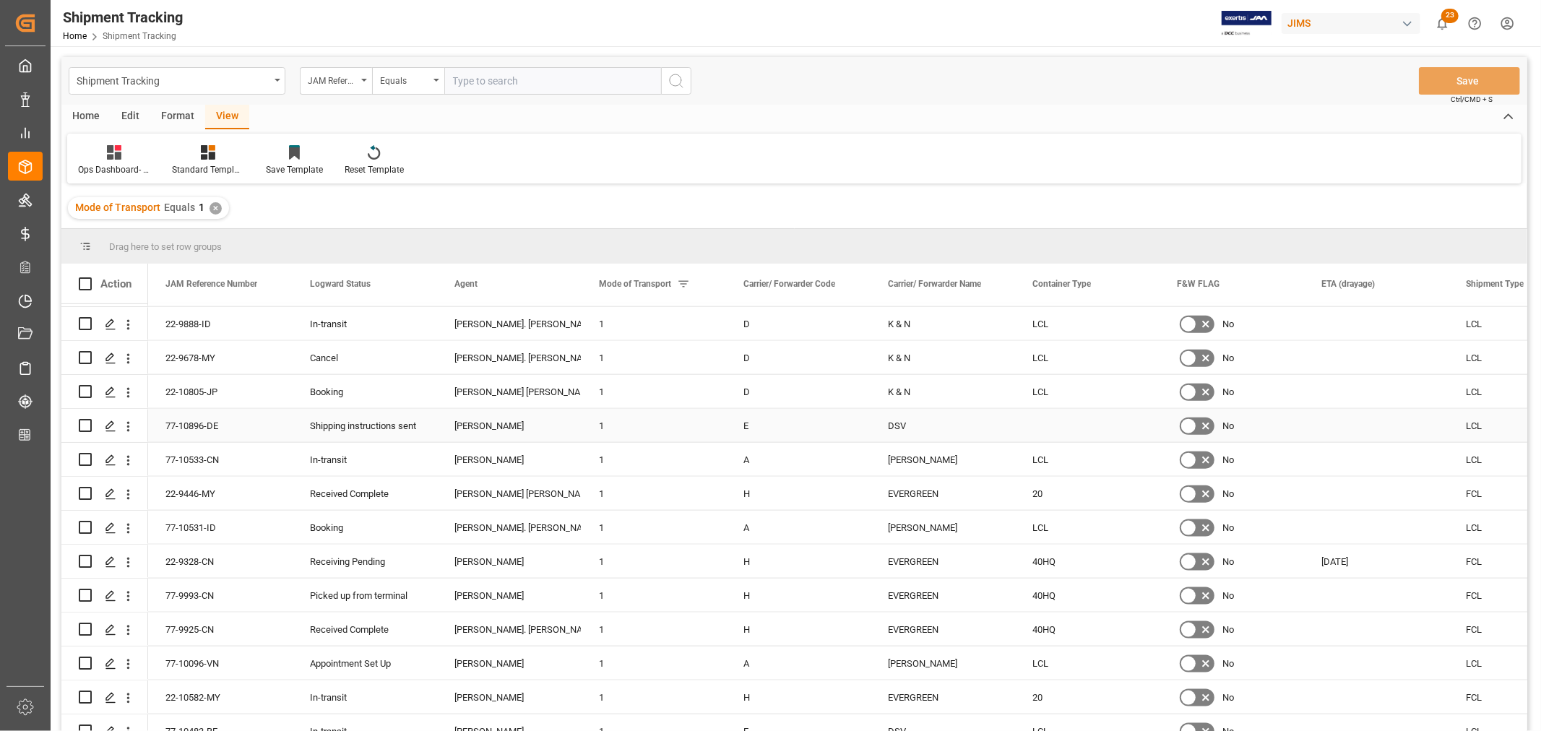
click at [1065, 434] on div "Press SPACE to select this row." at bounding box center [1087, 425] width 145 height 33
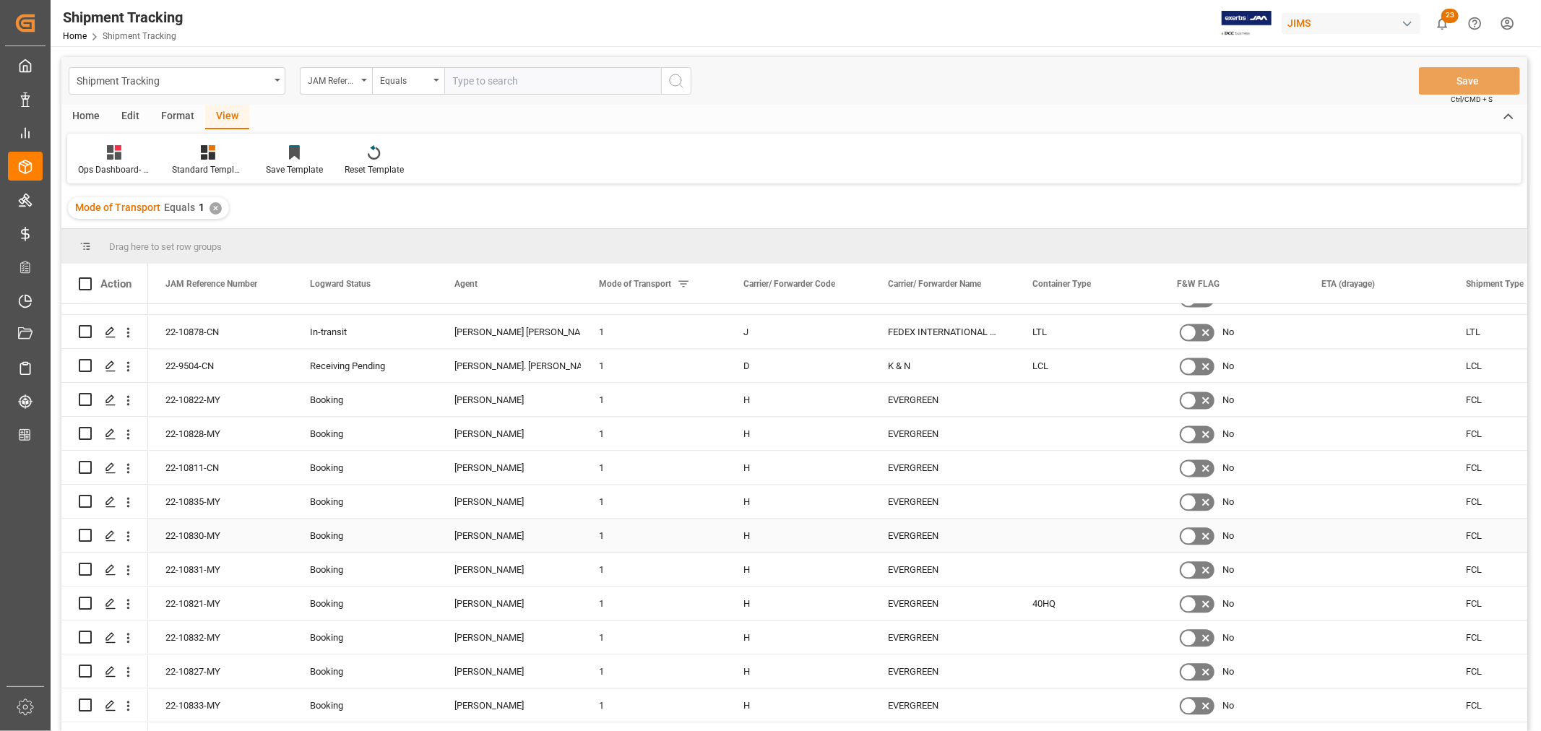
scroll to position [2649, 0]
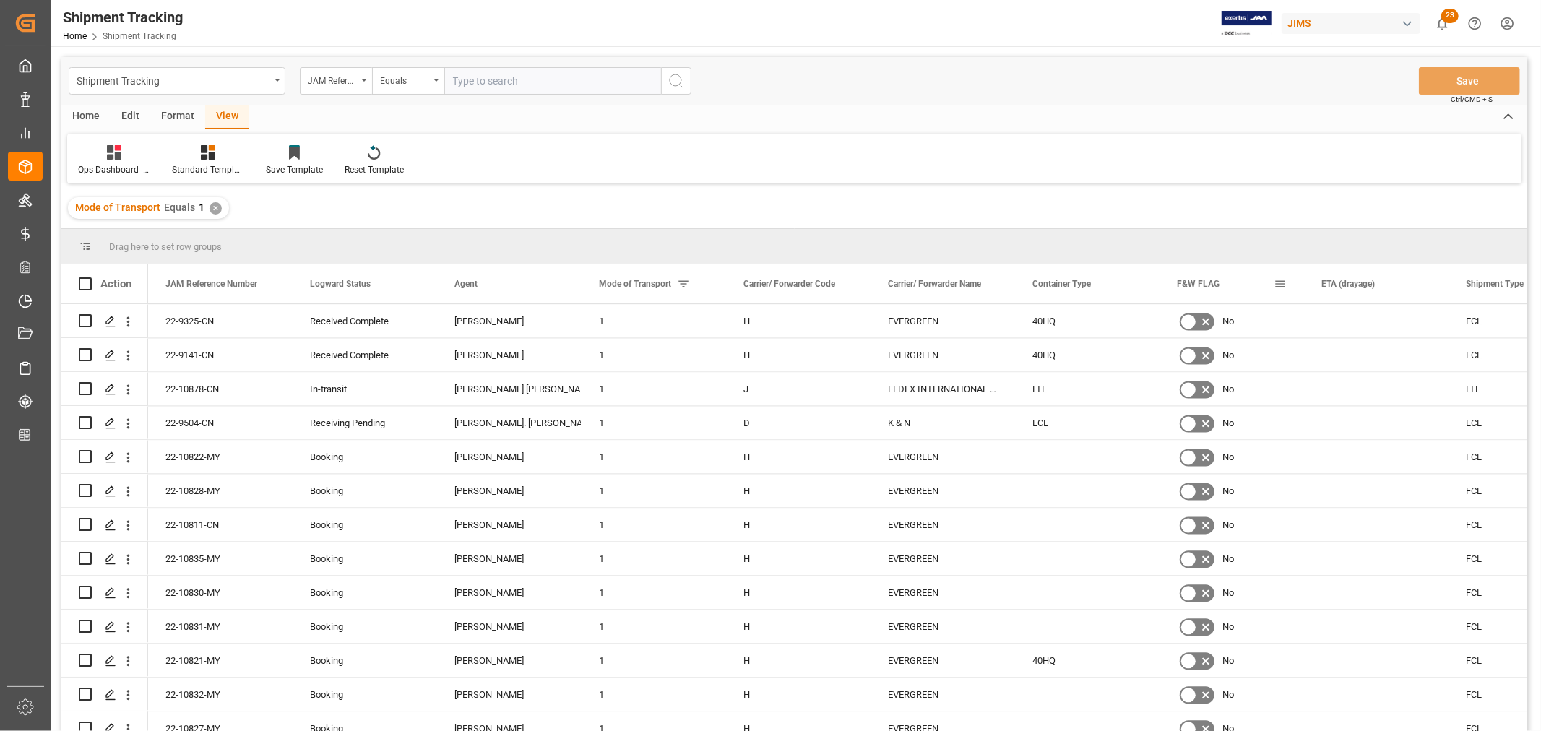
click at [1281, 282] on span at bounding box center [1280, 283] width 13 height 13
click at [1402, 285] on span "columns" at bounding box center [1399, 286] width 13 height 13
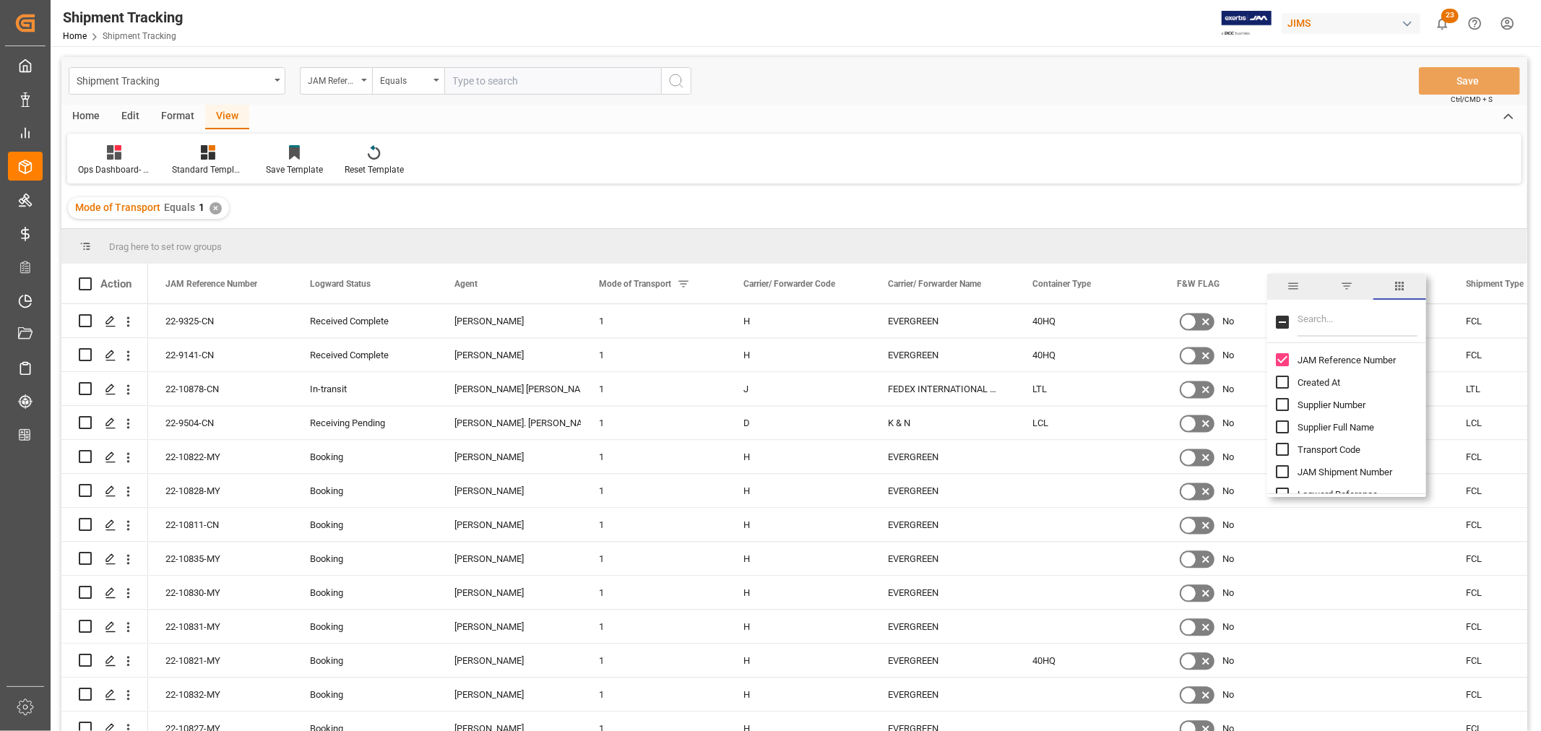
click at [1323, 321] on input "Filter Columns Input" at bounding box center [1358, 322] width 120 height 29
type input "booking"
click at [1283, 358] on input "Booking Number column toggle visibility (hidden)" at bounding box center [1282, 359] width 13 height 13
checkbox input "true"
checkbox input "false"
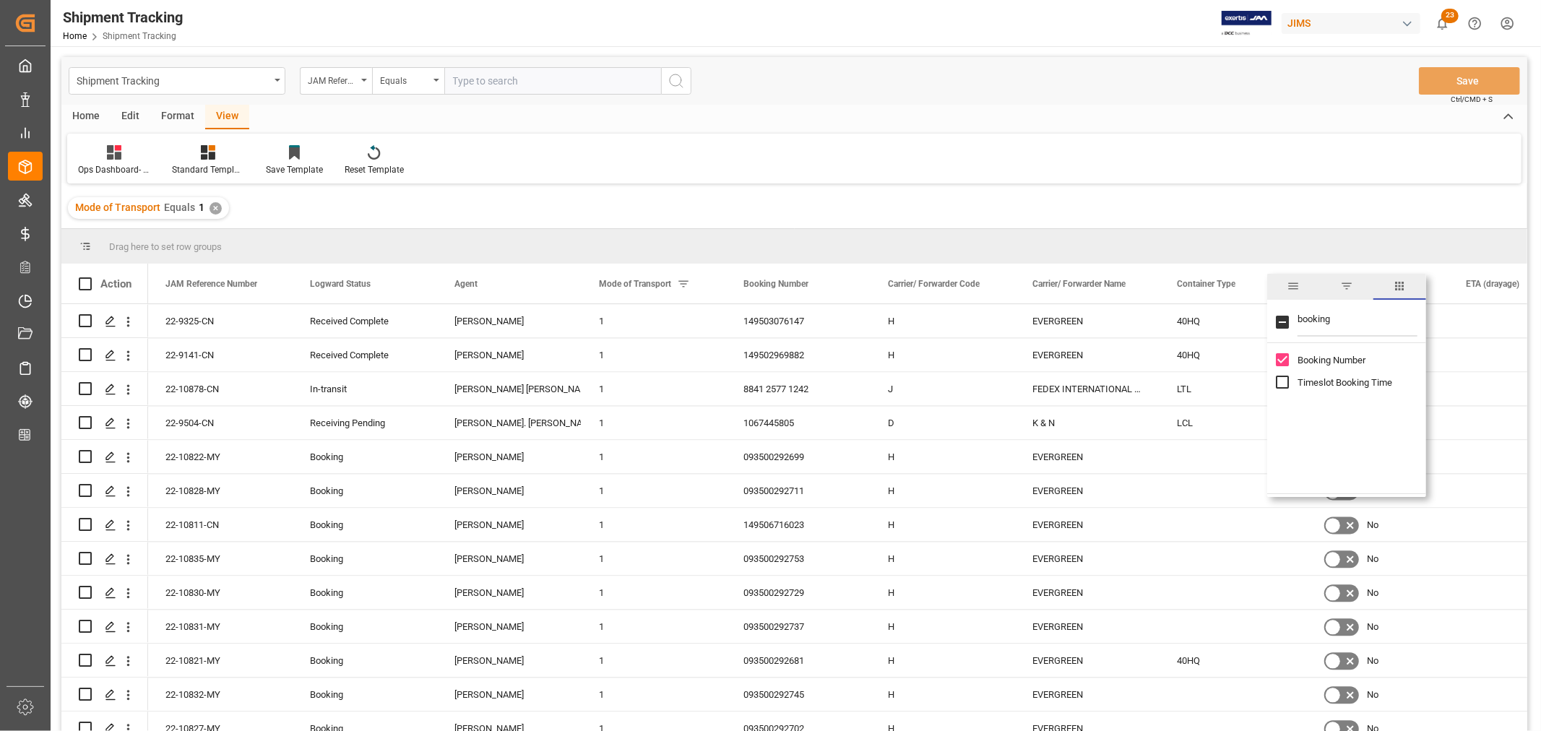
click at [1145, 185] on div "Shipment Tracking JAM Reference Number Equals Save Ctrl/CMD + S Home Edit Forma…" at bounding box center [794, 413] width 1466 height 713
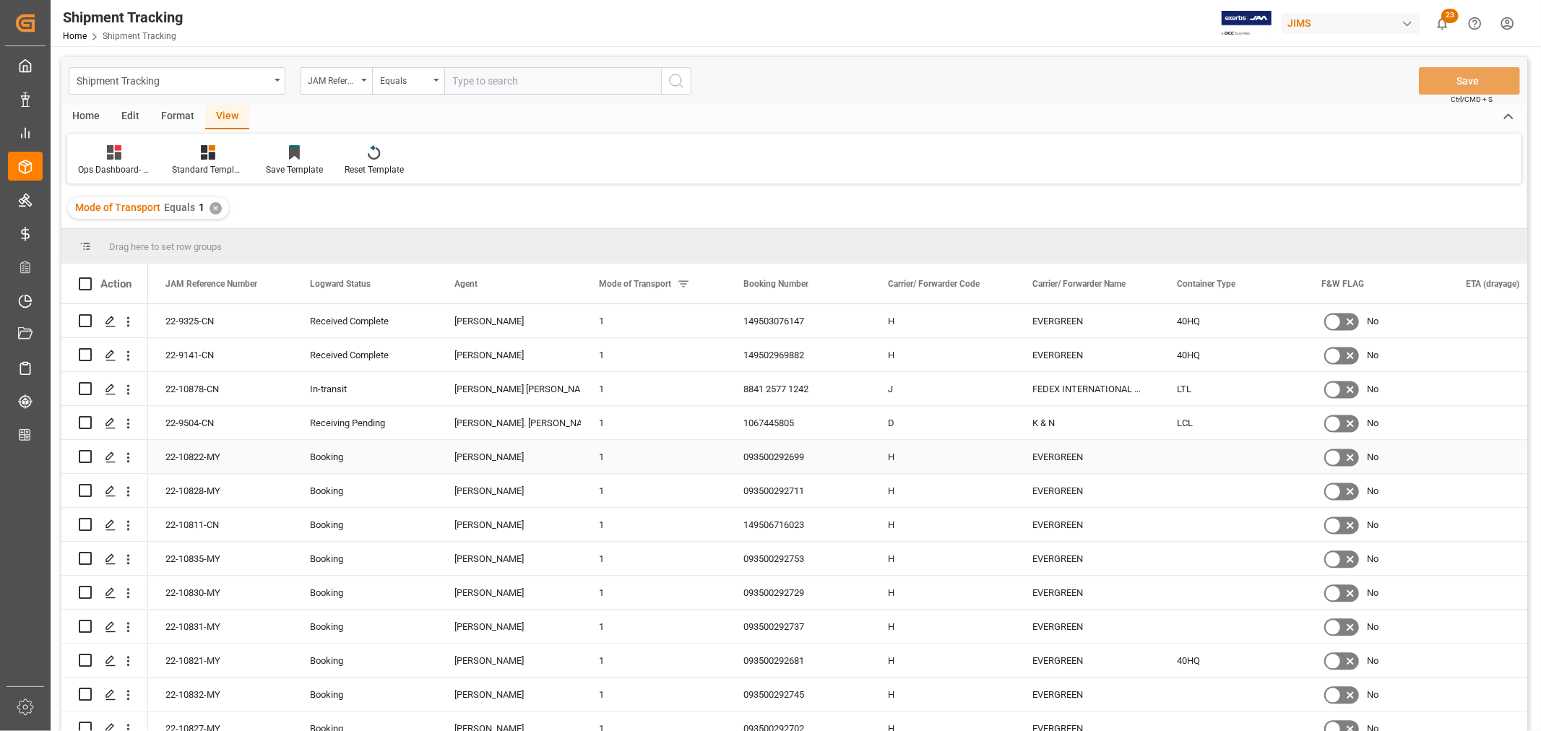
click at [786, 461] on div "093500292699" at bounding box center [798, 456] width 145 height 33
drag, startPoint x: 1195, startPoint y: 446, endPoint x: 1186, endPoint y: 457, distance: 14.3
click at [1195, 447] on div "Press SPACE to select this row." at bounding box center [1232, 456] width 145 height 33
click at [1186, 457] on div "Press SPACE to select this row." at bounding box center [1232, 456] width 145 height 33
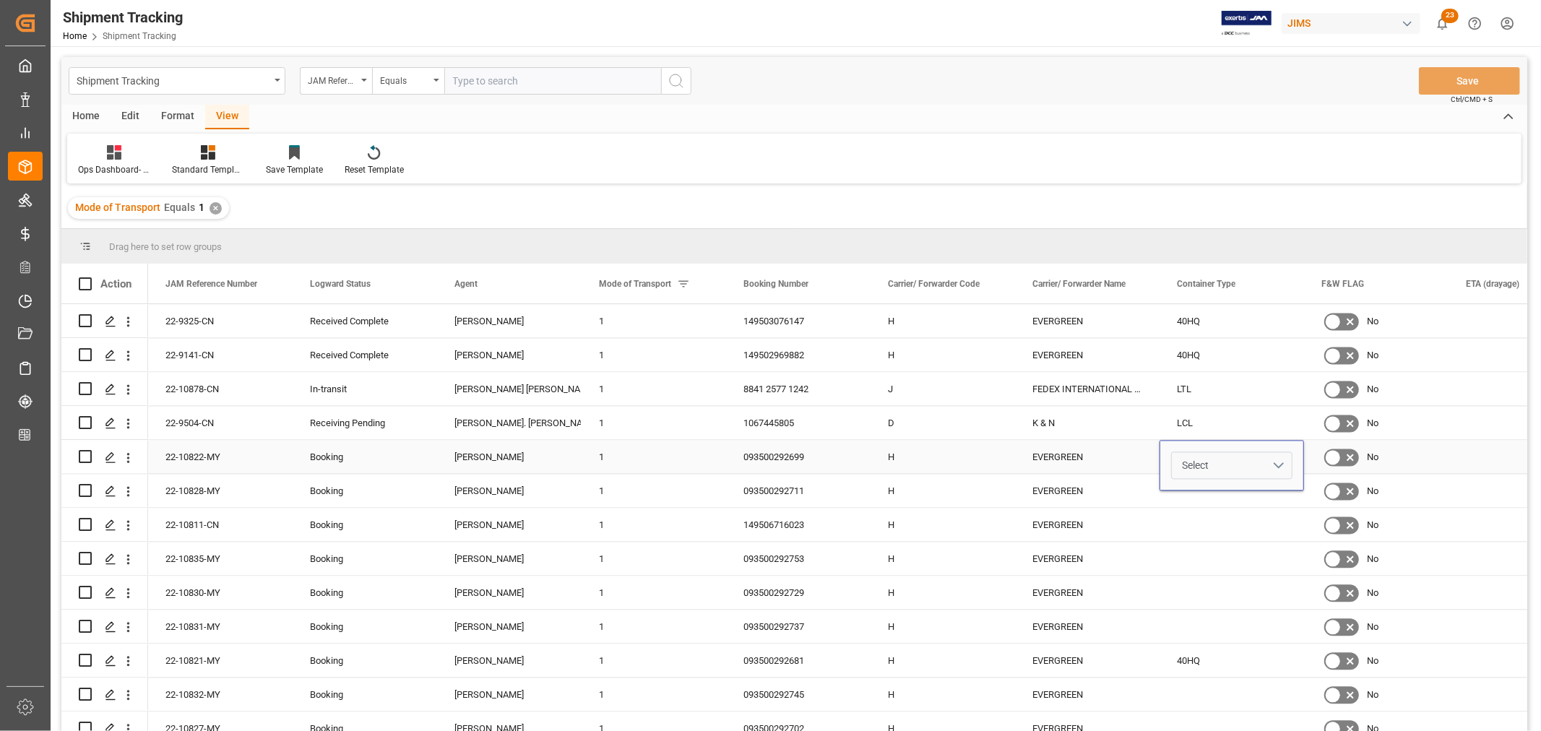
click at [1276, 462] on button "Select" at bounding box center [1231, 465] width 121 height 27
click at [1205, 584] on div "40HQ" at bounding box center [1232, 589] width 105 height 14
drag, startPoint x: 1058, startPoint y: 494, endPoint x: 892, endPoint y: 501, distance: 165.6
click at [1058, 493] on div "EVERGREEN" at bounding box center [1087, 490] width 145 height 33
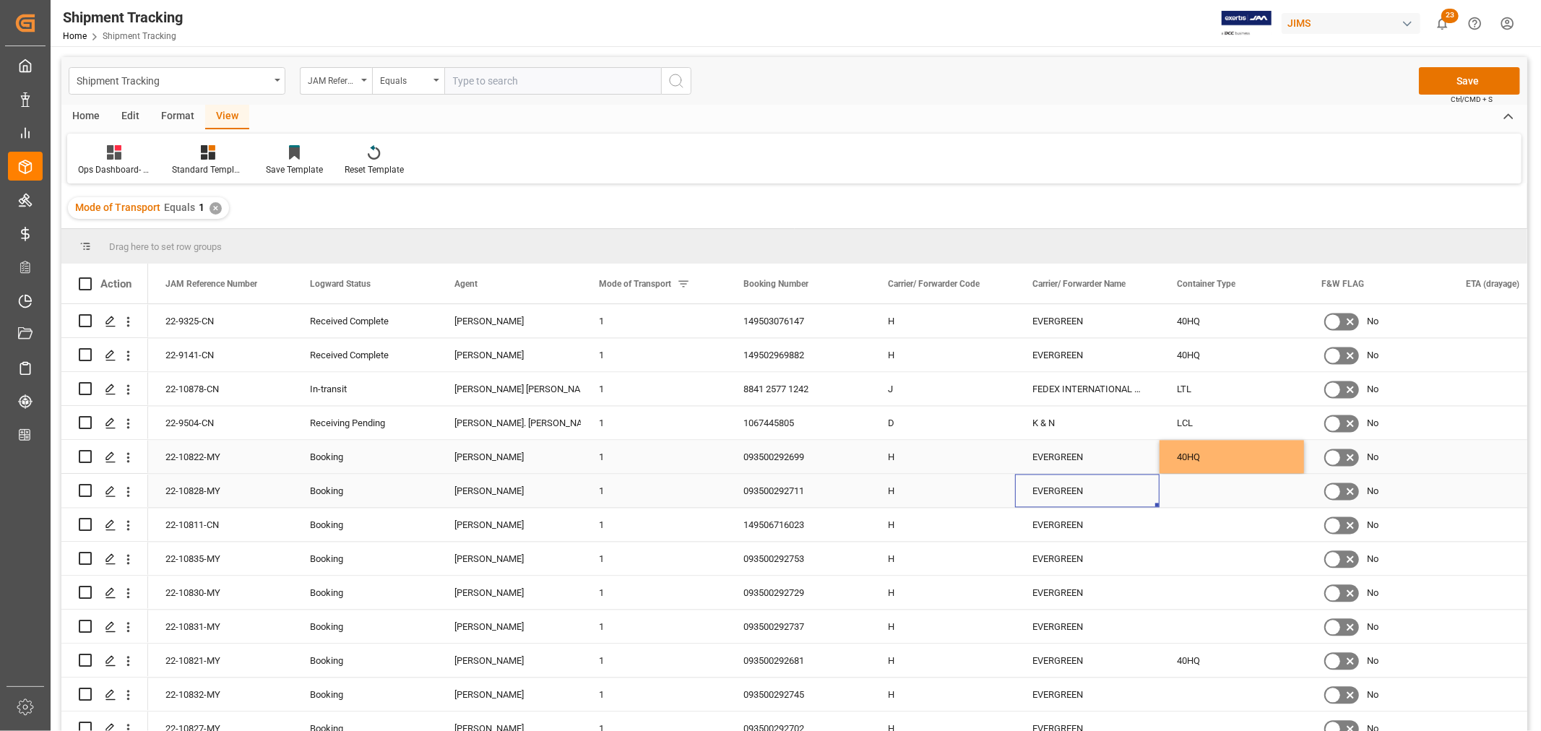
click at [748, 493] on div "093500292711" at bounding box center [798, 490] width 145 height 33
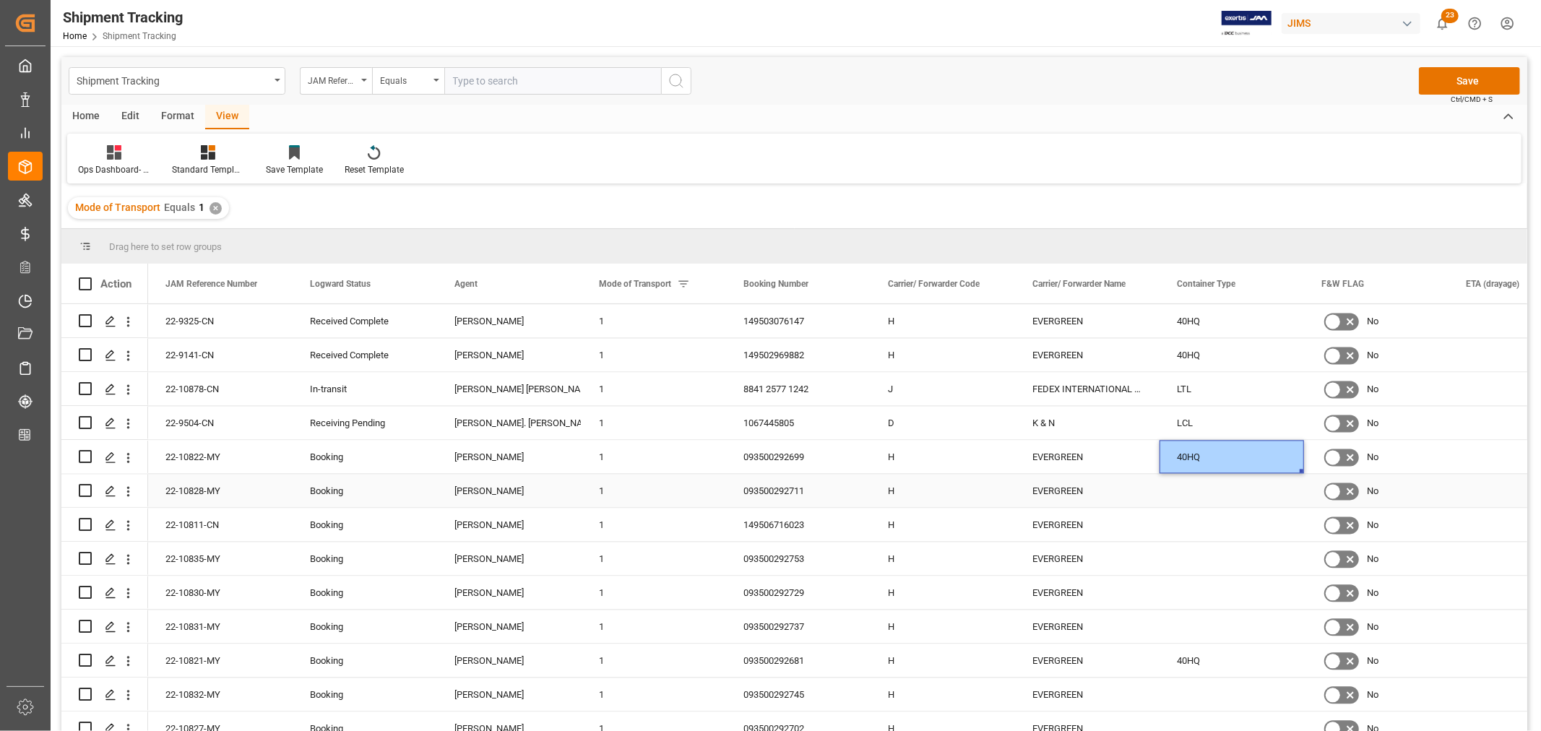
click at [1208, 494] on div "Press SPACE to select this row." at bounding box center [1232, 490] width 145 height 33
click at [763, 531] on div "149506716023" at bounding box center [798, 524] width 145 height 33
click at [1213, 522] on div "Press SPACE to select this row." at bounding box center [1232, 524] width 145 height 33
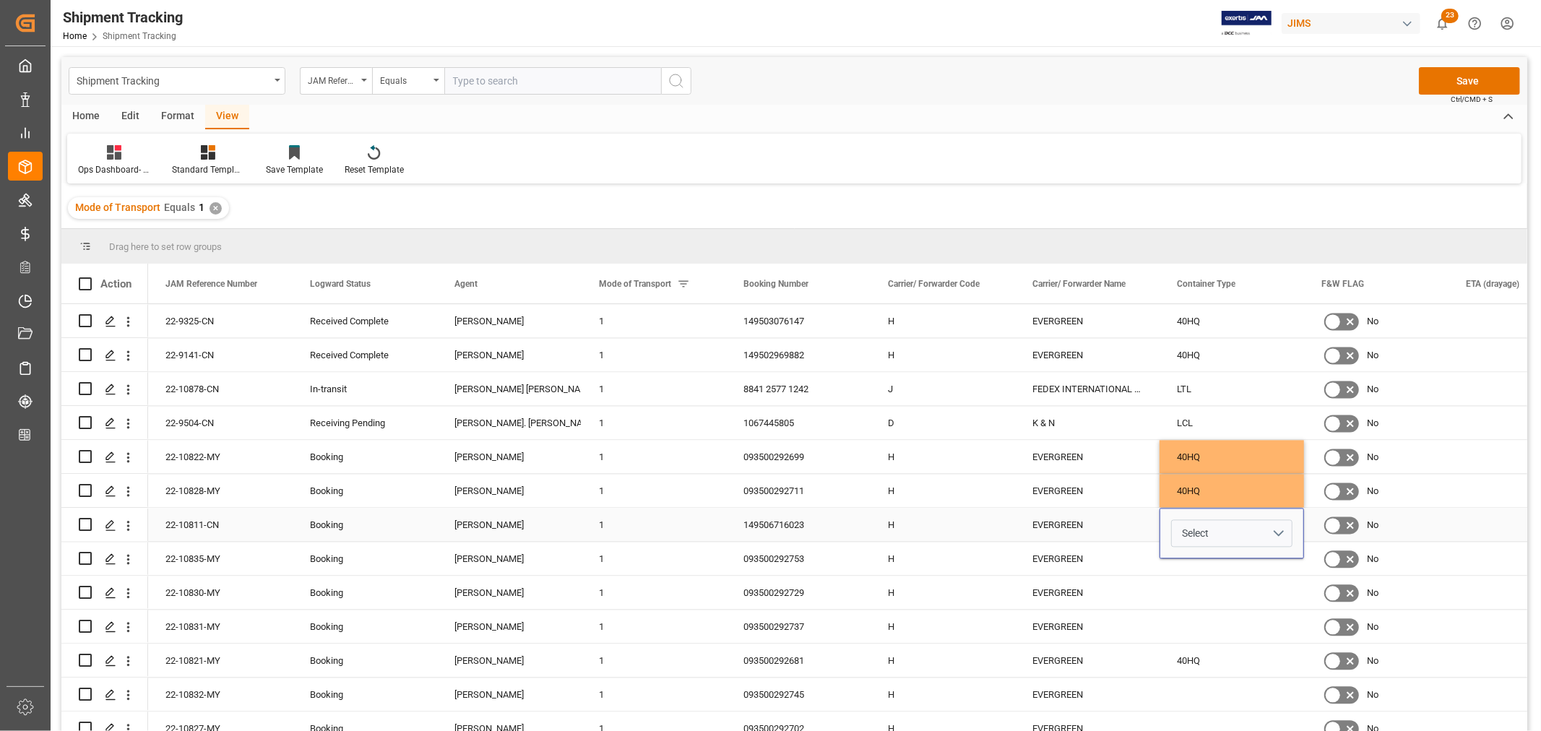
click at [1205, 528] on span "Select" at bounding box center [1195, 533] width 27 height 15
click at [1189, 619] on div "40" at bounding box center [1232, 614] width 105 height 14
click at [1080, 530] on div "EVERGREEN" at bounding box center [1087, 524] width 145 height 33
click at [762, 561] on div "093500292753" at bounding box center [798, 558] width 145 height 33
click at [1202, 496] on div "40HQ" at bounding box center [1232, 490] width 145 height 33
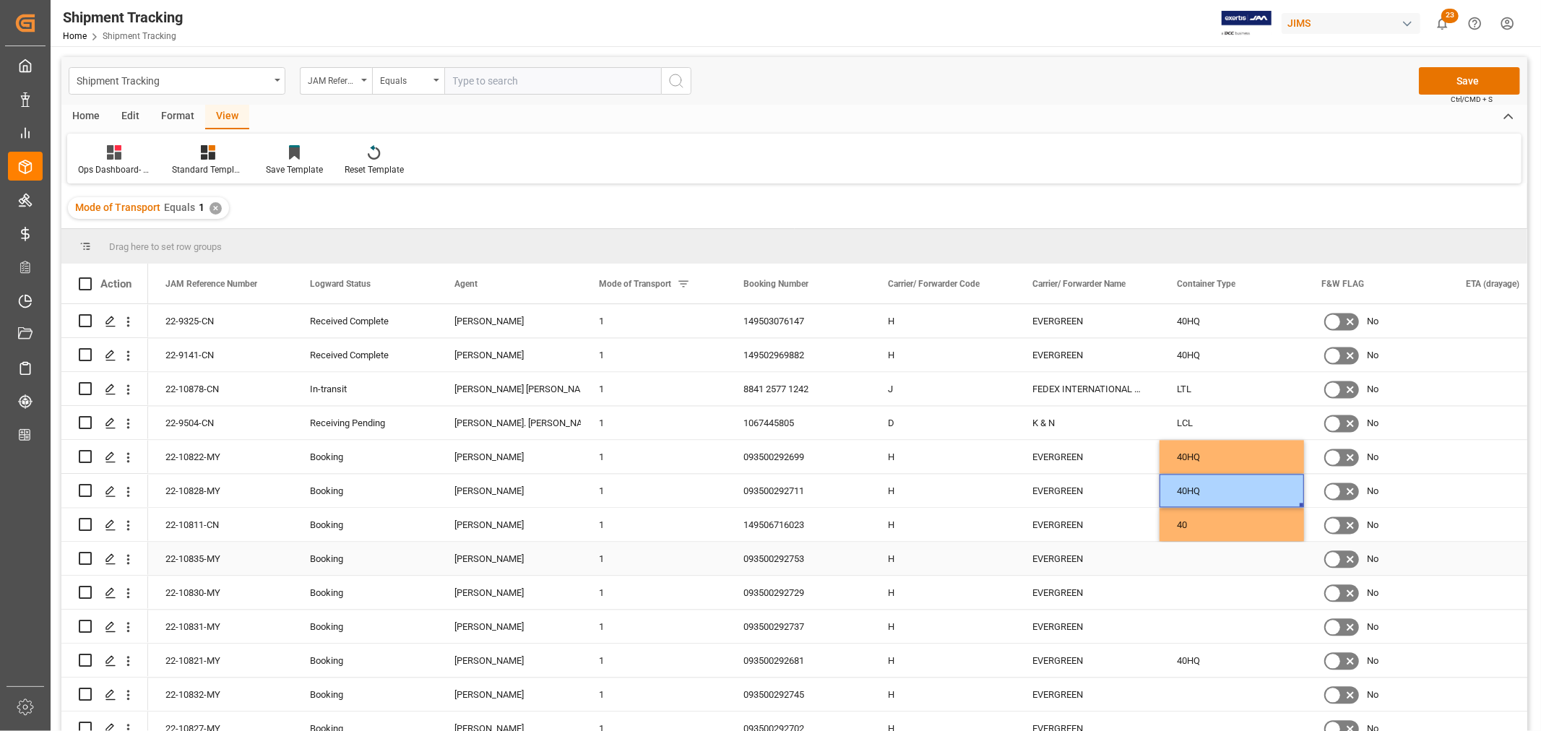
click at [1189, 555] on div "Press SPACE to select this row." at bounding box center [1232, 558] width 145 height 33
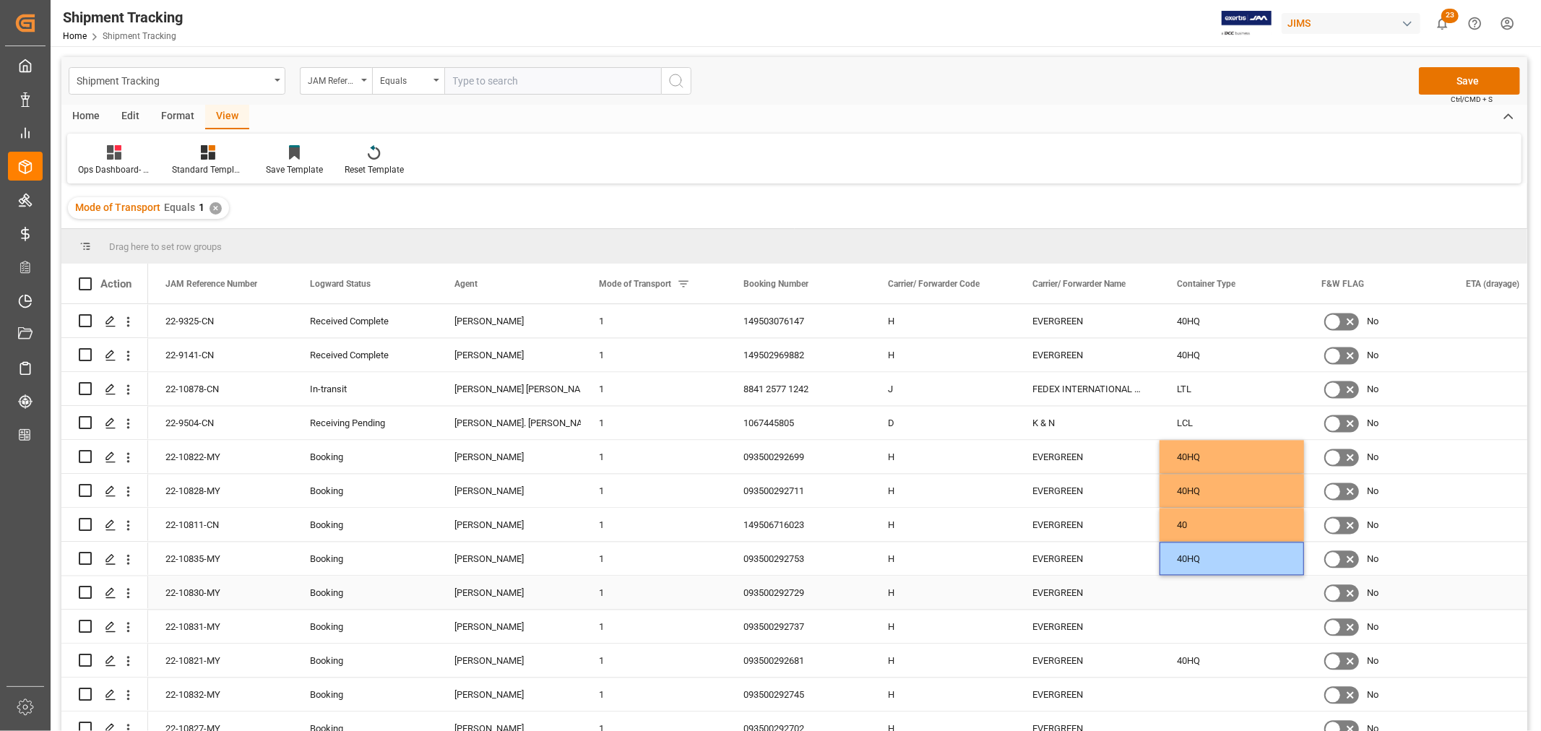
click at [798, 595] on div "093500292729" at bounding box center [798, 592] width 145 height 33
click at [1203, 465] on div "40HQ" at bounding box center [1232, 456] width 145 height 33
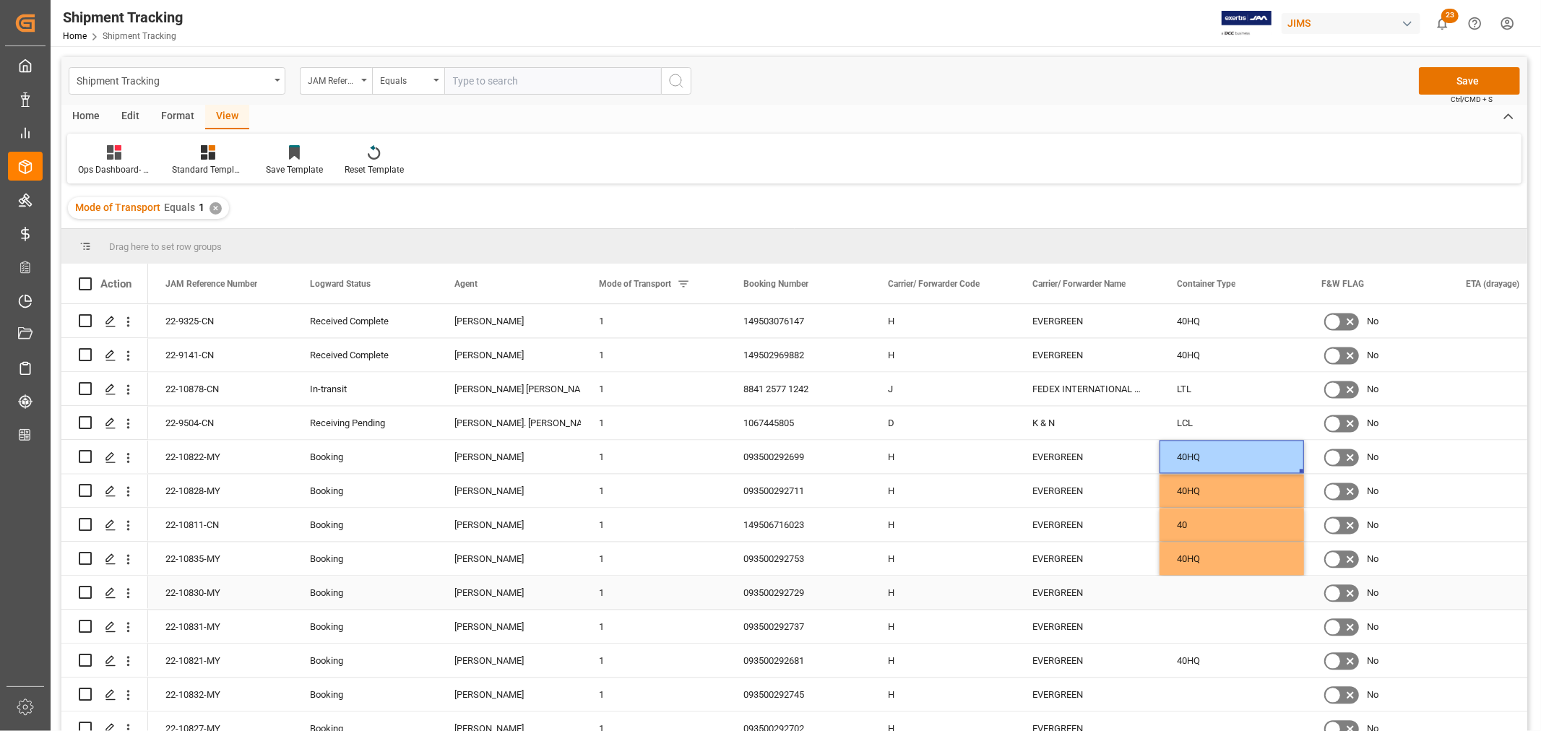
click at [1190, 600] on div "Press SPACE to select this row." at bounding box center [1232, 592] width 145 height 33
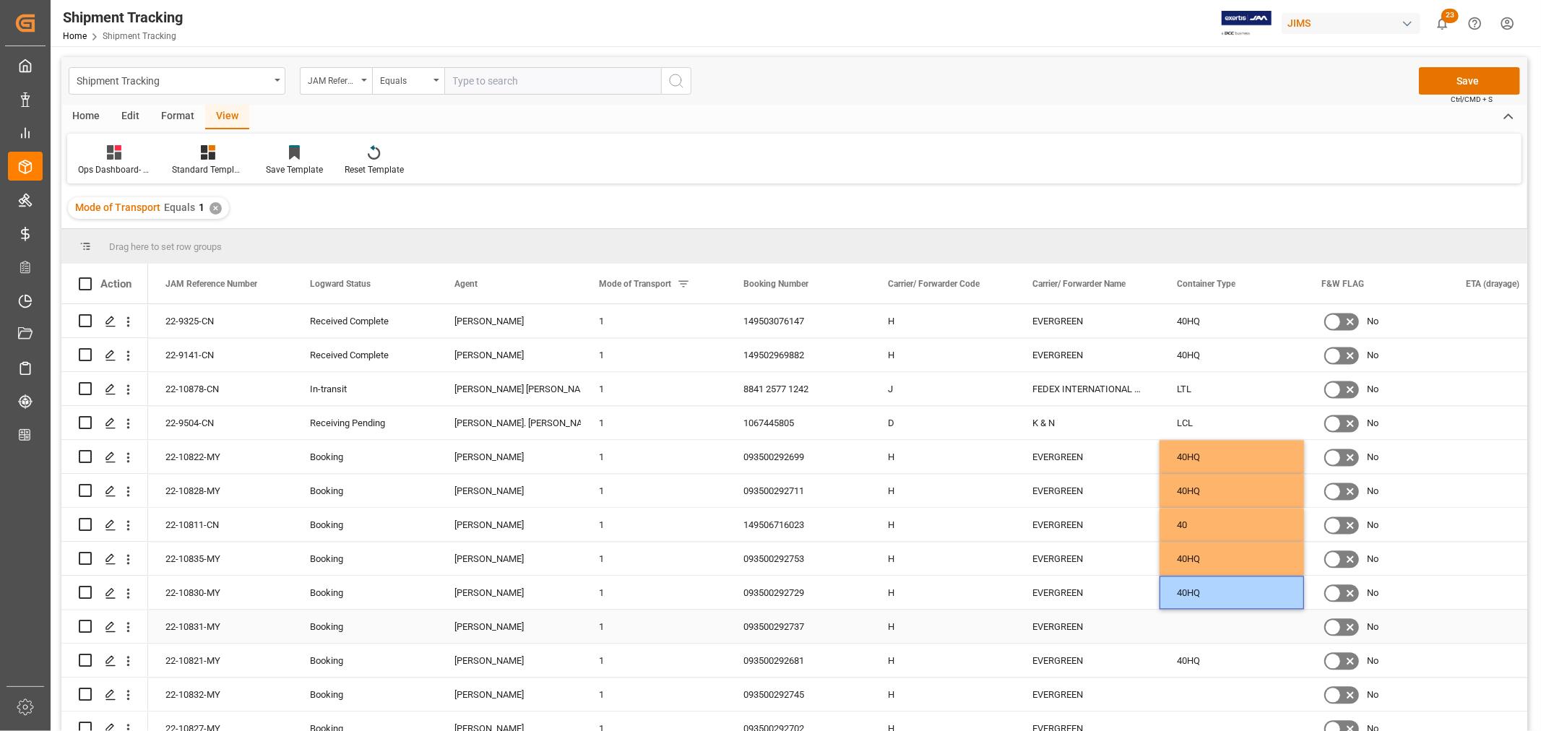
click at [776, 626] on div "093500292737" at bounding box center [798, 626] width 145 height 33
drag, startPoint x: 1195, startPoint y: 595, endPoint x: 1208, endPoint y: 587, distance: 14.6
click at [1195, 595] on div "40HQ" at bounding box center [1232, 592] width 145 height 33
click at [1208, 629] on div "Press SPACE to select this row." at bounding box center [1232, 626] width 145 height 33
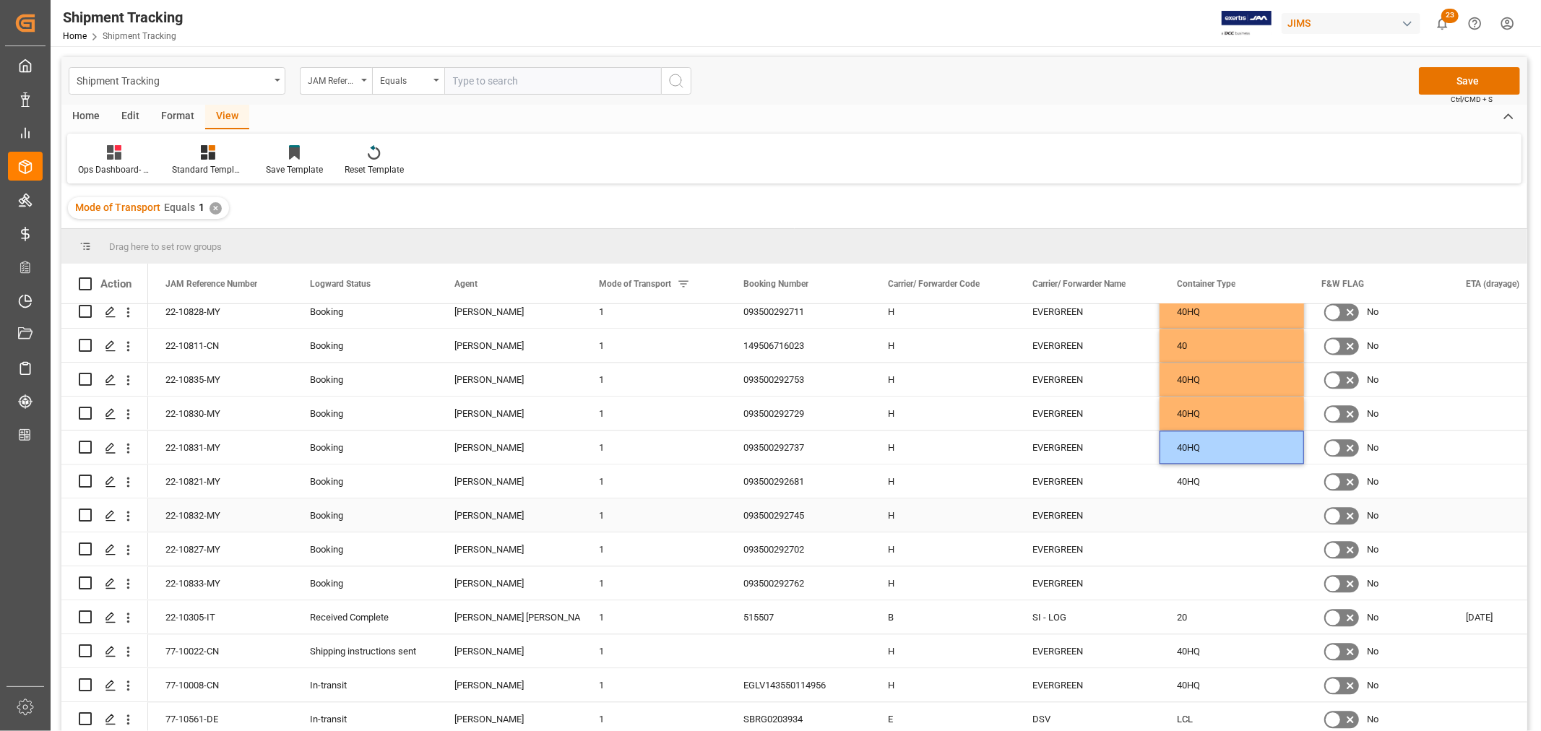
scroll to position [2891, 0]
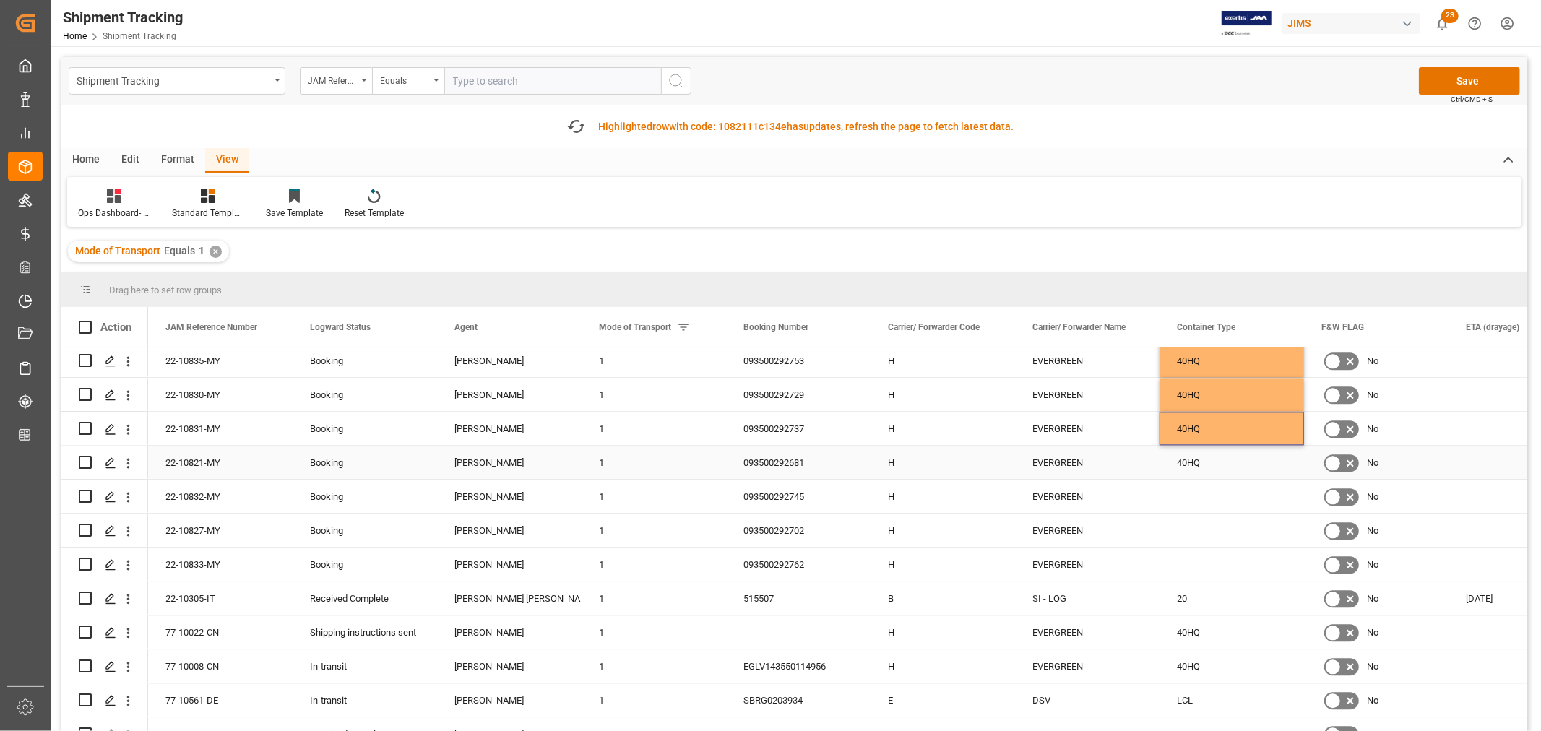
click at [799, 458] on div "093500292681" at bounding box center [798, 462] width 145 height 33
click at [801, 502] on div "093500292745" at bounding box center [798, 496] width 145 height 33
click at [1225, 463] on div "40HQ" at bounding box center [1232, 462] width 145 height 33
click at [1209, 506] on div "Press SPACE to select this row." at bounding box center [1232, 496] width 145 height 33
click at [790, 533] on div "093500292702" at bounding box center [798, 530] width 145 height 33
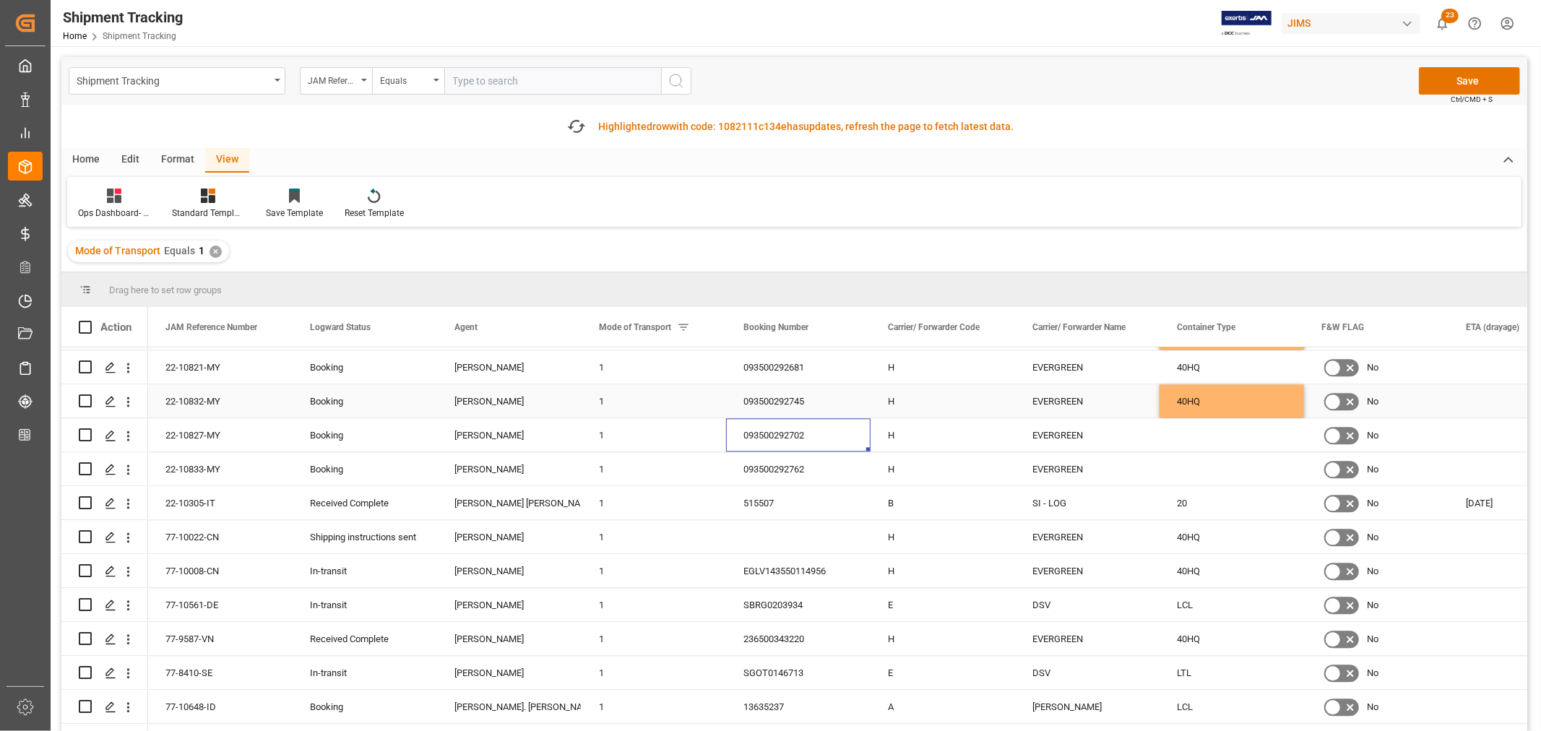
scroll to position [2971, 0]
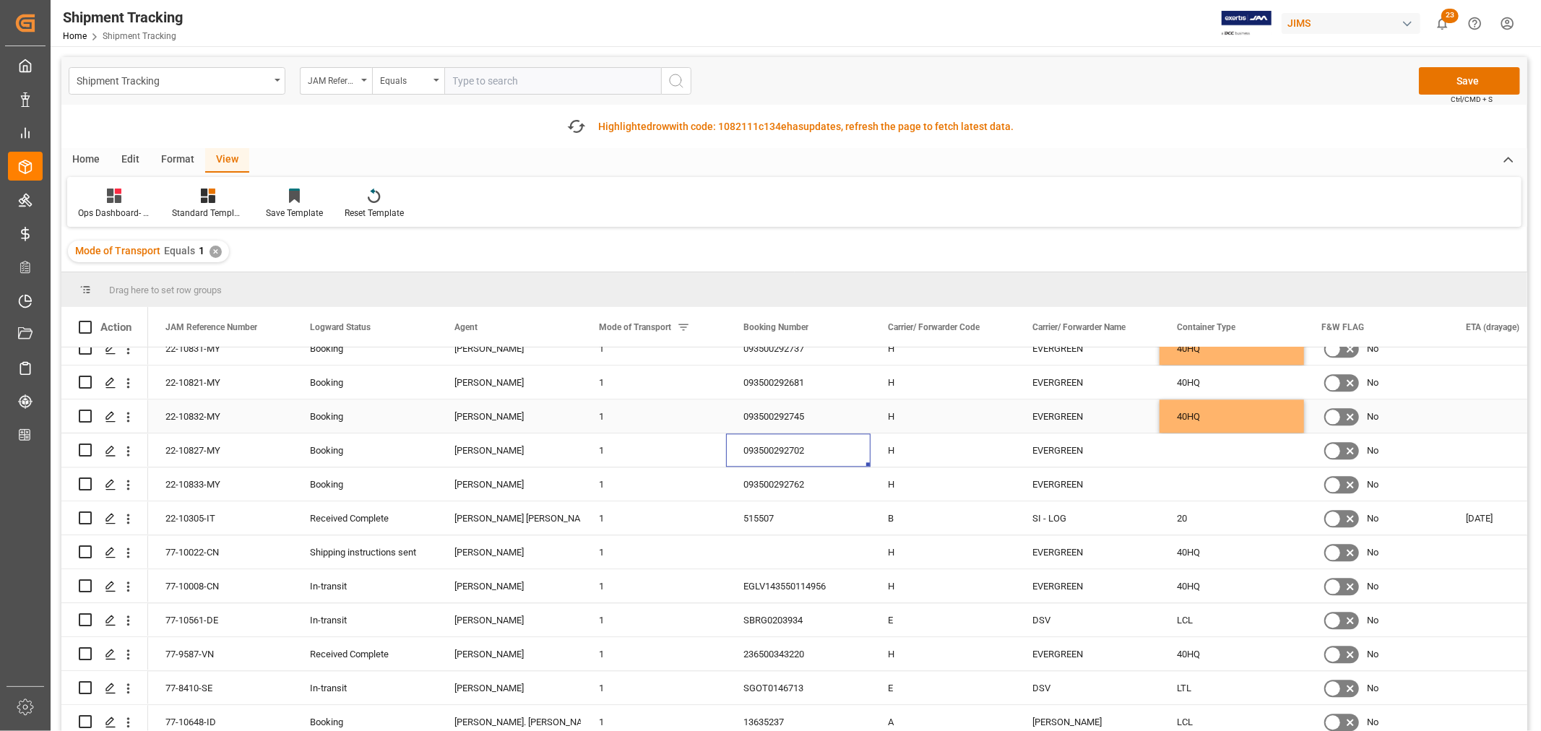
click at [1196, 421] on div "40HQ" at bounding box center [1232, 416] width 145 height 33
click at [1189, 450] on div "Press SPACE to select this row." at bounding box center [1232, 450] width 145 height 33
click at [775, 485] on div "093500292762" at bounding box center [798, 484] width 145 height 33
click at [1183, 462] on div "40HQ" at bounding box center [1232, 450] width 145 height 33
click at [1186, 488] on div "Press SPACE to select this row." at bounding box center [1232, 484] width 145 height 33
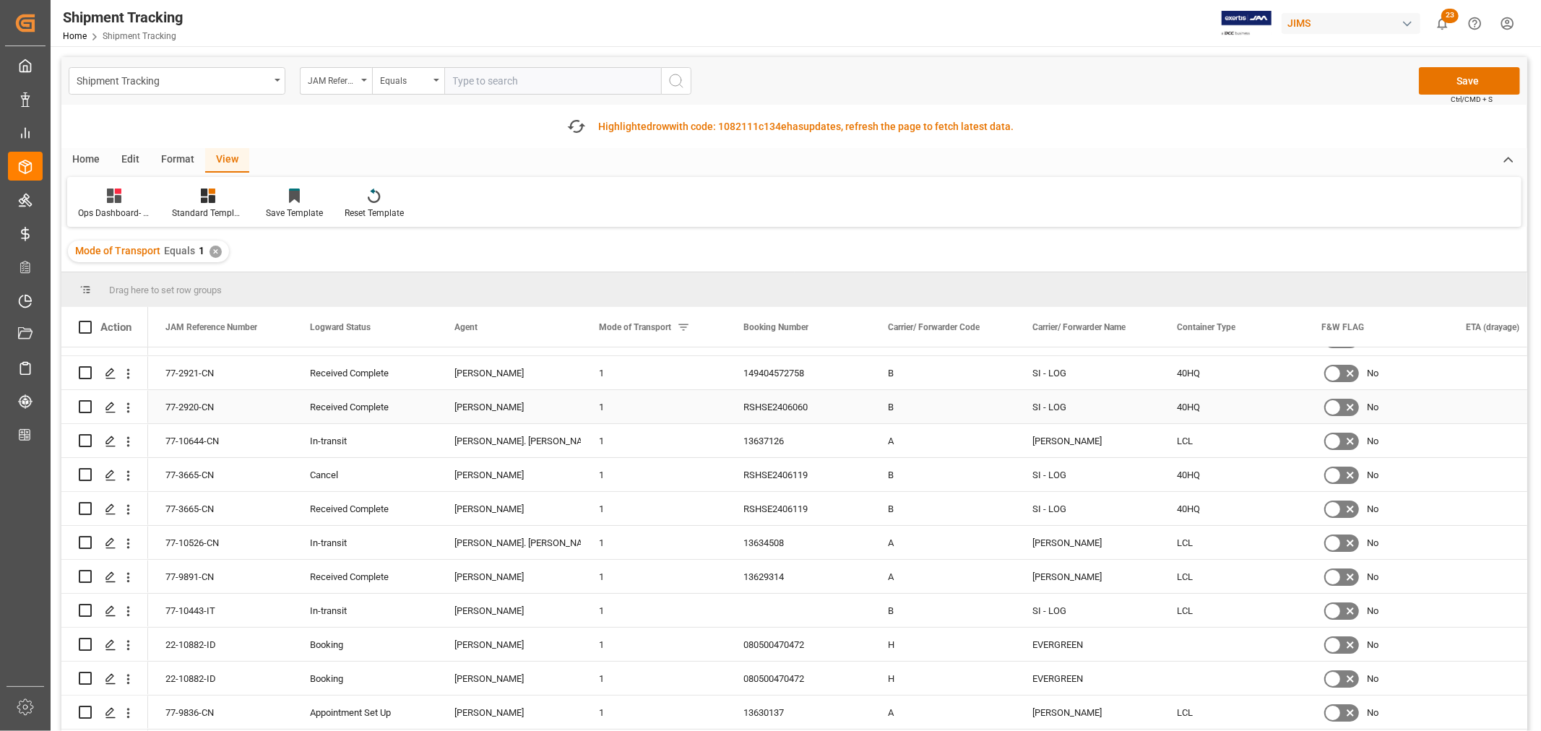
scroll to position [4978, 0]
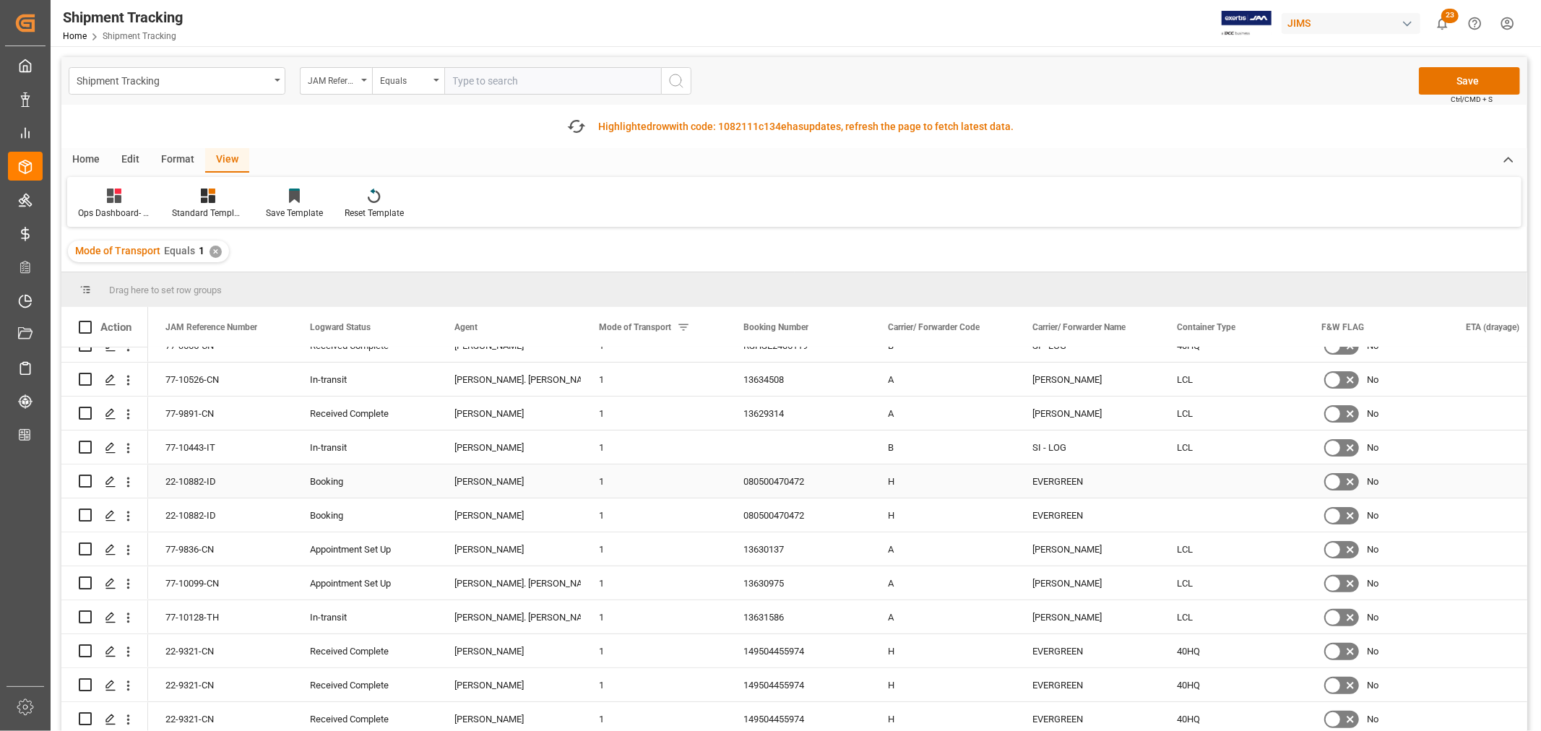
click at [808, 494] on div "080500470472" at bounding box center [798, 481] width 145 height 33
drag, startPoint x: 1180, startPoint y: 649, endPoint x: 1211, endPoint y: 535, distance: 118.3
click at [1180, 650] on div "40HQ" at bounding box center [1232, 650] width 145 height 33
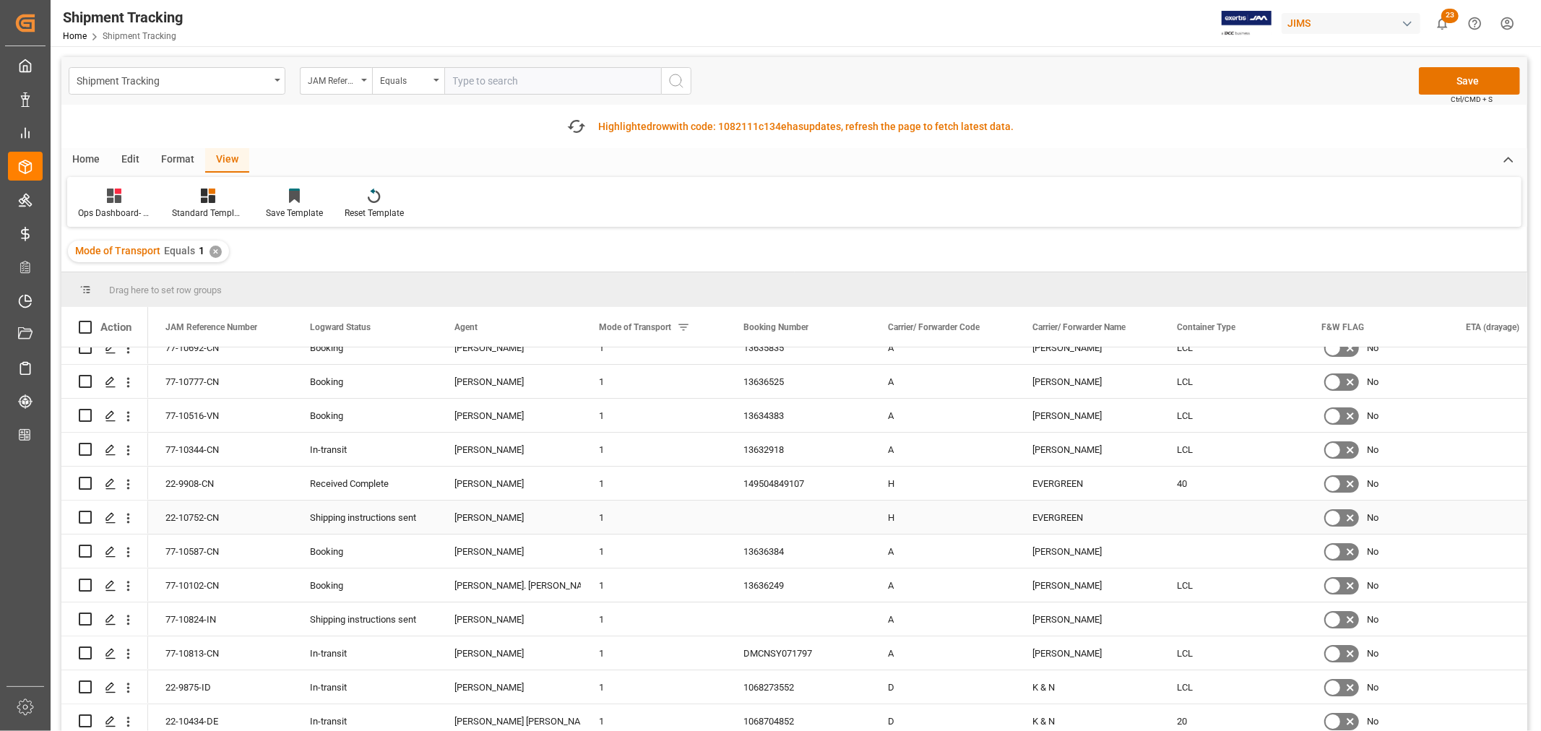
scroll to position [9233, 0]
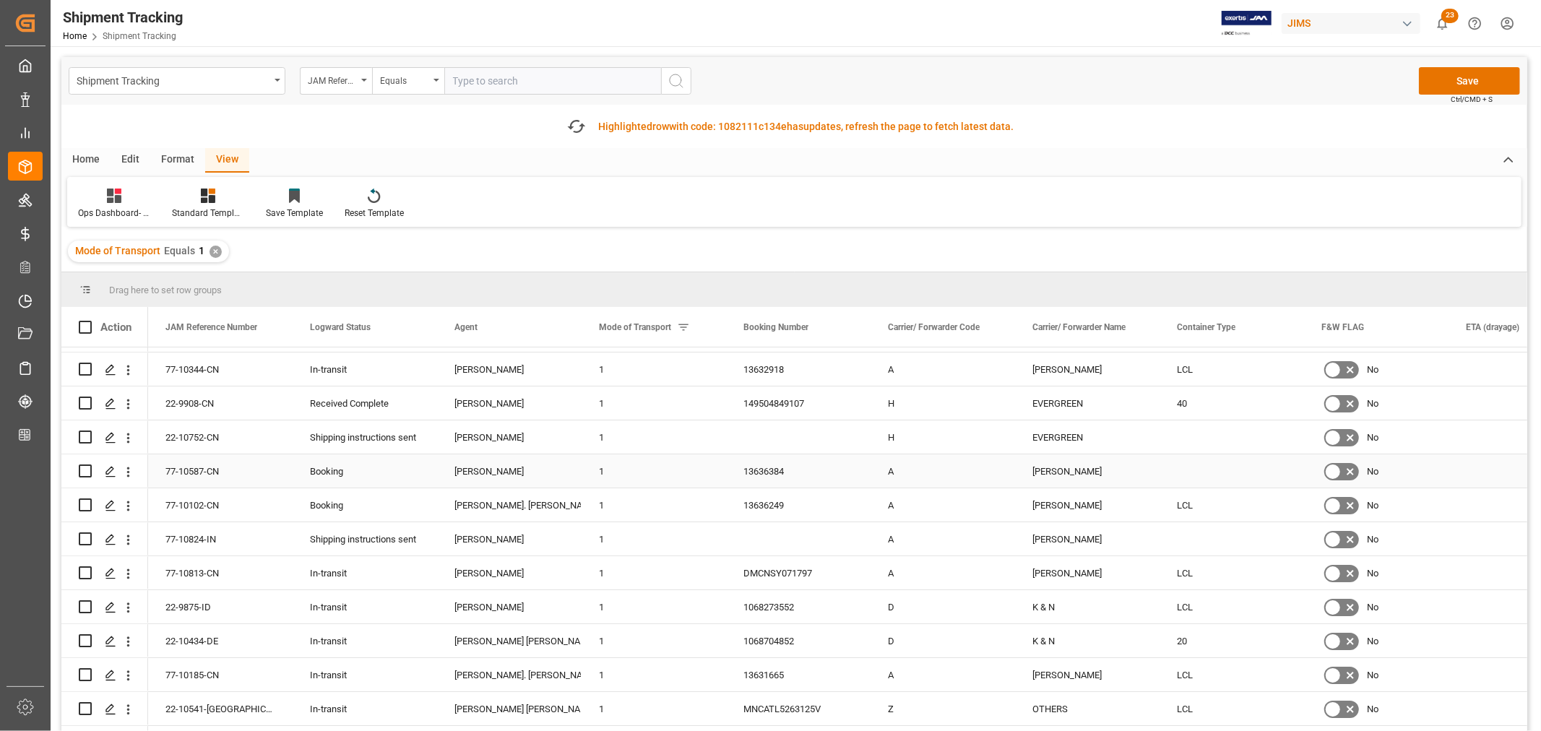
click at [1200, 478] on div "Press SPACE to select this row." at bounding box center [1232, 471] width 145 height 33
click at [1190, 507] on div "LCL" at bounding box center [1232, 505] width 145 height 33
click at [1200, 464] on div "Press SPACE to select this row." at bounding box center [1232, 471] width 145 height 33
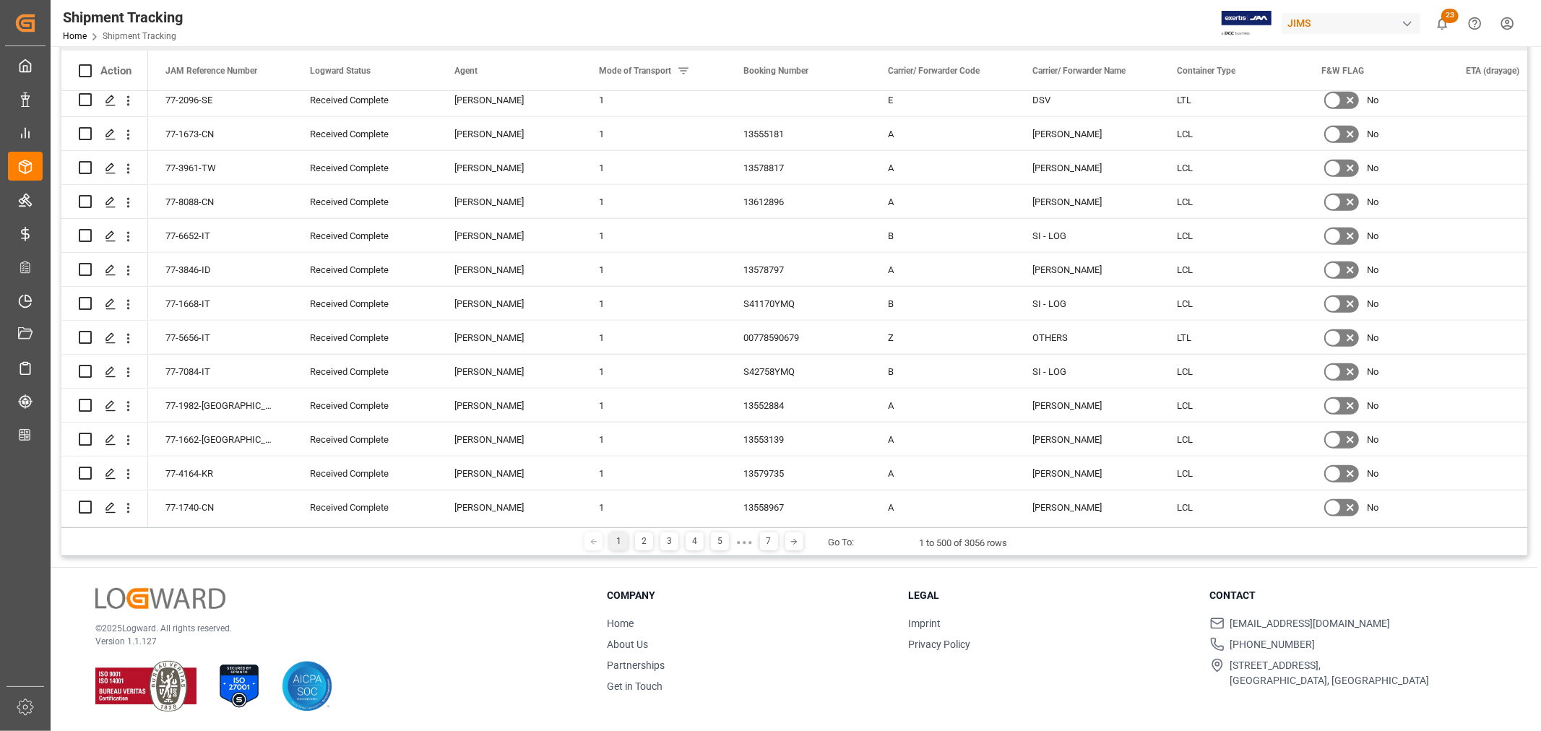
scroll to position [14108, 0]
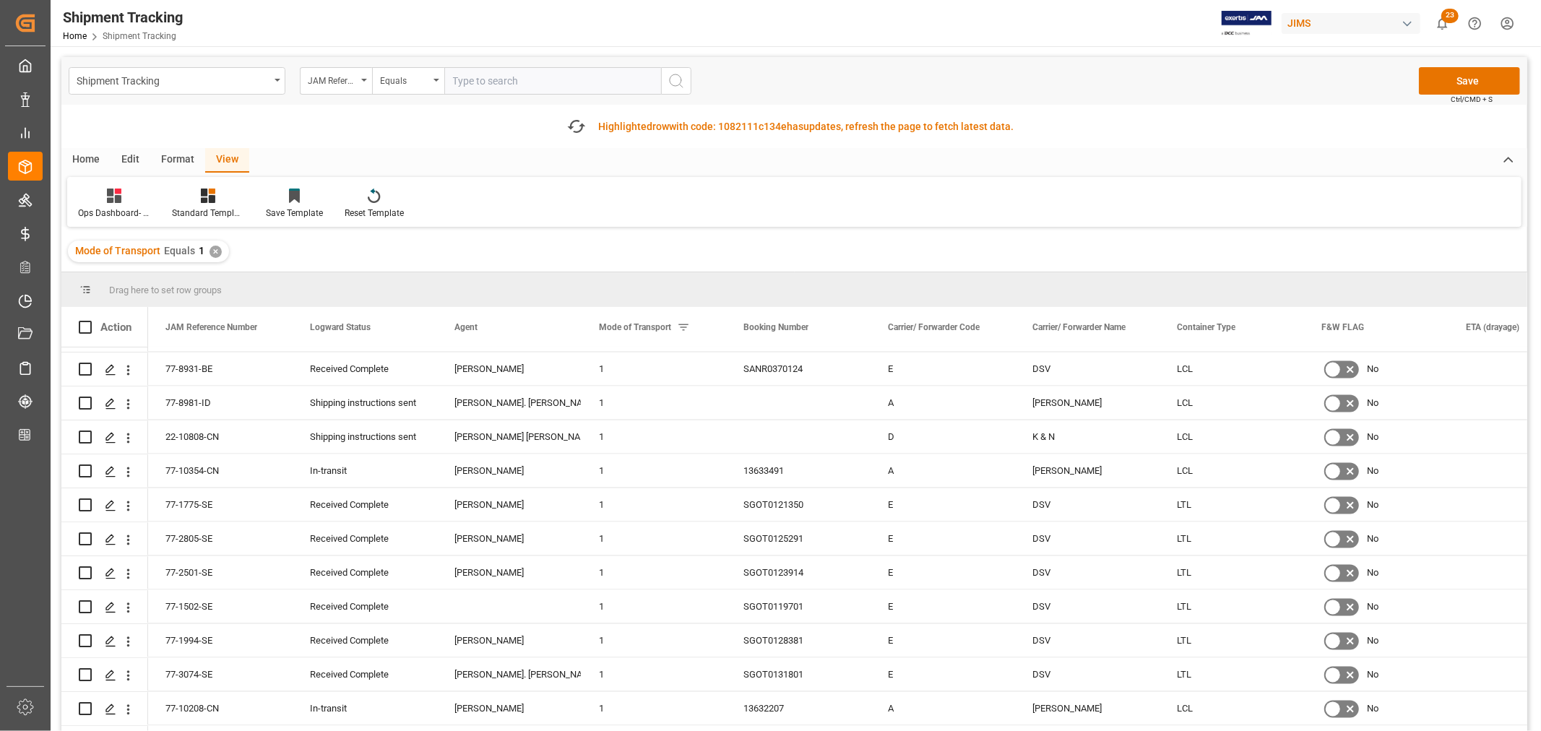
scroll to position [257, 0]
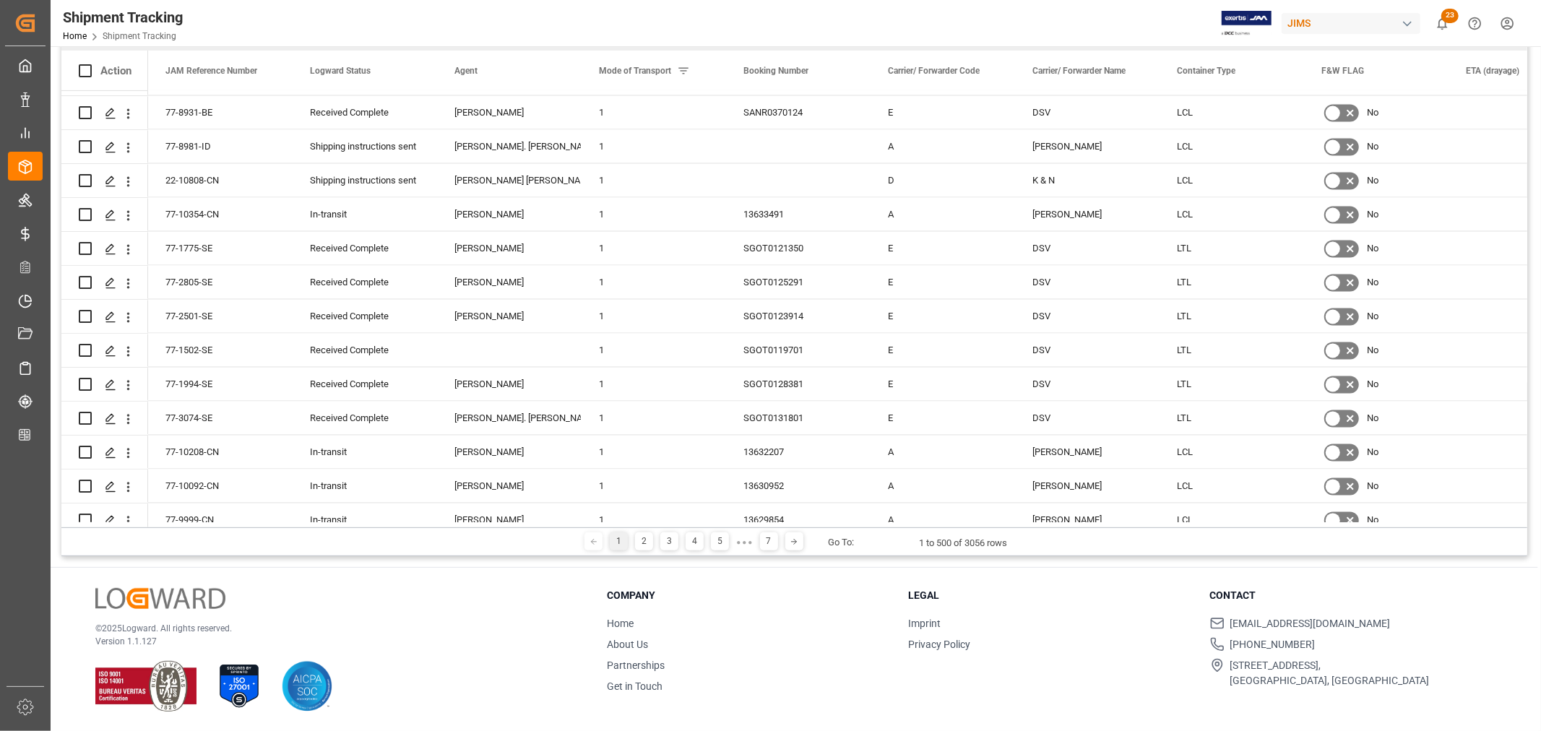
click at [1172, 23] on div at bounding box center [1210, 23] width 121 height 25
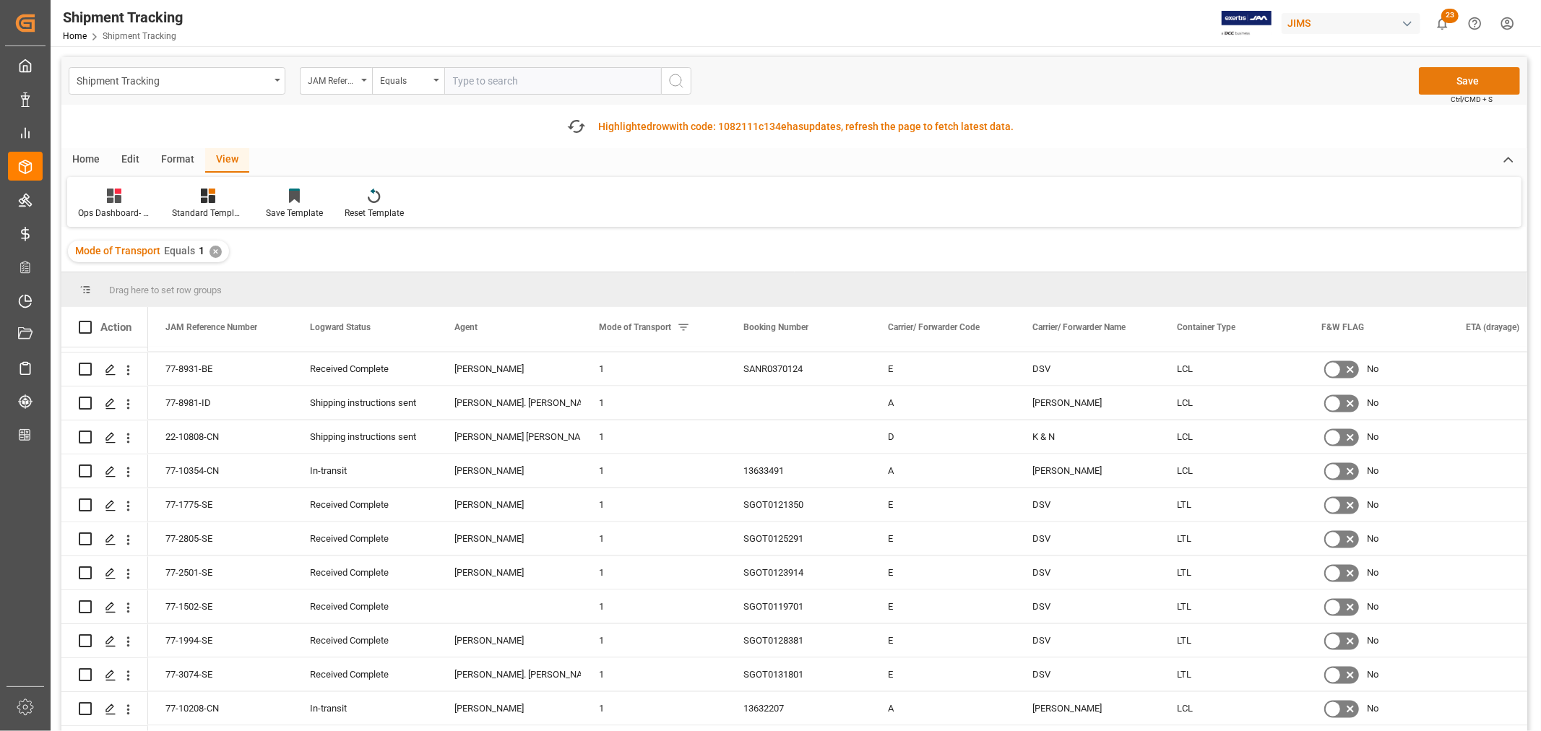
click at [1463, 80] on button "Save" at bounding box center [1469, 80] width 101 height 27
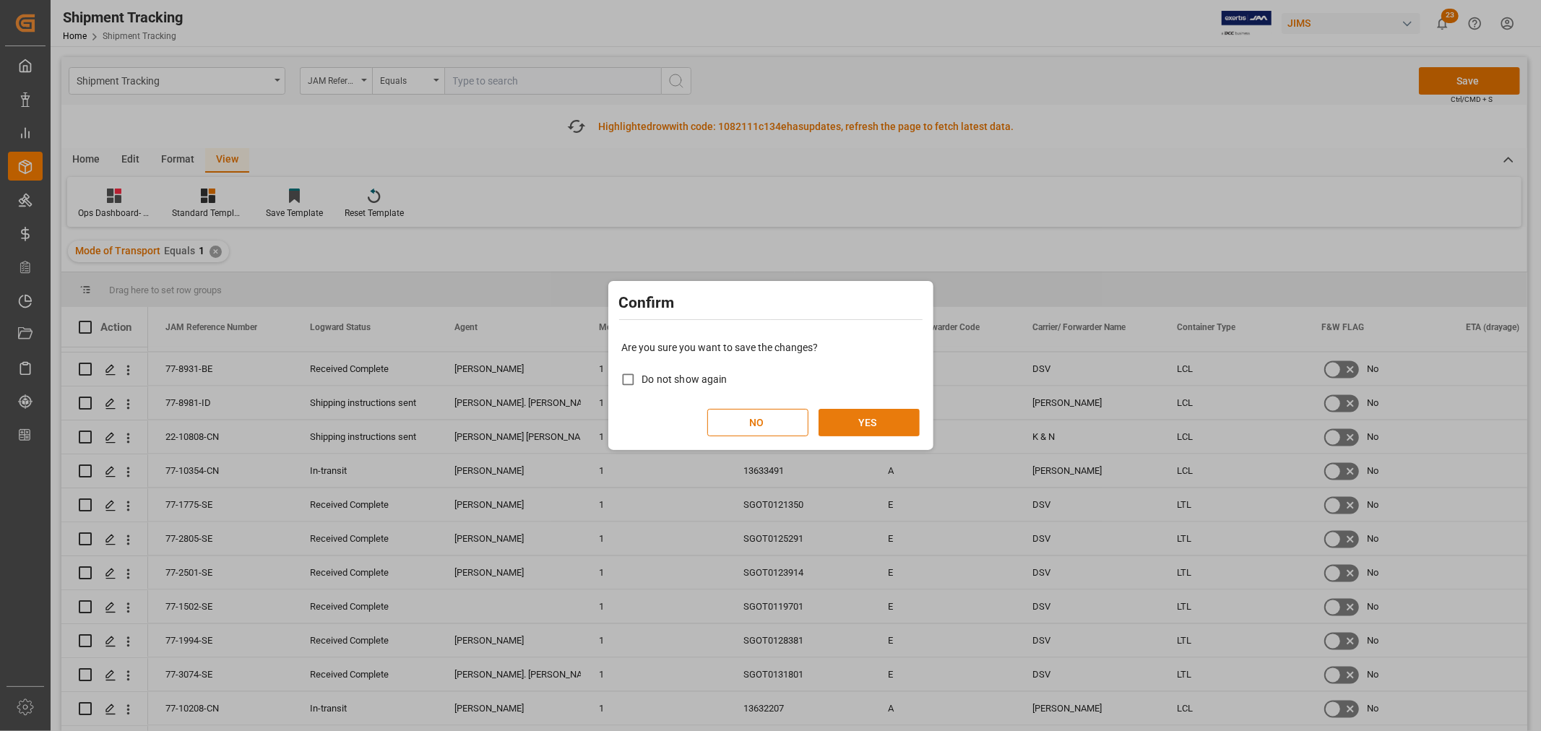
click at [872, 423] on button "YES" at bounding box center [869, 422] width 101 height 27
